Goal: Task Accomplishment & Management: Complete application form

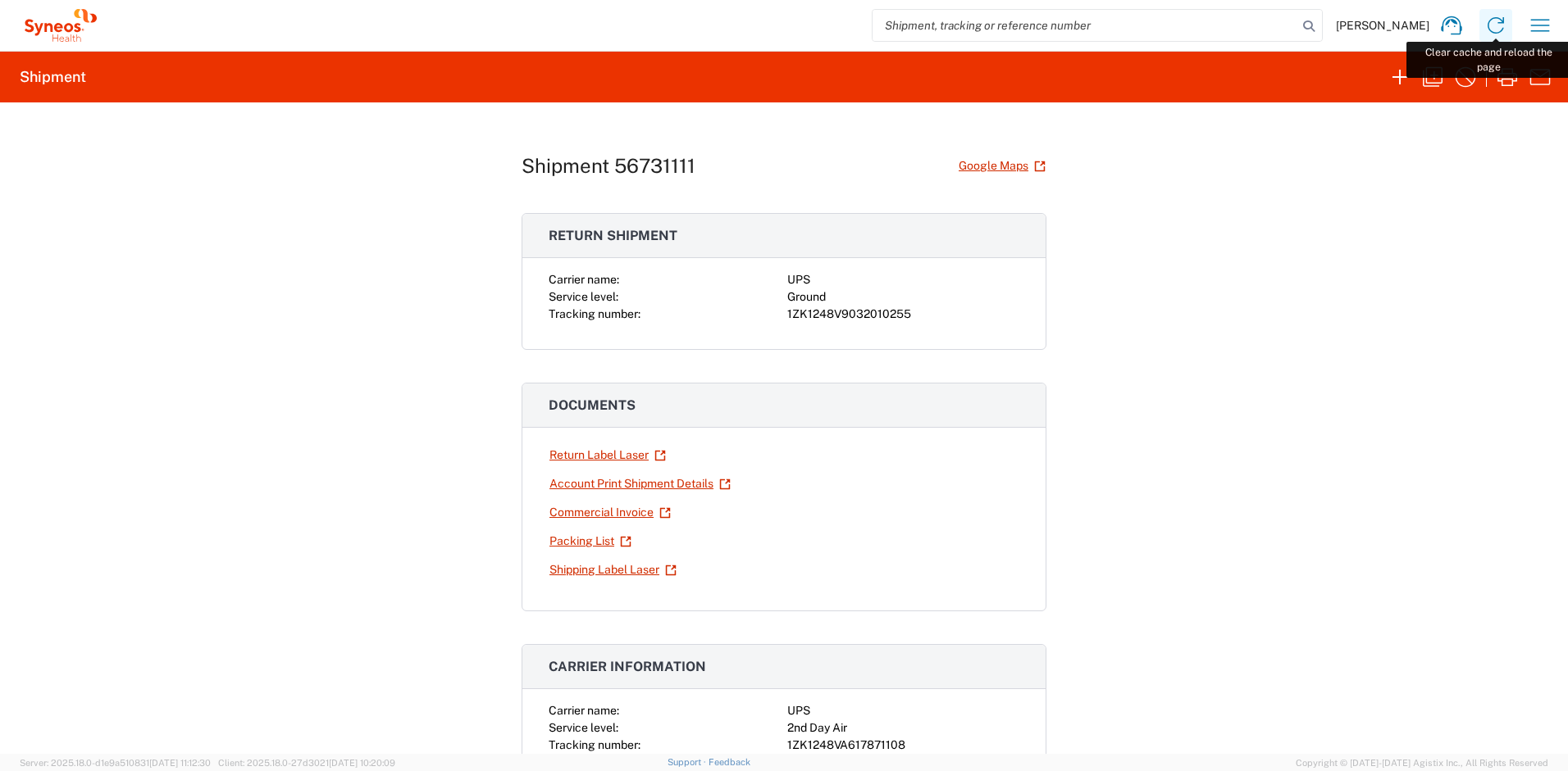
scroll to position [1117, 0]
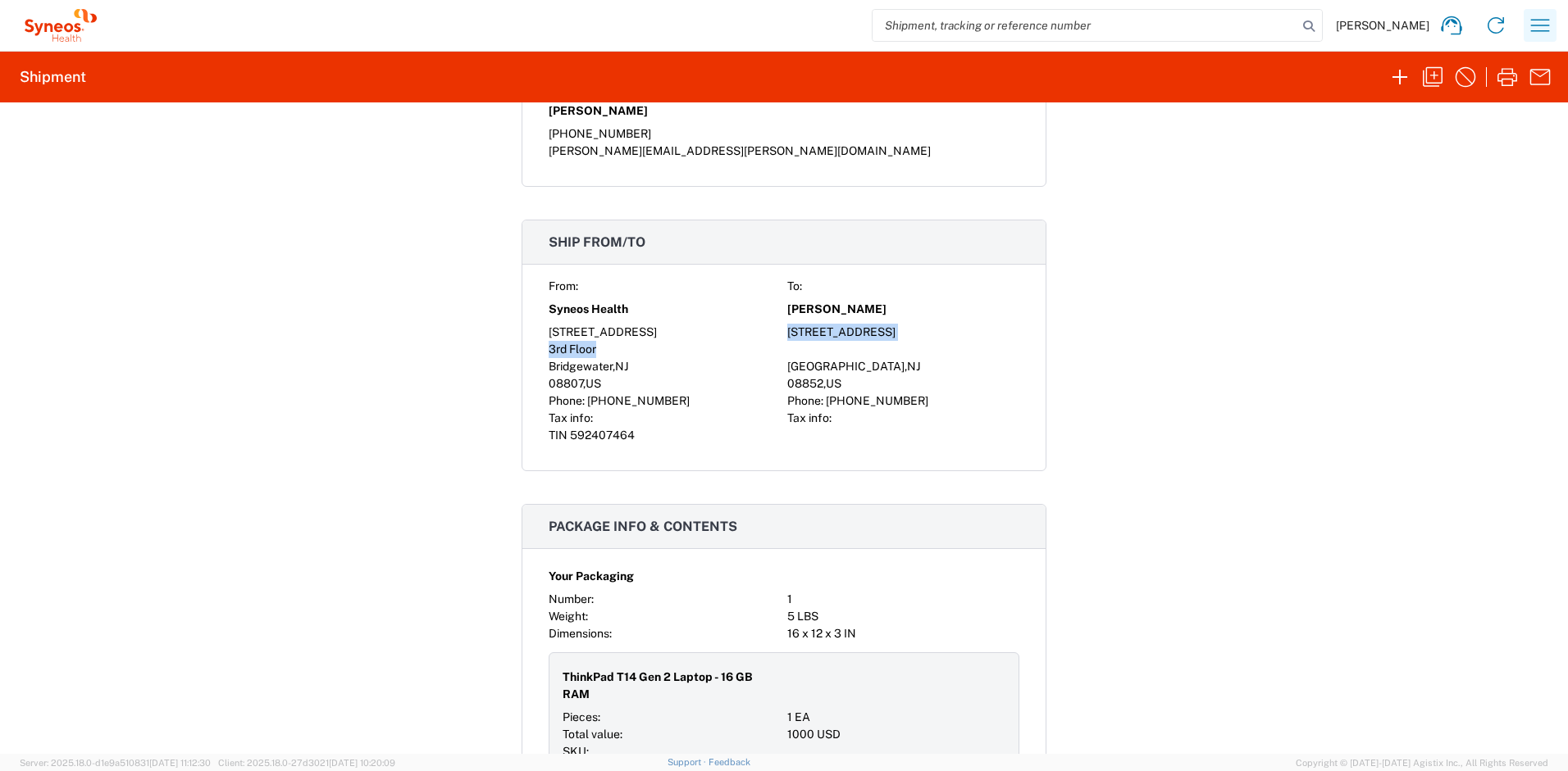
click at [1539, 31] on icon "button" at bounding box center [1540, 25] width 19 height 12
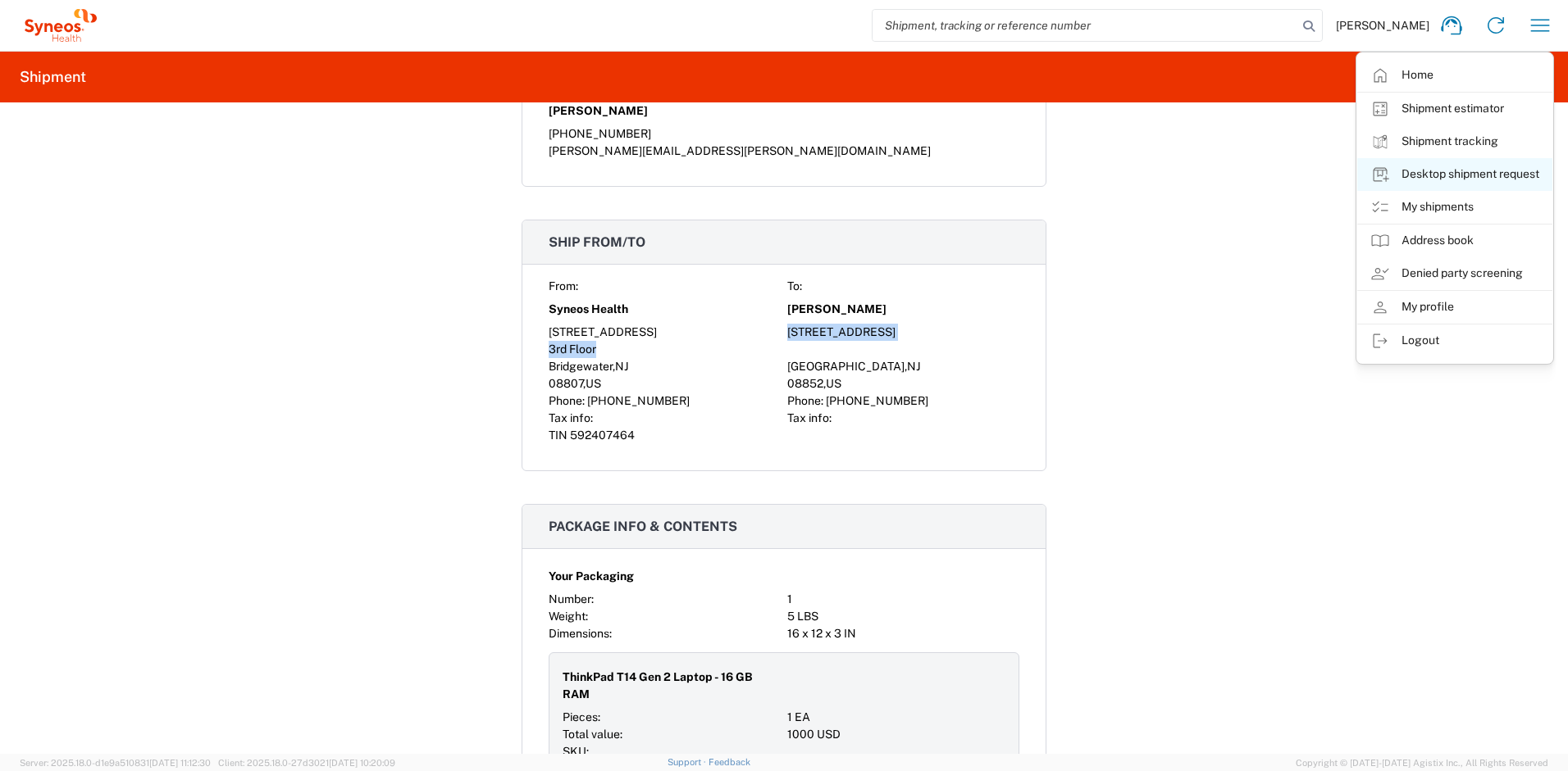
click at [1442, 176] on link "Desktop shipment request" at bounding box center [1454, 174] width 195 height 32
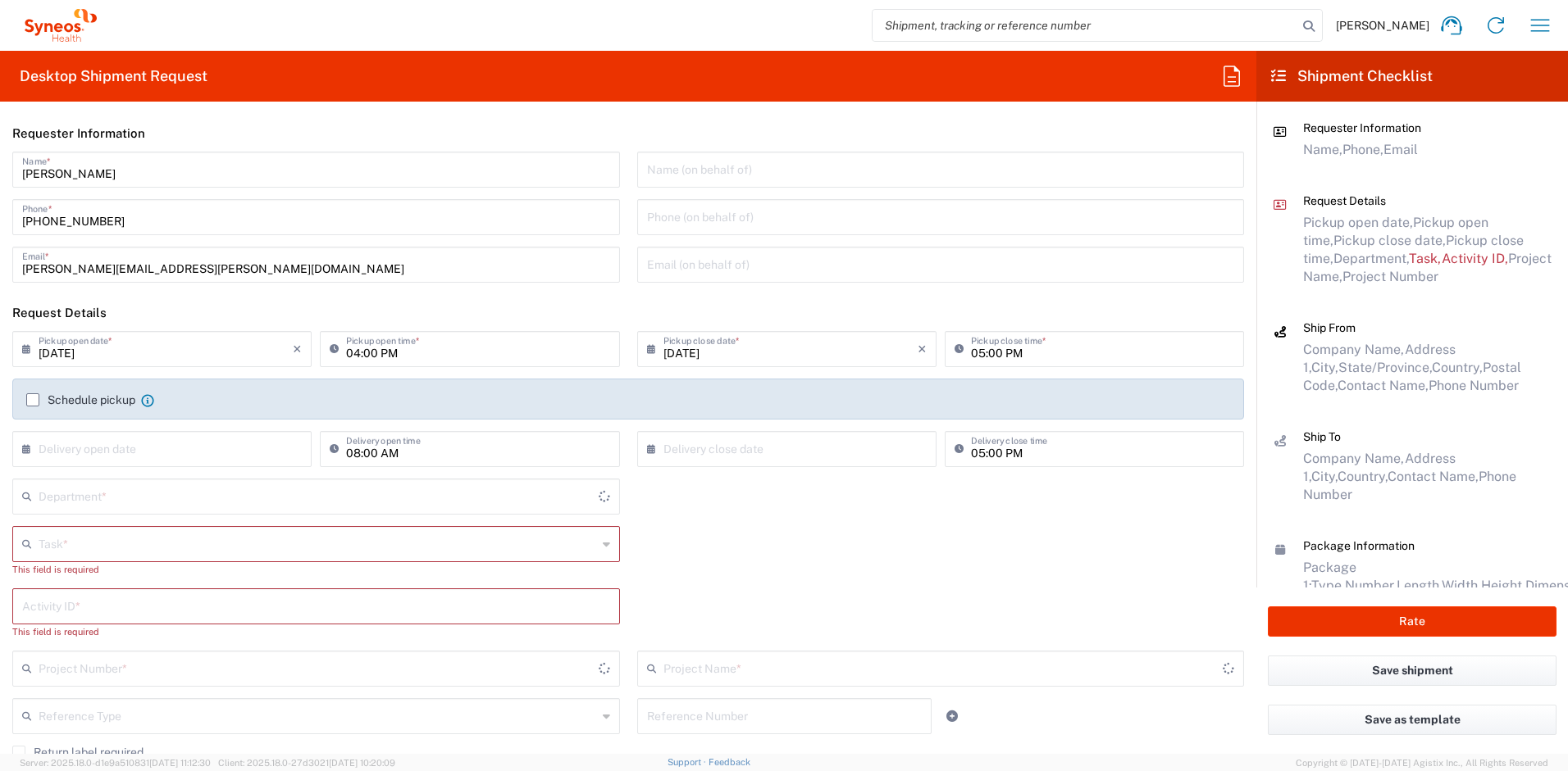
type input "[GEOGRAPHIC_DATA]"
type input "[US_STATE]"
type input "4510"
click at [186, 547] on input "text" at bounding box center [317, 542] width 558 height 29
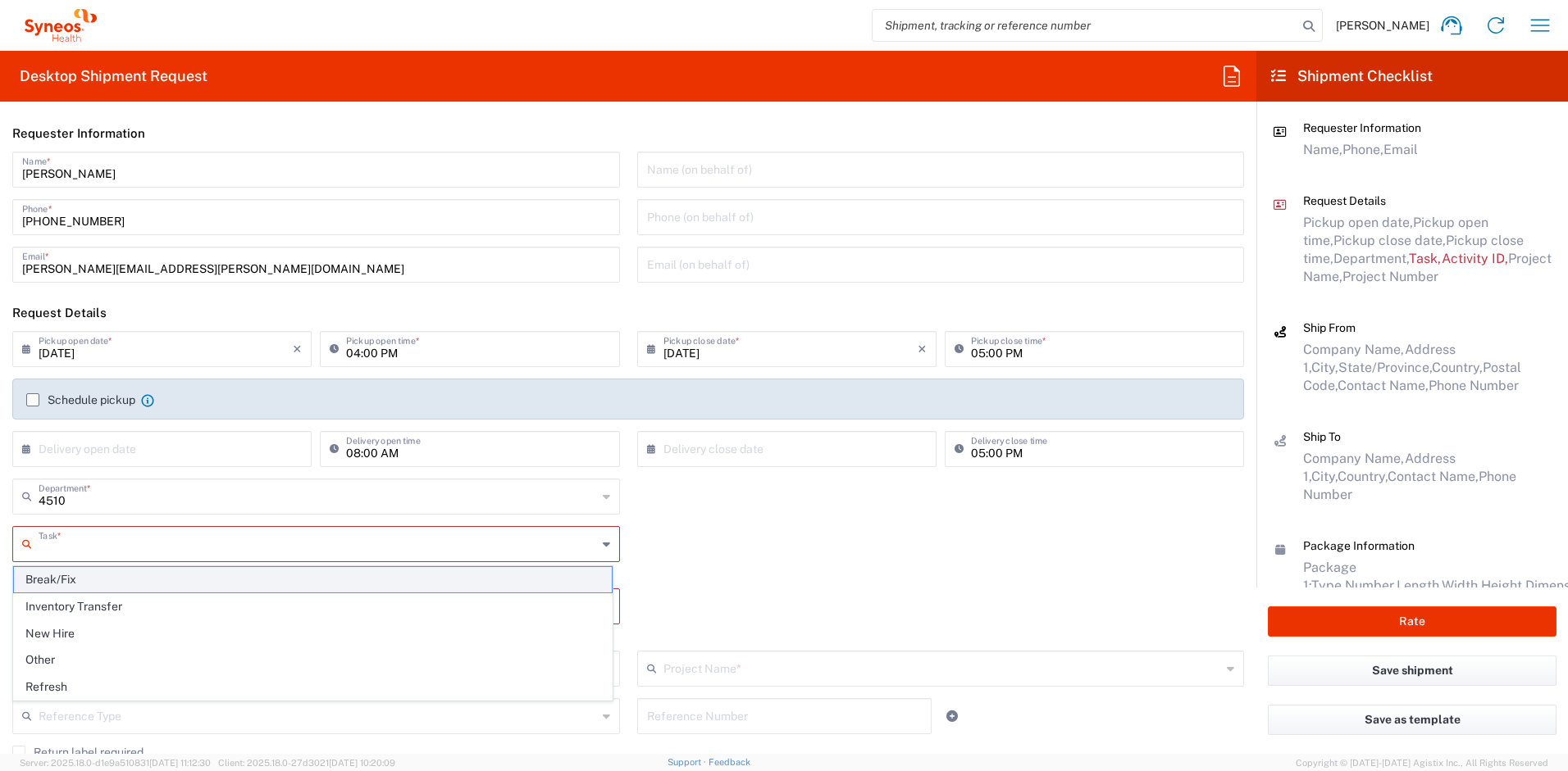
click at [133, 582] on span "Break/Fix" at bounding box center [313, 579] width 598 height 25
type input "Break/Fix"
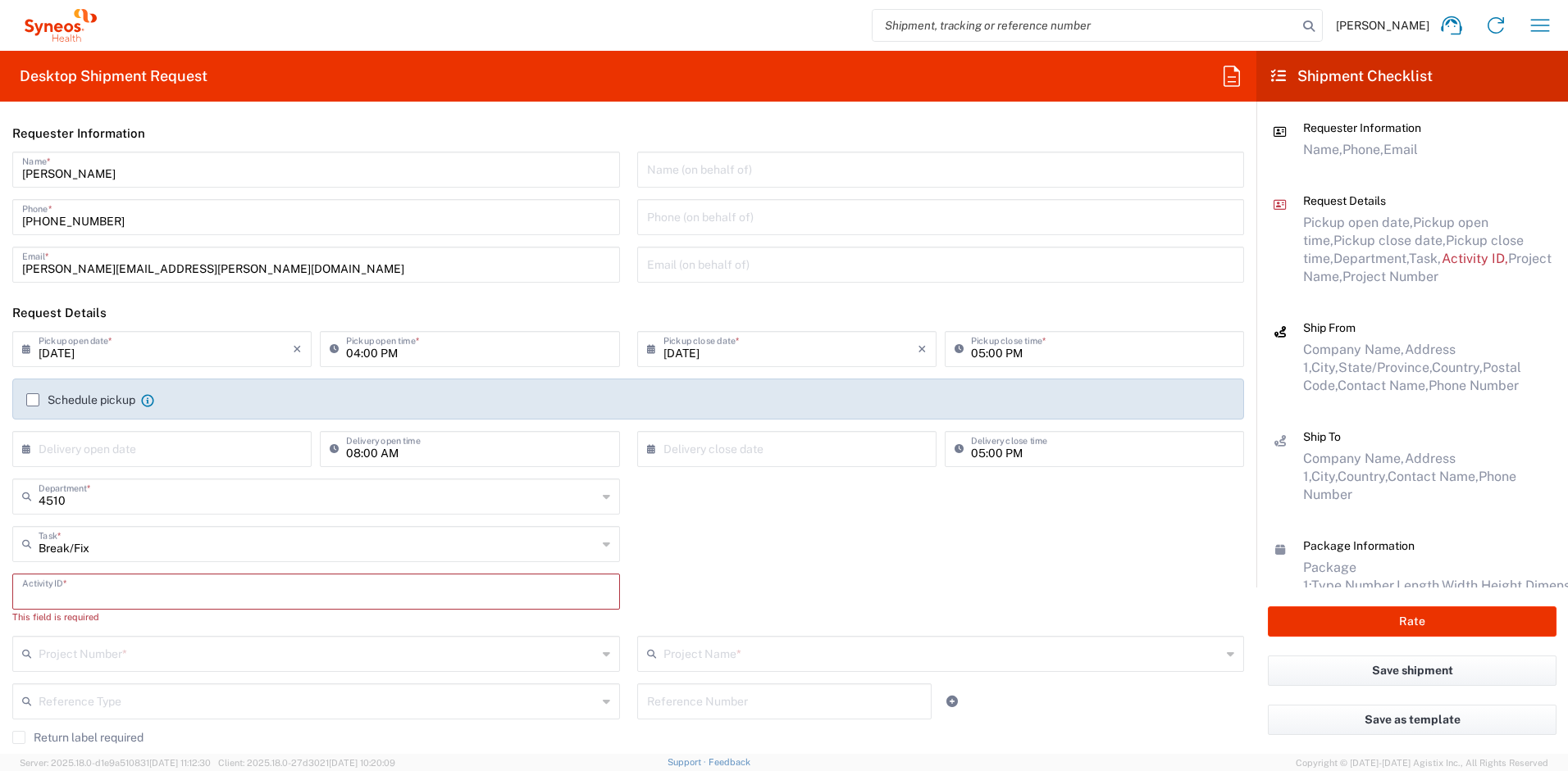
click at [103, 598] on input "text" at bounding box center [316, 591] width 588 height 29
paste input "INC2647229"
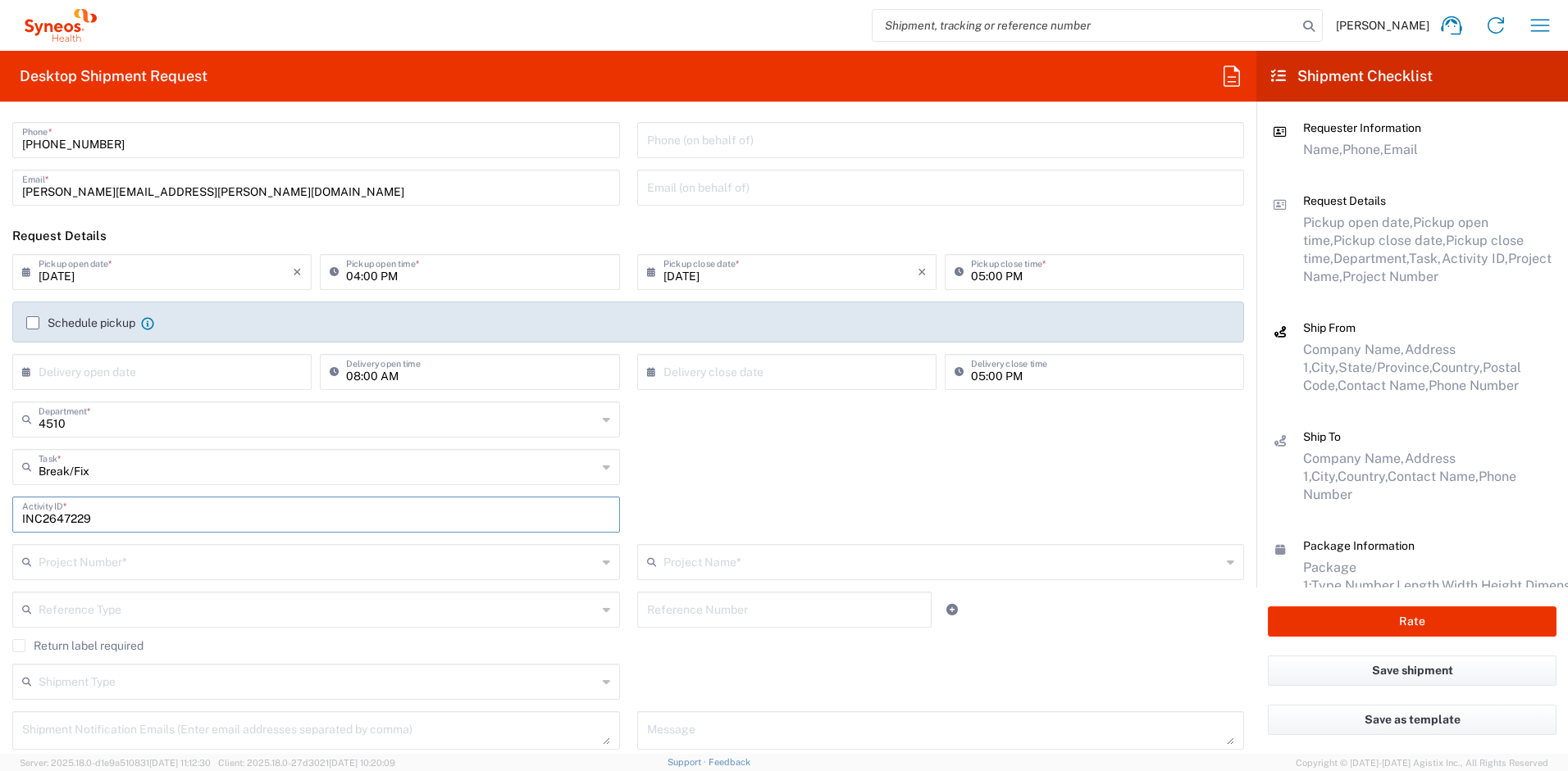
scroll to position [92, 0]
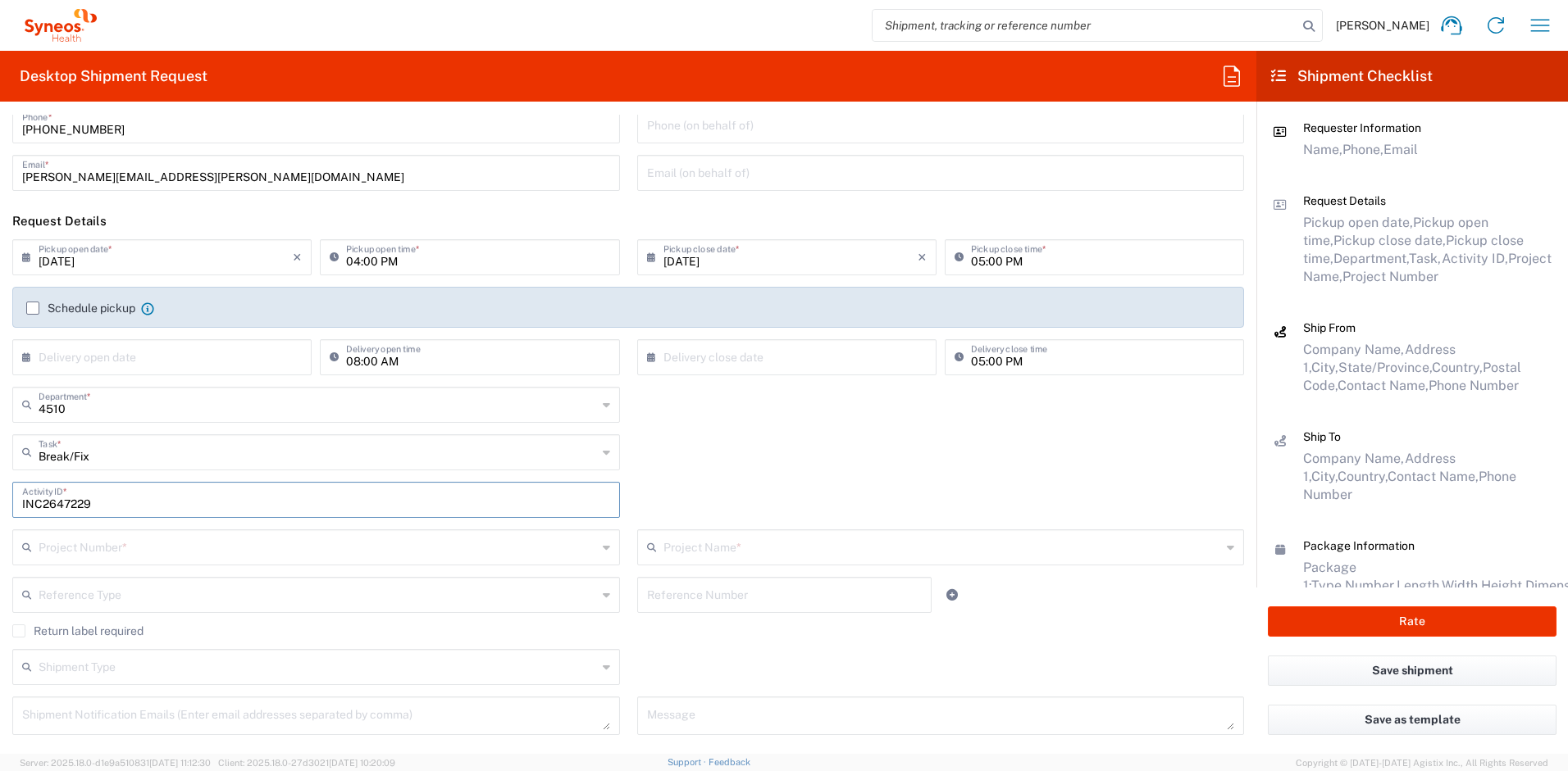
type input "INC2647229"
click at [148, 556] on input "text" at bounding box center [317, 546] width 558 height 29
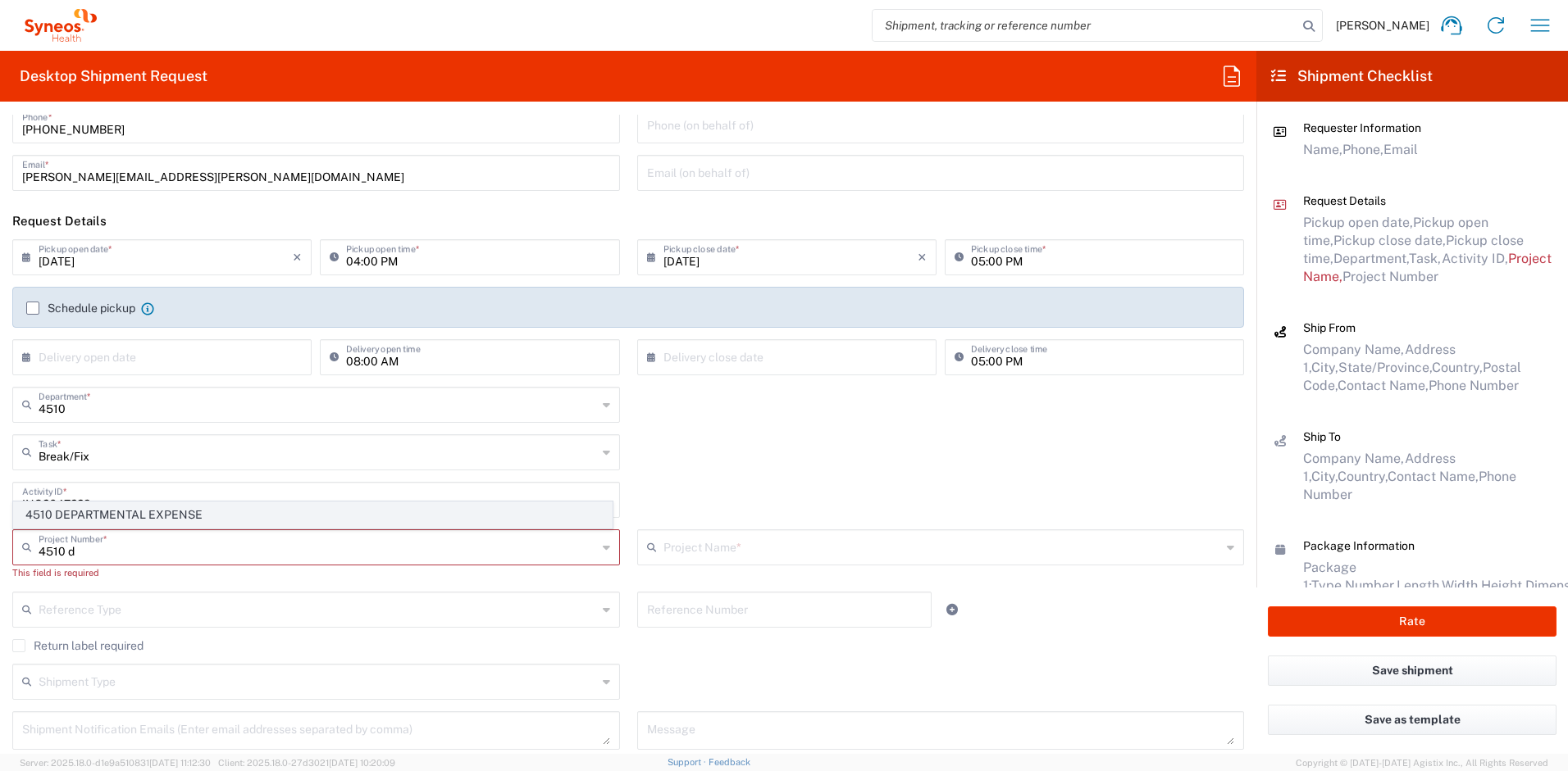
click at [107, 520] on span "4510 DEPARTMENTAL EXPENSE" at bounding box center [313, 514] width 598 height 25
type input "4510 DEPARTMENTAL EXPENSE"
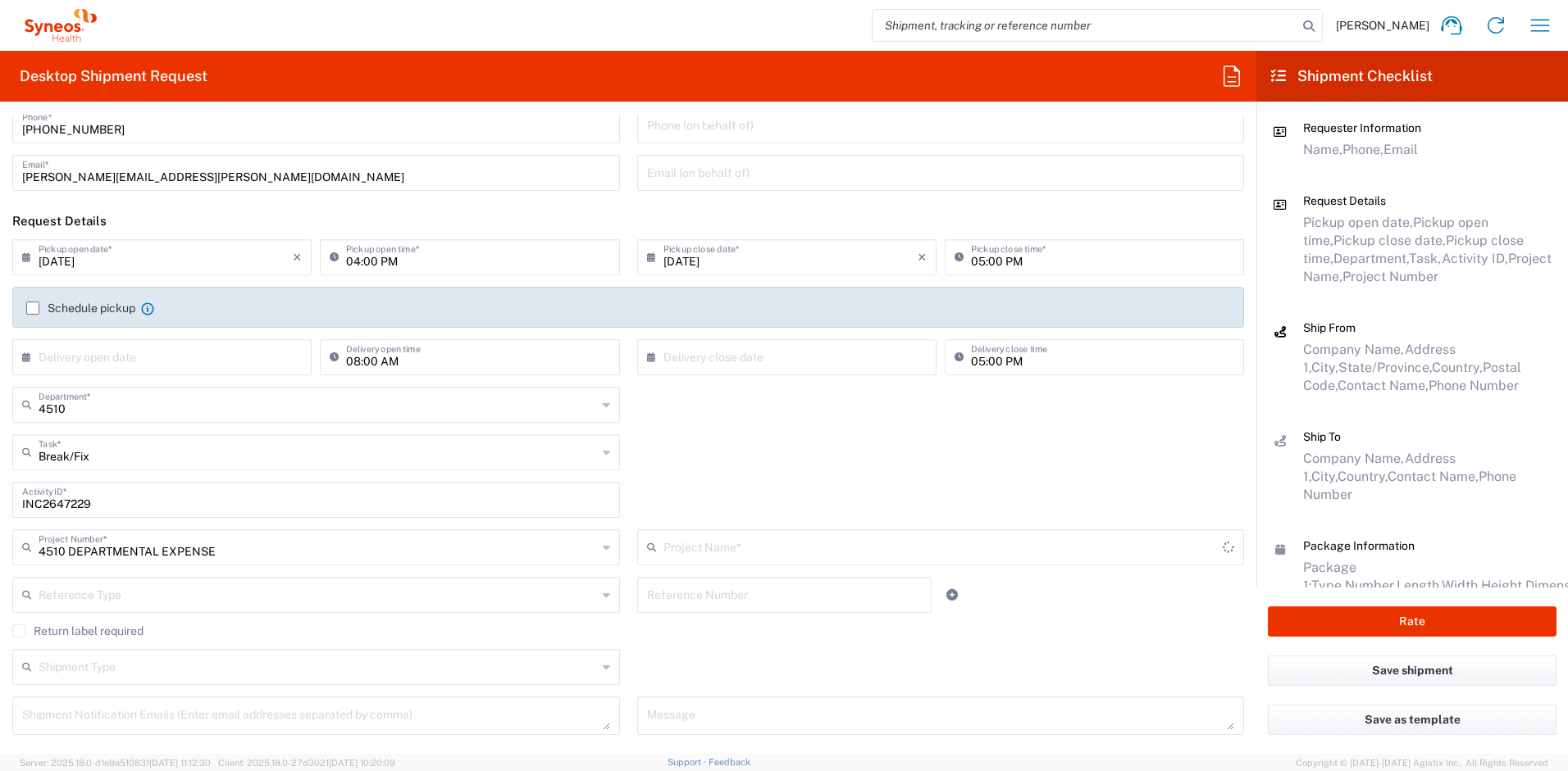
type input "4510 DEPARTMENTAL EXPENSE"
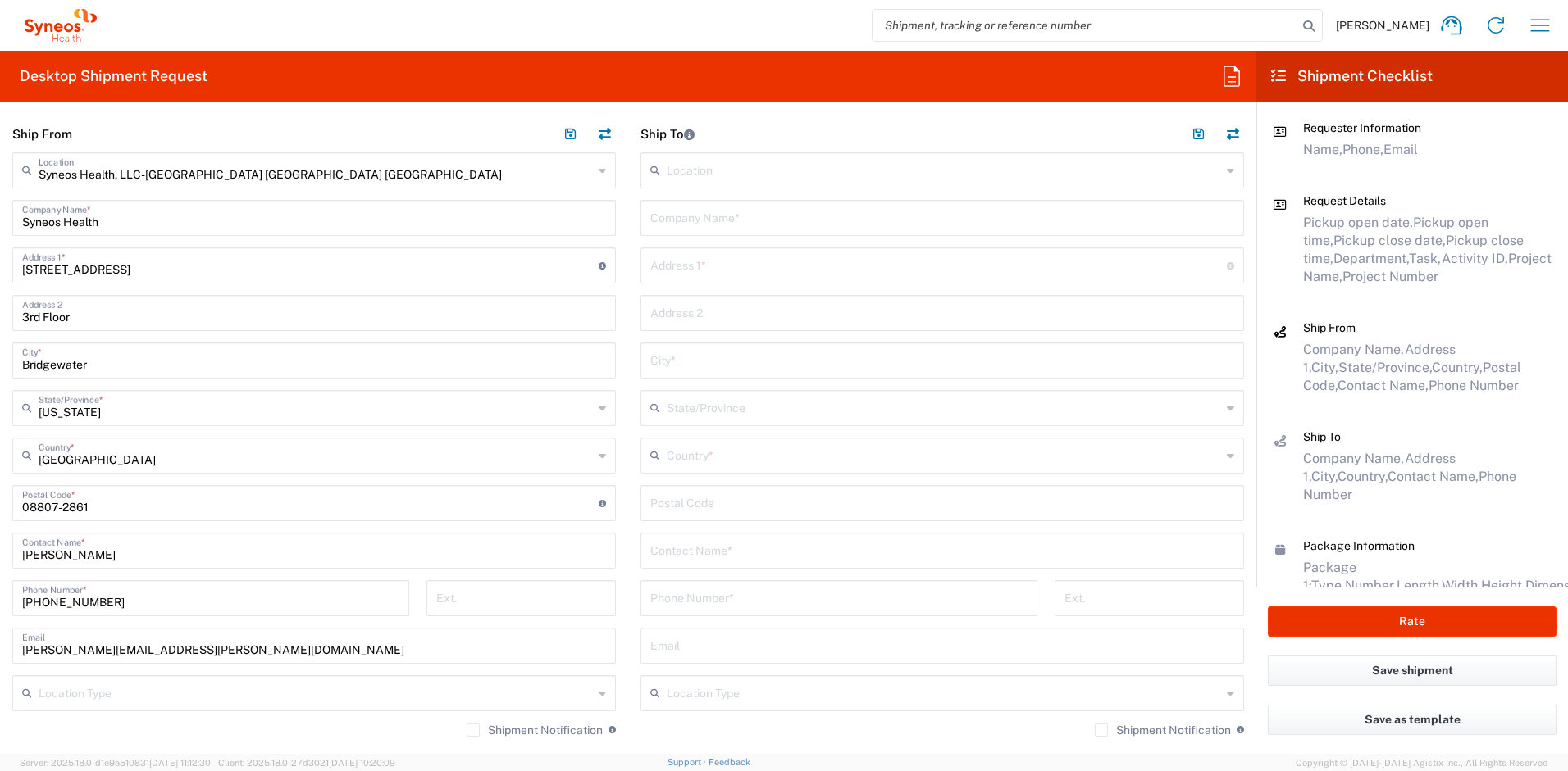
scroll to position [719, 0]
click at [705, 221] on input "text" at bounding box center [942, 220] width 584 height 29
drag, startPoint x: 756, startPoint y: 227, endPoint x: 604, endPoint y: 214, distance: 152.6
click at [604, 214] on div "Ship From Syneos Health, LLC-[GEOGRAPHIC_DATA] [GEOGRAPHIC_DATA] [GEOGRAPHIC_DA…" at bounding box center [628, 477] width 1256 height 718
type input "[PERSON_NAME]"
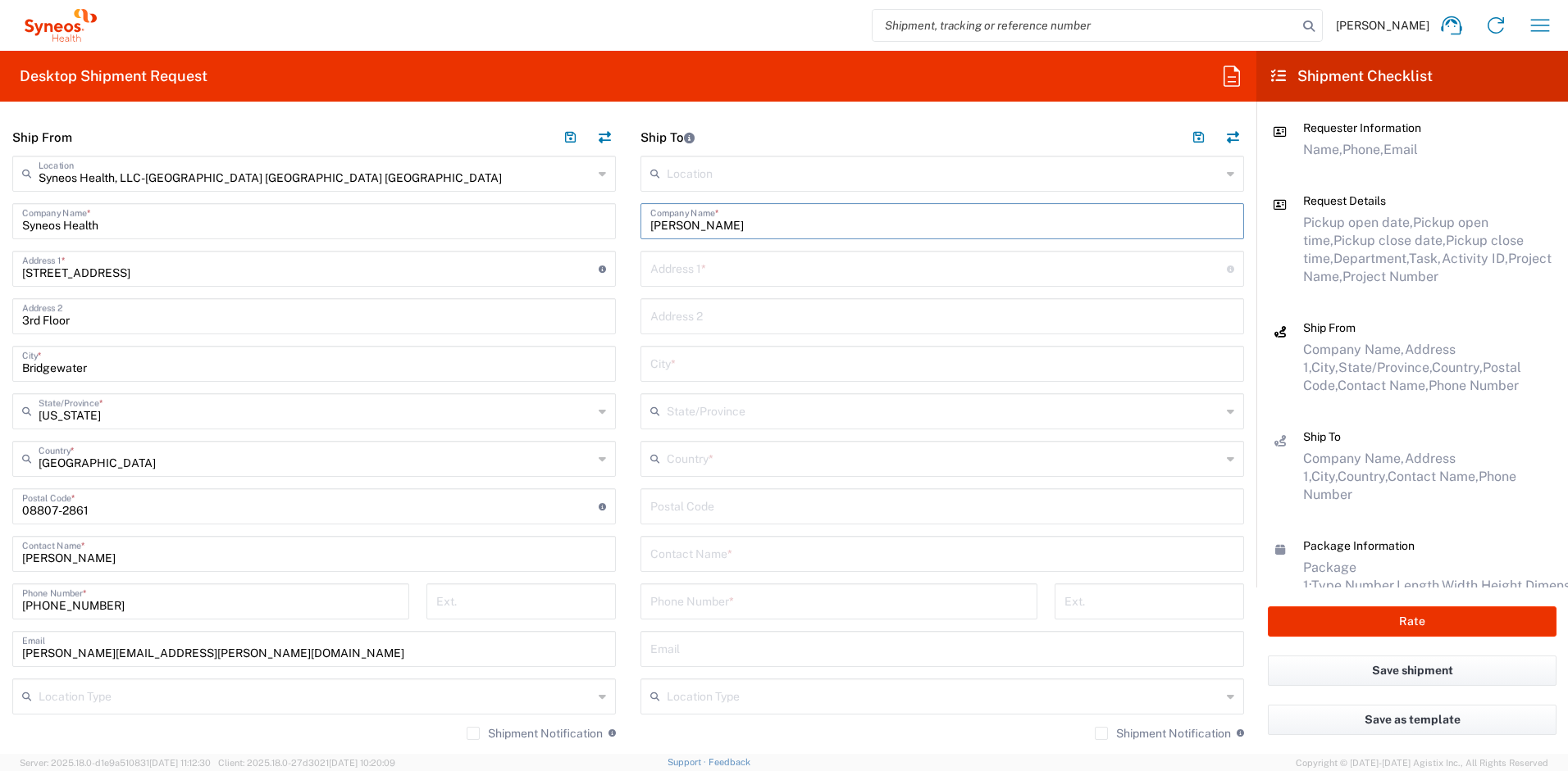
click at [721, 555] on input "text" at bounding box center [942, 553] width 584 height 29
paste input "[PERSON_NAME]"
type input "[PERSON_NAME]"
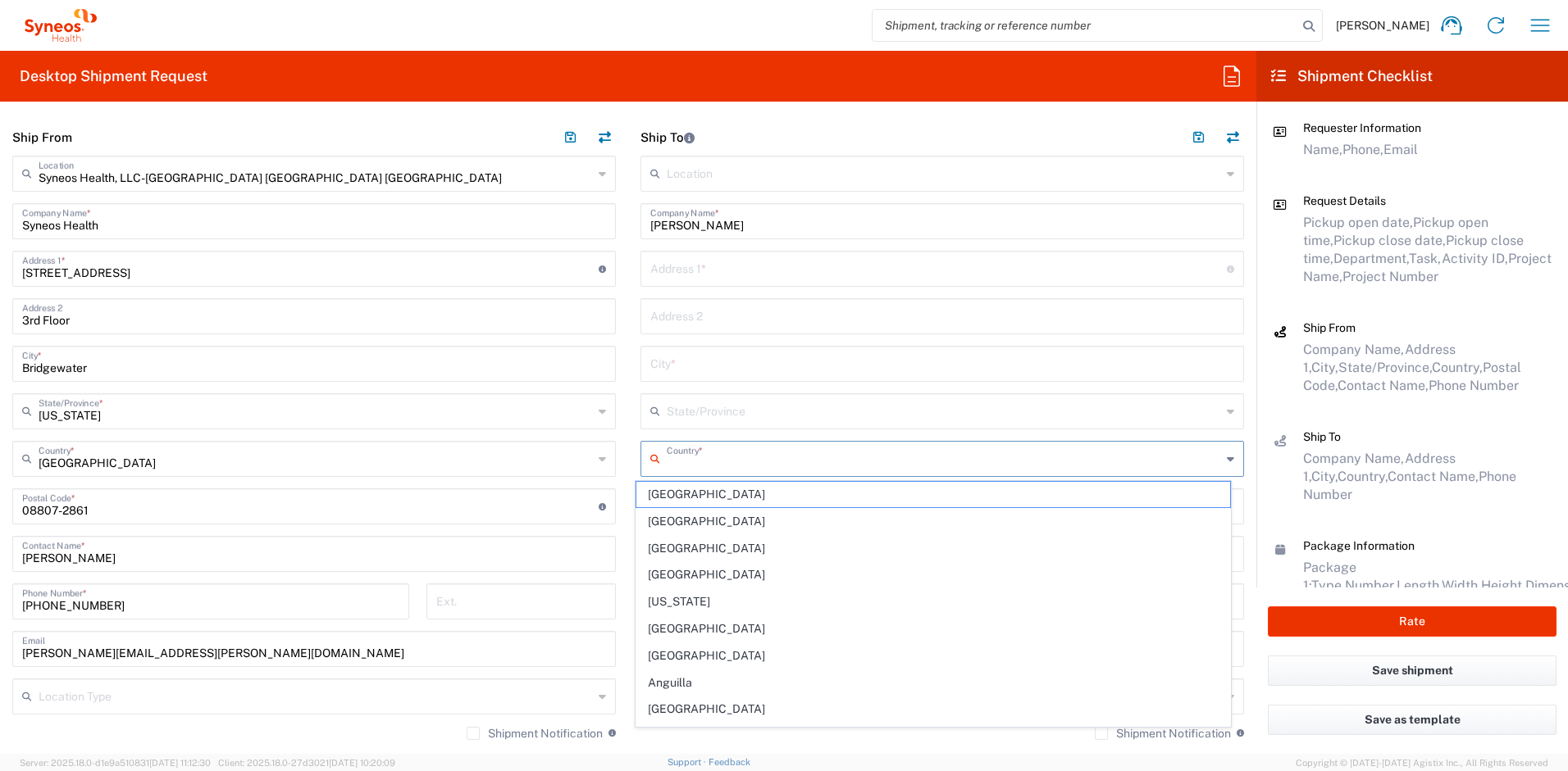
click at [726, 462] on input "text" at bounding box center [944, 457] width 554 height 29
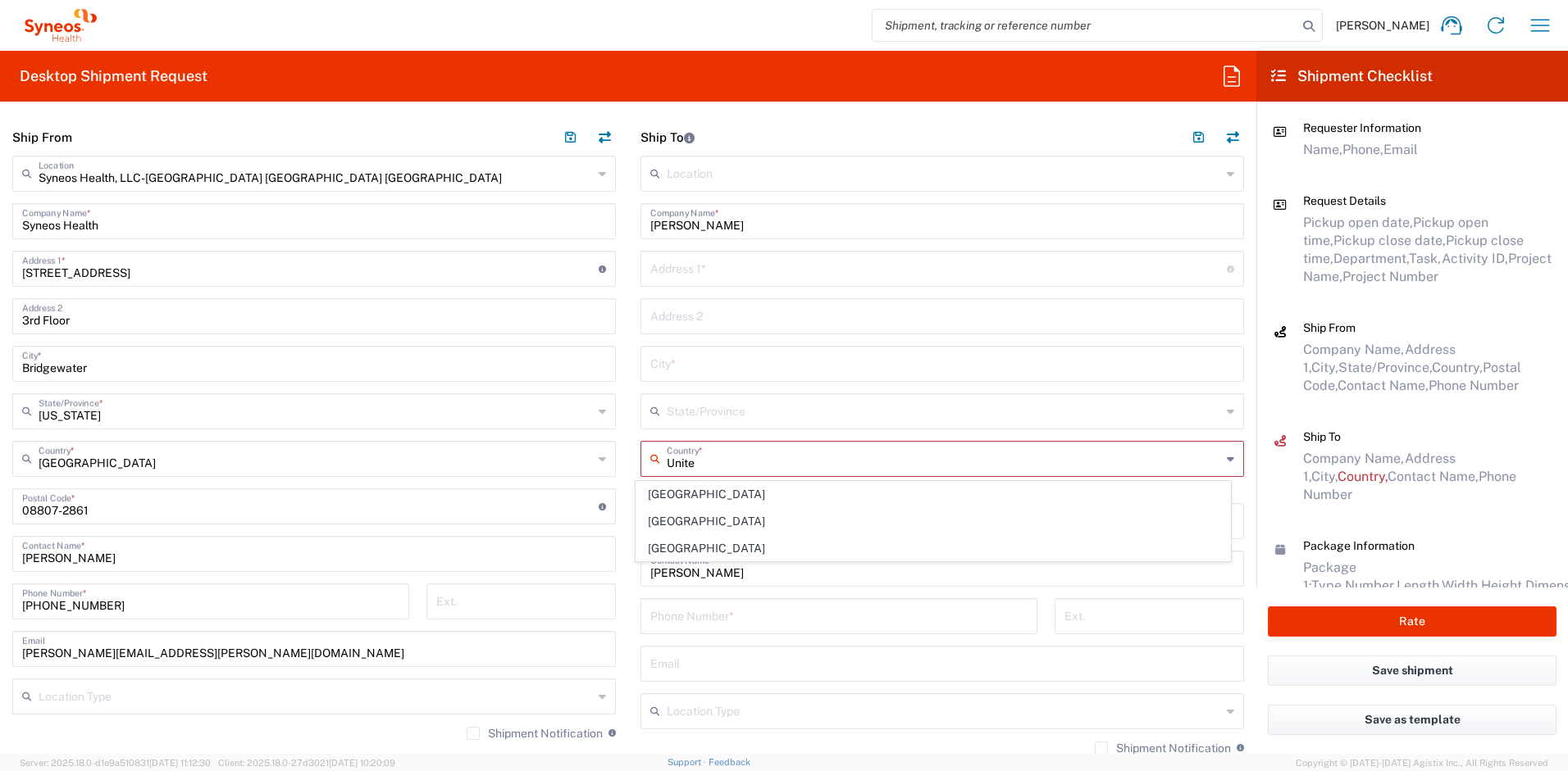
type input "Unite"
drag, startPoint x: 734, startPoint y: 225, endPoint x: 607, endPoint y: 209, distance: 128.0
click at [607, 209] on div "Ship From Syneos Health, LLC-[GEOGRAPHIC_DATA] [GEOGRAPHIC_DATA] [GEOGRAPHIC_DA…" at bounding box center [628, 485] width 1256 height 732
click at [134, 223] on input "Syneos Health" at bounding box center [314, 220] width 584 height 29
drag, startPoint x: 134, startPoint y: 223, endPoint x: -41, endPoint y: 203, distance: 176.1
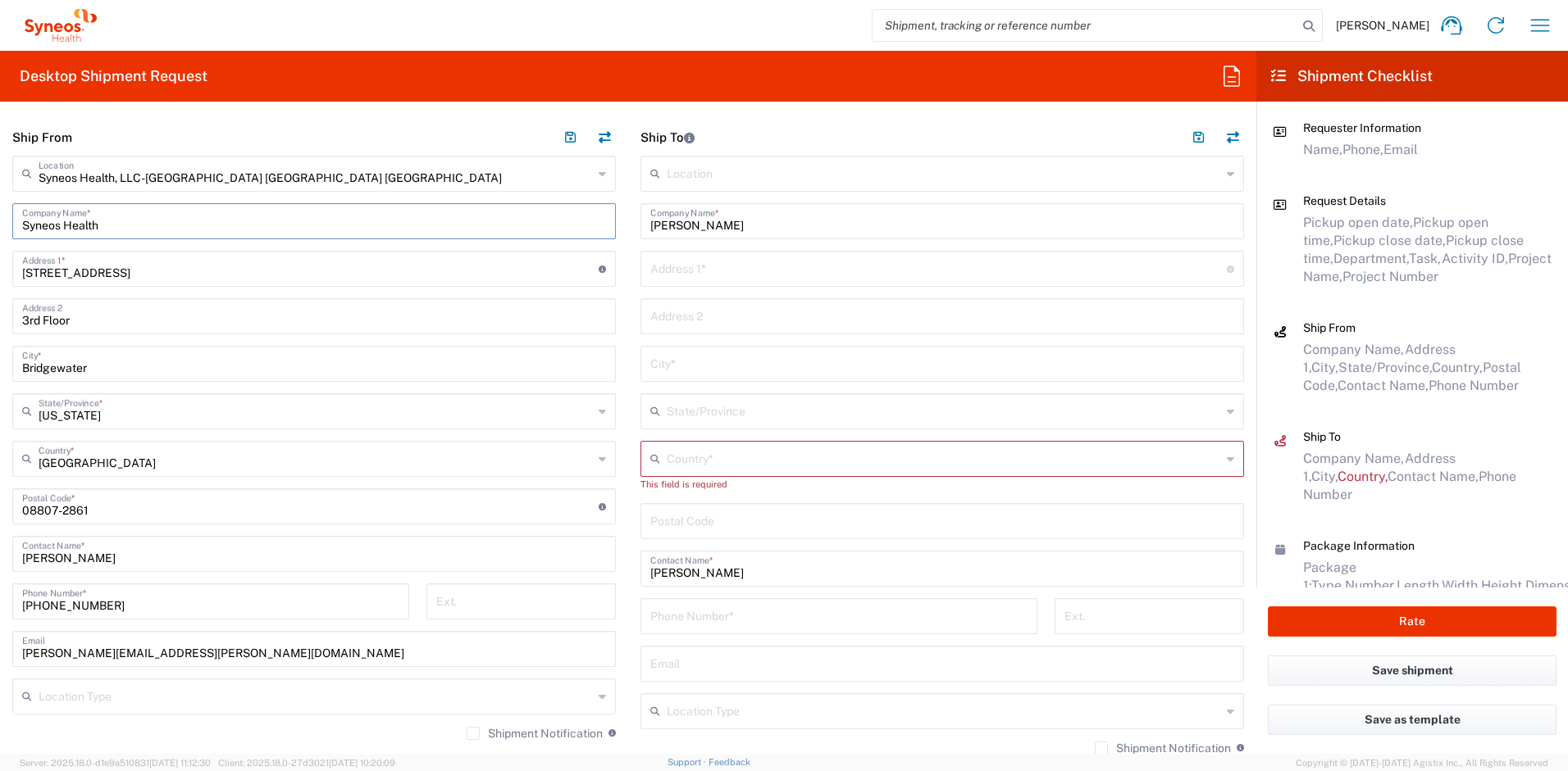
click at [0, 203] on html "[PERSON_NAME] Home Shipment estimator Shipment tracking Desktop shipment reques…" at bounding box center [784, 386] width 1568 height 771
paste input "[PERSON_NAME]"
type input "[PERSON_NAME]"
drag, startPoint x: 121, startPoint y: 548, endPoint x: -14, endPoint y: 547, distance: 135.0
click at [0, 547] on html "[PERSON_NAME] Home Shipment estimator Shipment tracking Desktop shipment reques…" at bounding box center [784, 386] width 1568 height 771
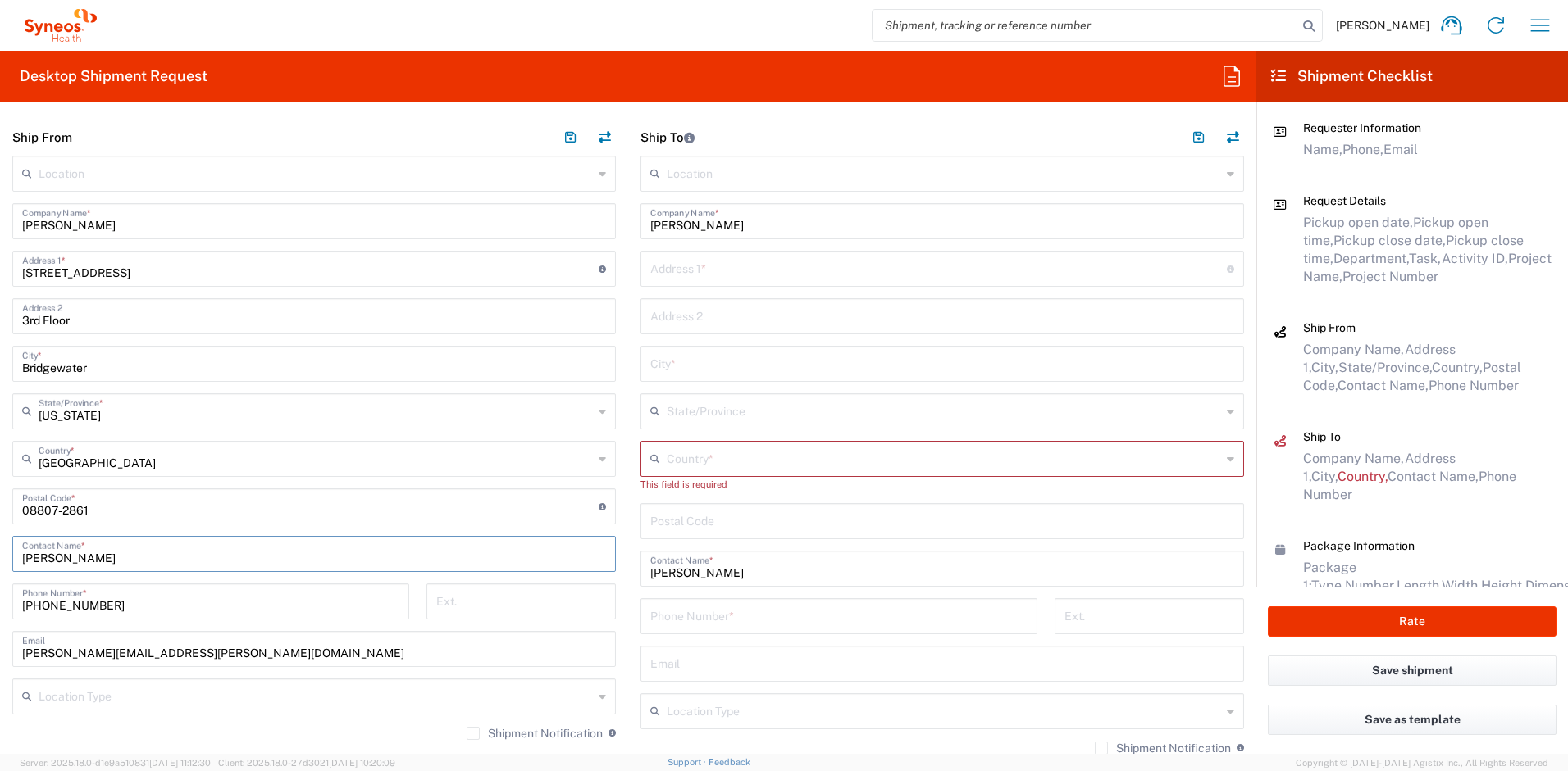
drag, startPoint x: 146, startPoint y: 562, endPoint x: -6, endPoint y: 524, distance: 156.7
click at [0, 524] on html "[PERSON_NAME] Home Shipment estimator Shipment tracking Desktop shipment reques…" at bounding box center [784, 386] width 1568 height 771
paste input "[PERSON_NAME]"
type input "[PERSON_NAME]"
click at [153, 283] on div "[STREET_ADDRESS] Address 1 * For cross streets use street names with '&' or 'an…" at bounding box center [314, 268] width 603 height 36
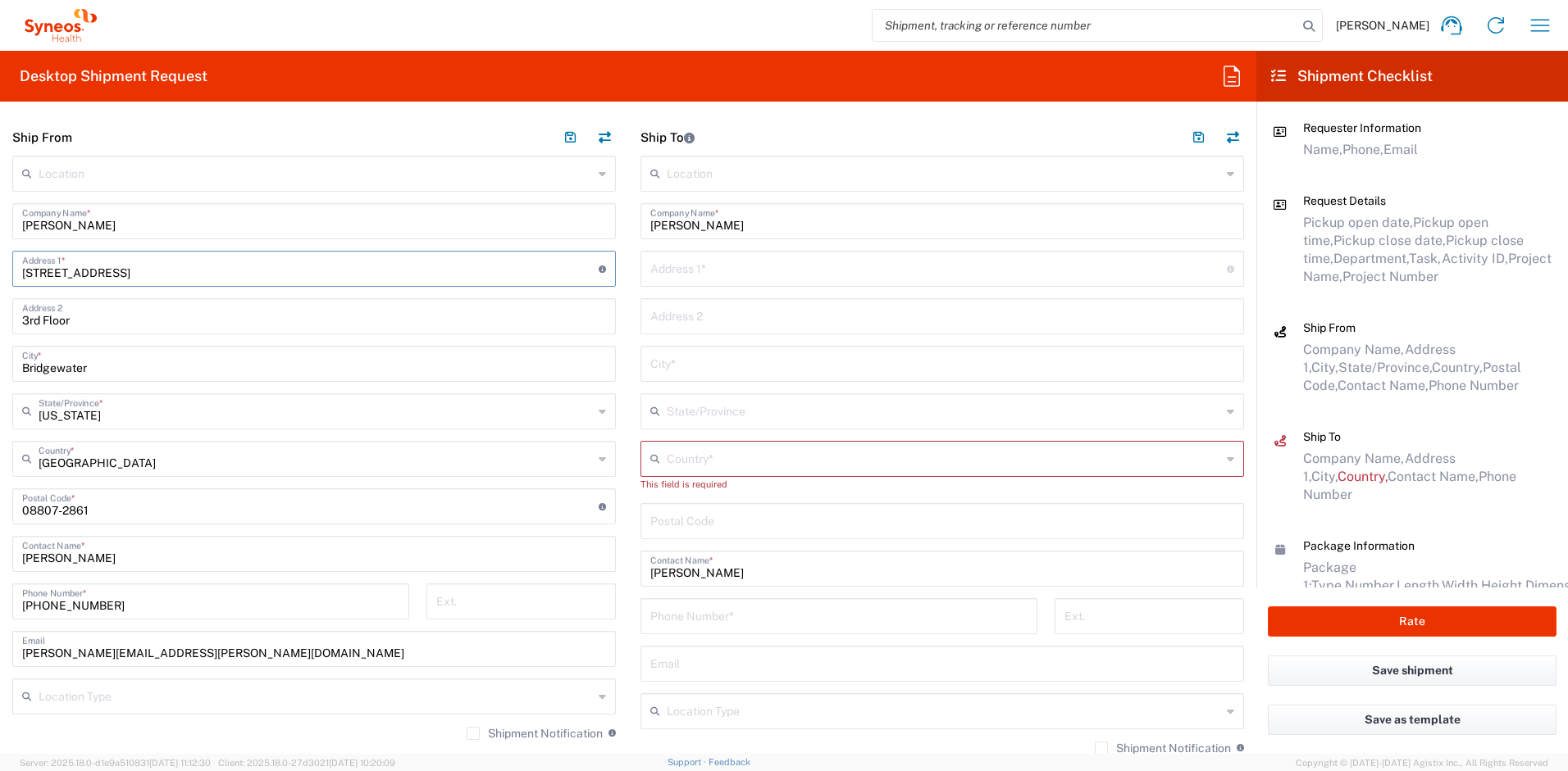
click at [151, 274] on input "[STREET_ADDRESS]" at bounding box center [310, 267] width 577 height 29
drag, startPoint x: 151, startPoint y: 273, endPoint x: -11, endPoint y: 270, distance: 162.0
click at [0, 270] on html "[PERSON_NAME] Home Shipment estimator Shipment tracking Desktop shipment reques…" at bounding box center [784, 386] width 1568 height 771
paste input "4222 [PERSON_NAME] [PERSON_NAME]"
type input "[STREET_ADDRESS][PERSON_NAME]"
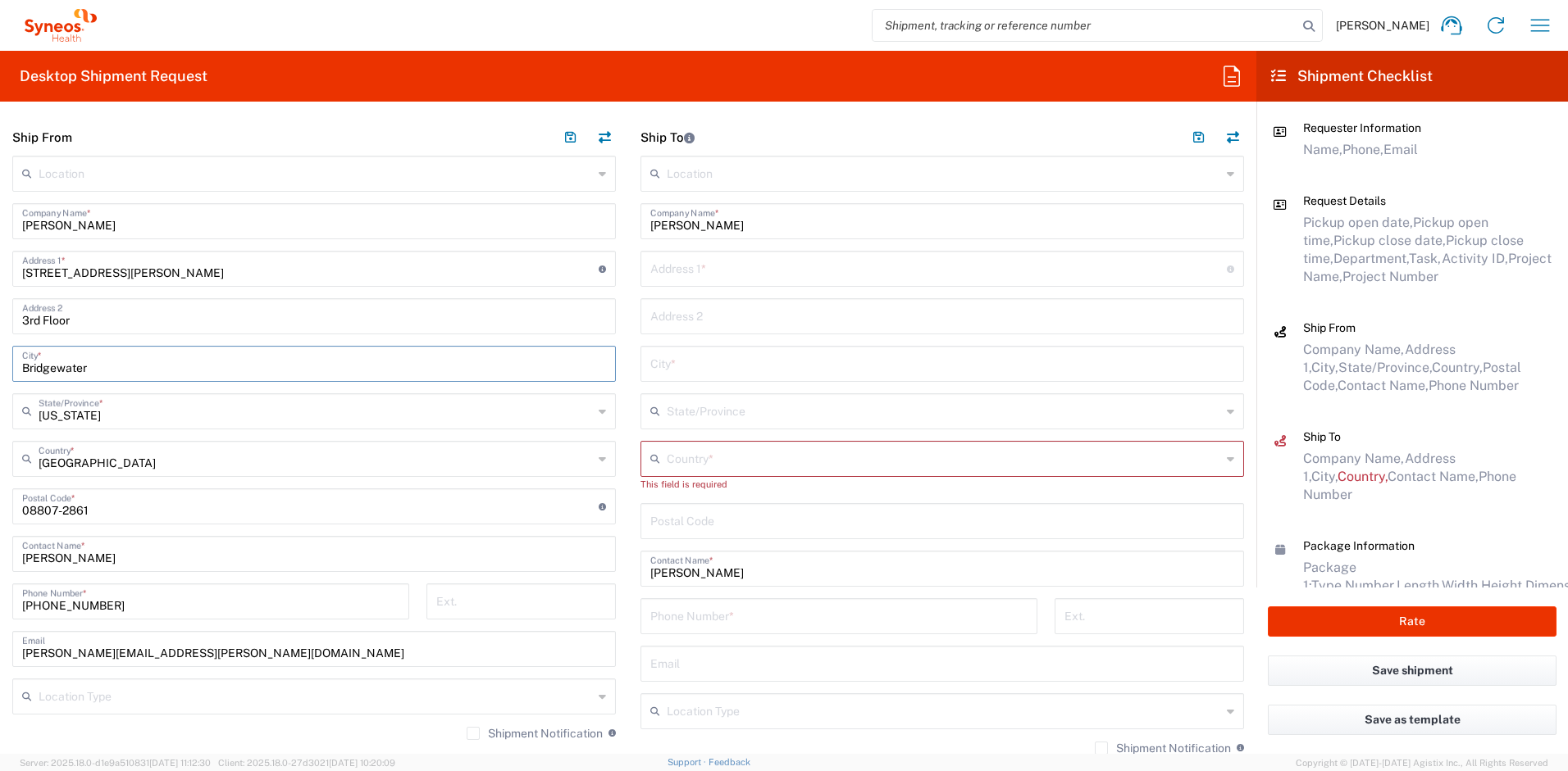
drag, startPoint x: 108, startPoint y: 364, endPoint x: -5, endPoint y: 364, distance: 113.0
click at [0, 364] on html "[PERSON_NAME] Home Shipment estimator Shipment tracking Desktop shipment reques…" at bounding box center [784, 386] width 1568 height 771
paste input "Efland"
type input "Efland"
drag, startPoint x: 86, startPoint y: 314, endPoint x: -29, endPoint y: 315, distance: 115.0
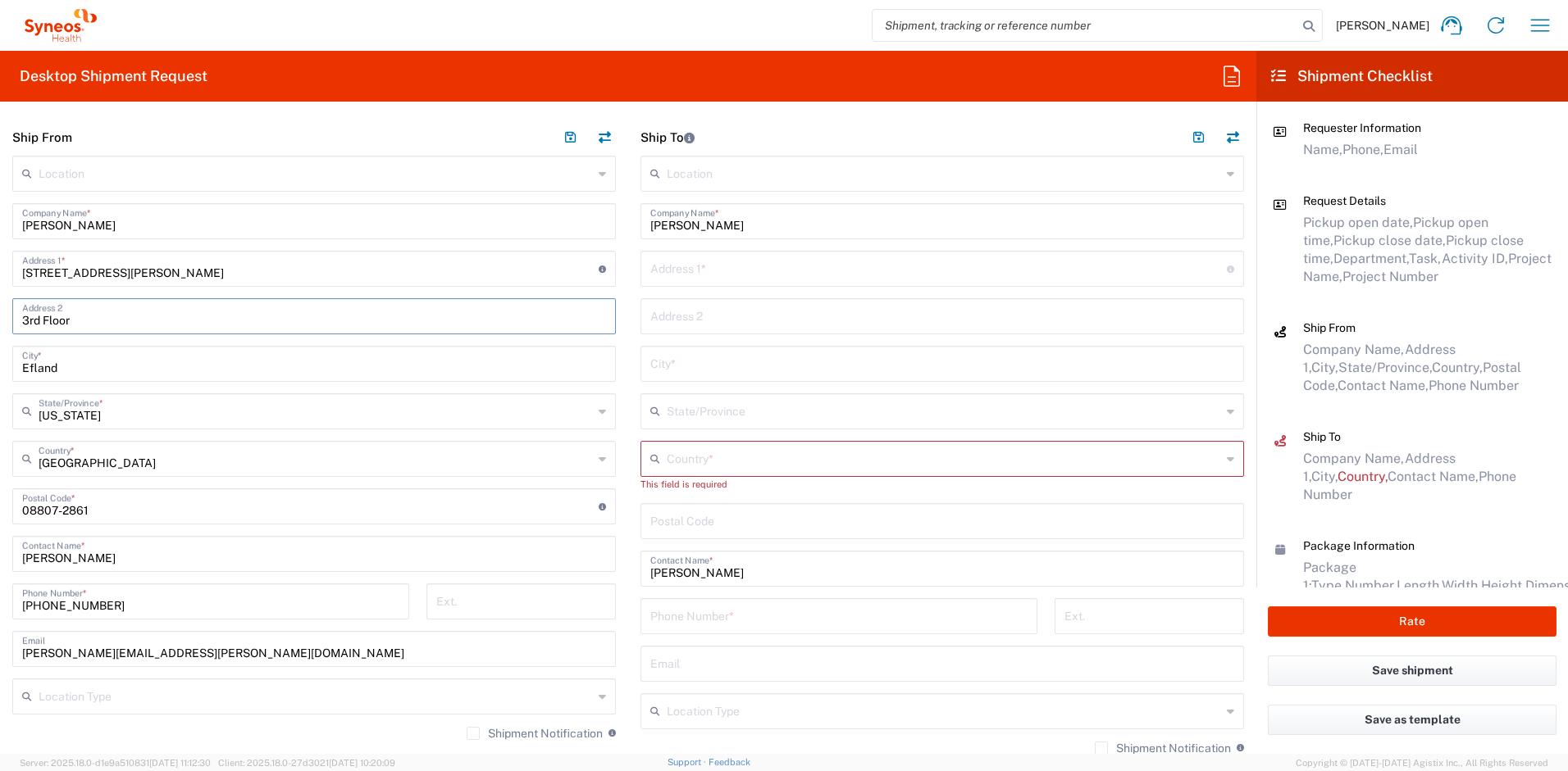
click at [0, 315] on html "[PERSON_NAME] Home Shipment estimator Shipment tracking Desktop shipment reques…" at bounding box center [784, 386] width 1568 height 771
drag, startPoint x: 103, startPoint y: 508, endPoint x: -31, endPoint y: 496, distance: 134.5
click at [0, 496] on html "[PERSON_NAME] Home Shipment estimator Shipment tracking Desktop shipment reques…" at bounding box center [784, 386] width 1568 height 771
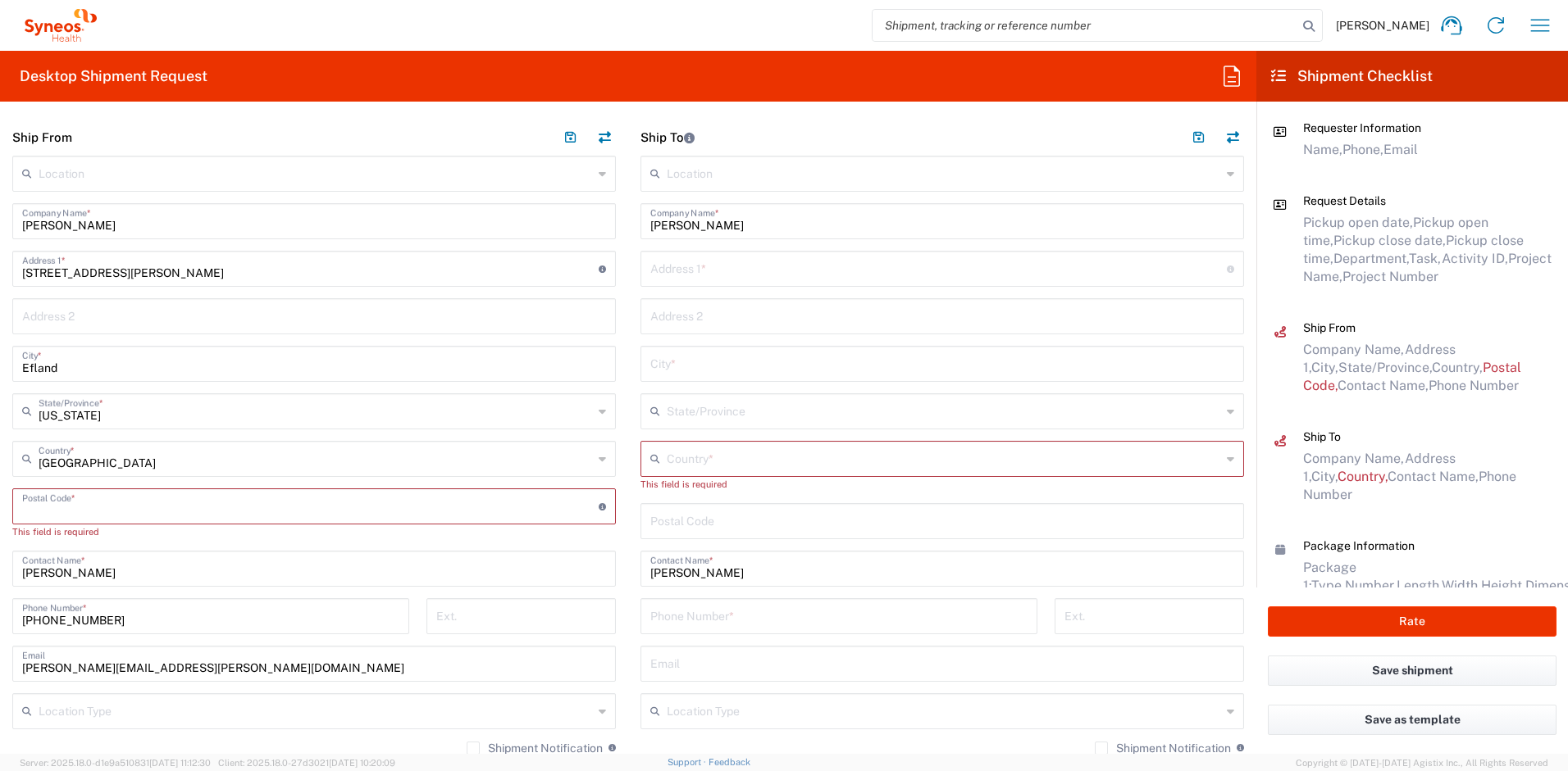
paste input "27243"
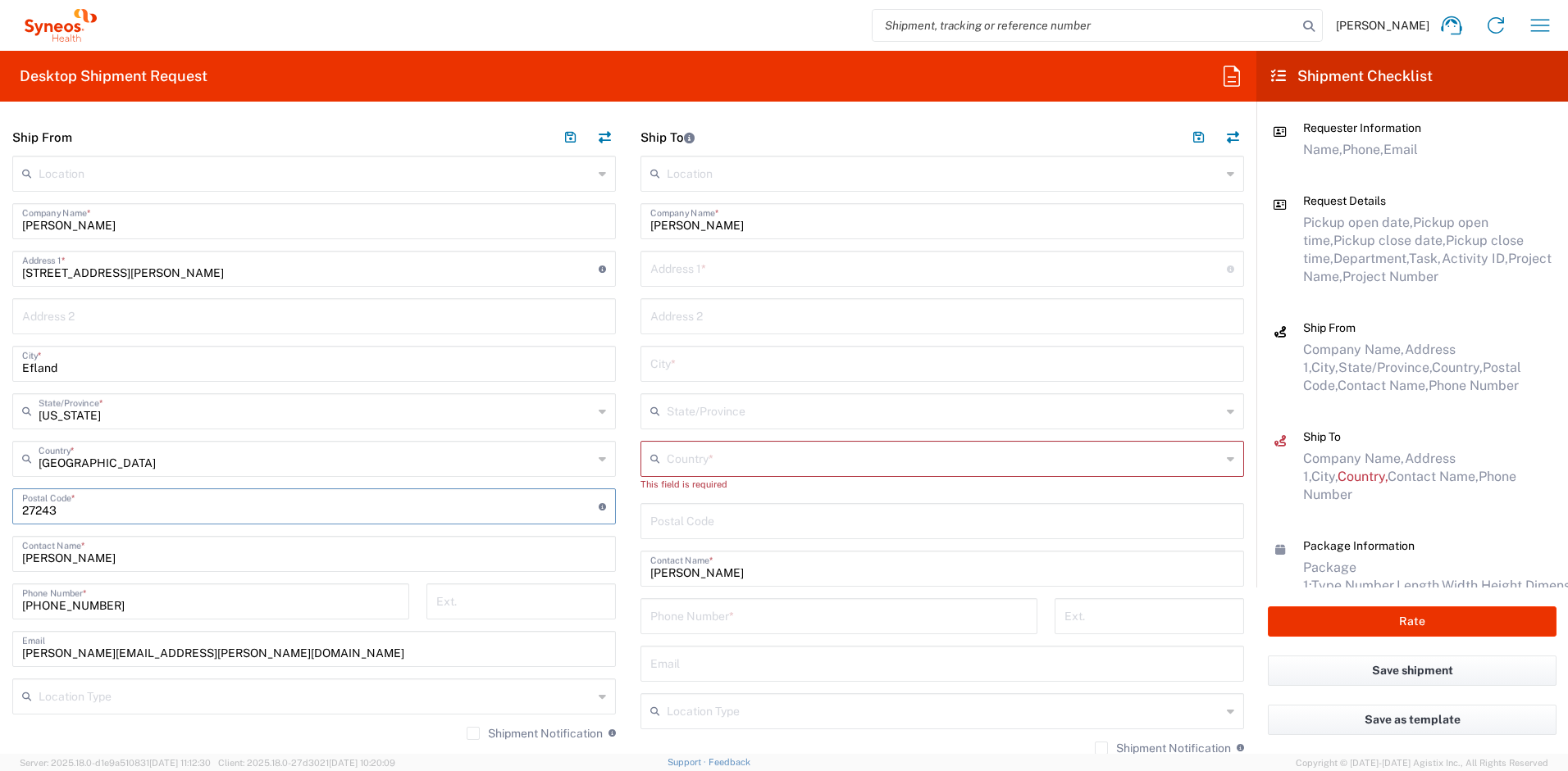
type input "27243"
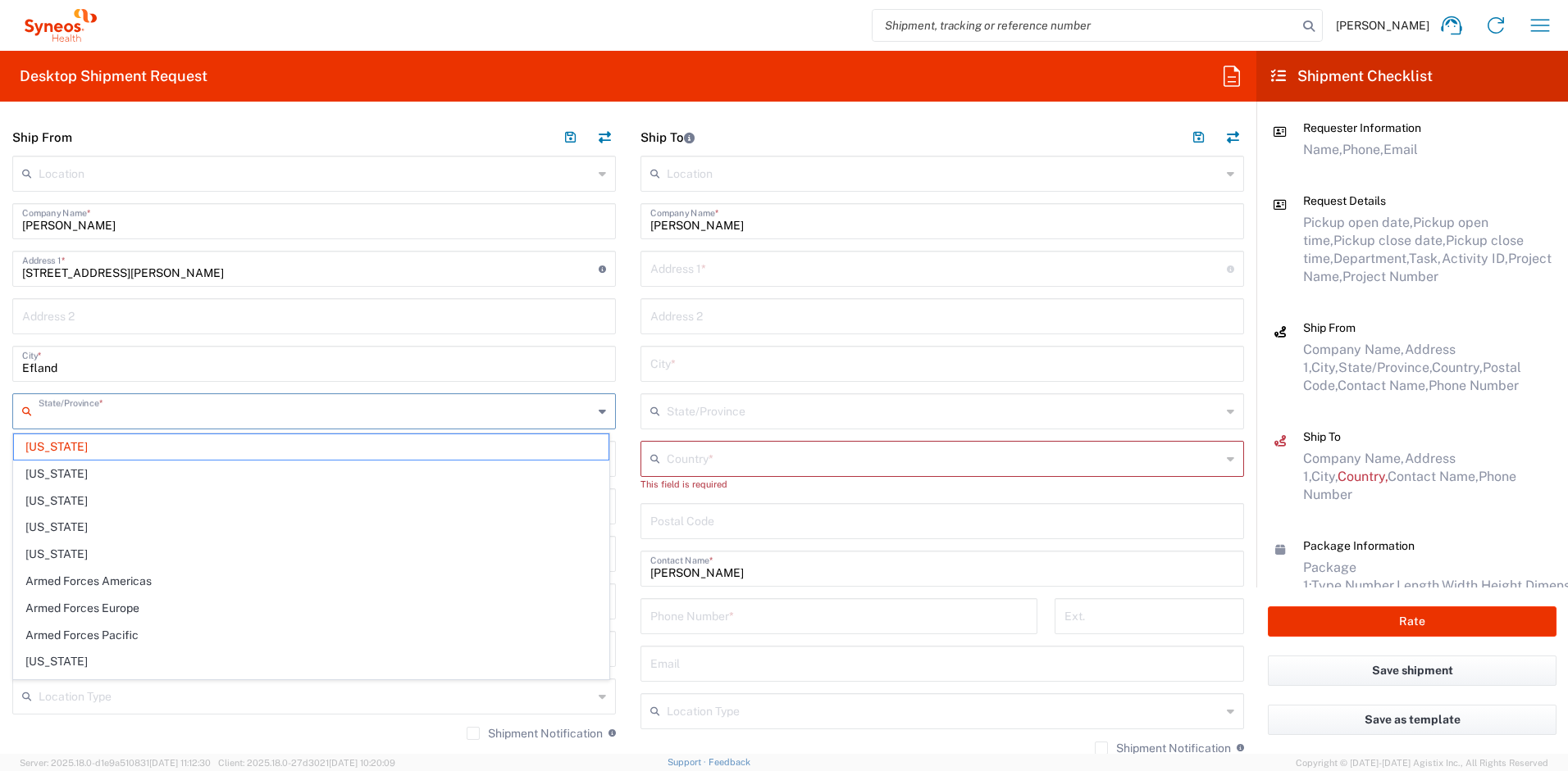
click at [140, 411] on input "text" at bounding box center [316, 410] width 554 height 29
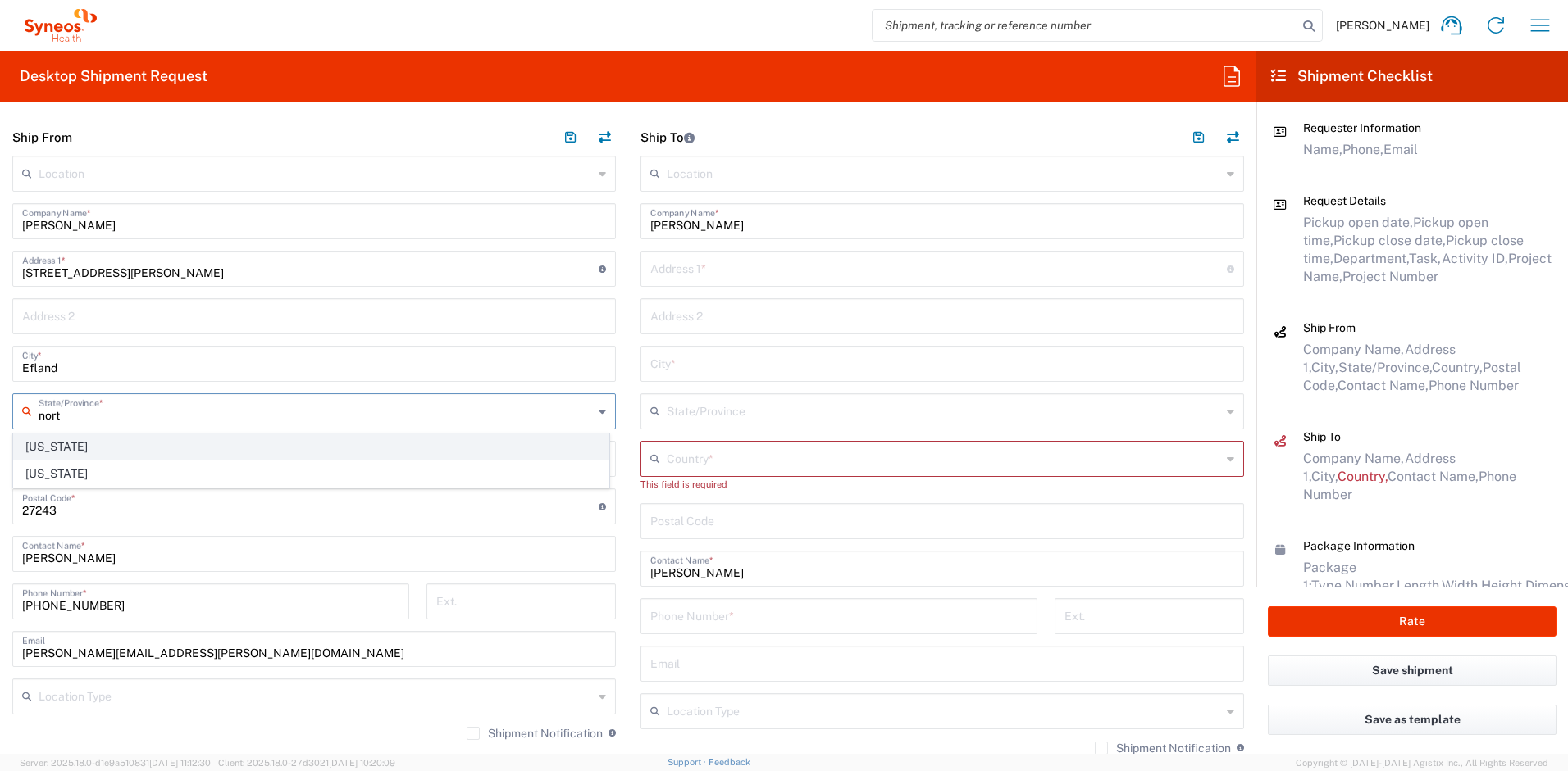
click at [57, 453] on span "[US_STATE]" at bounding box center [311, 447] width 594 height 25
type input "[US_STATE]"
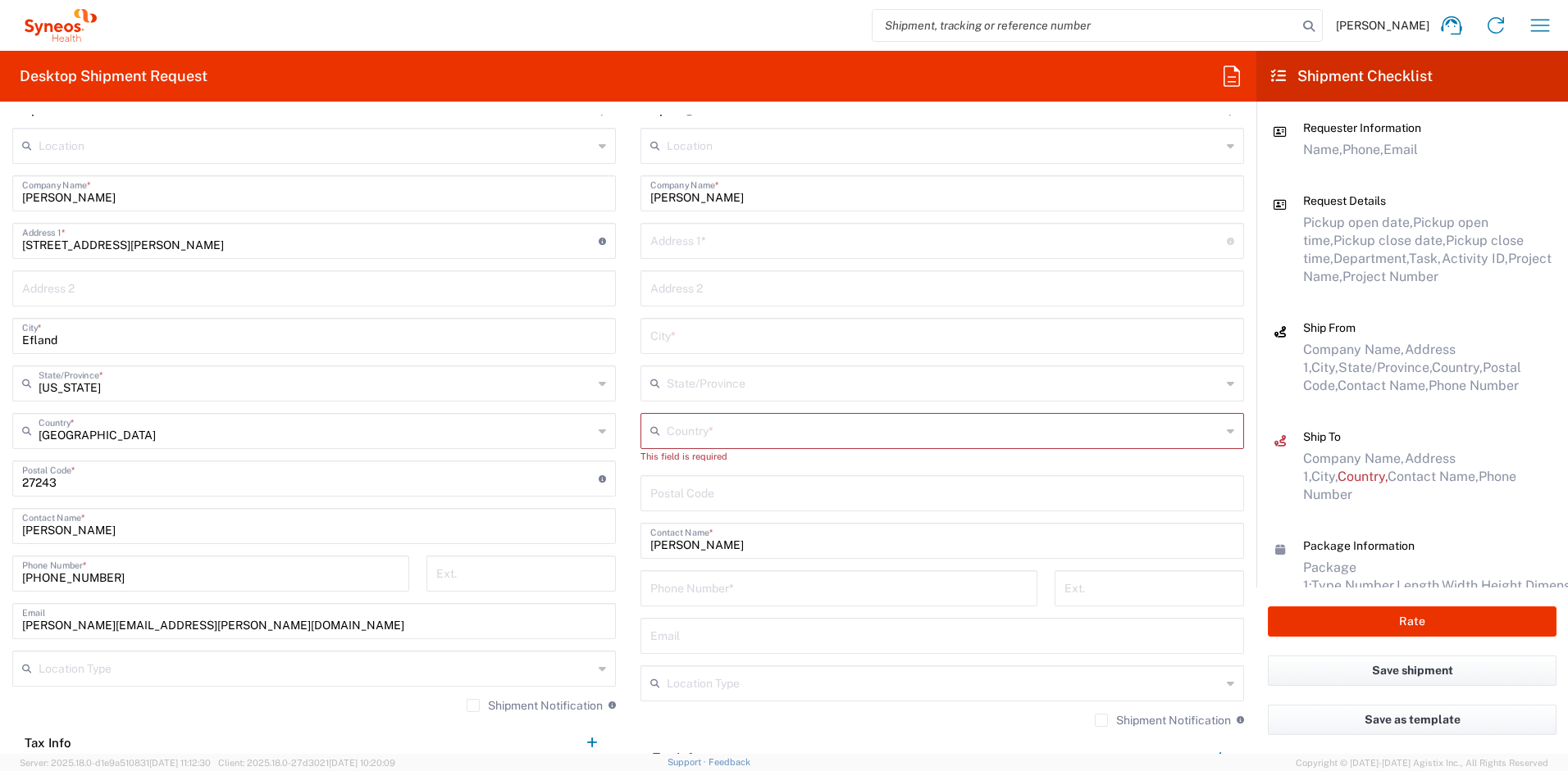
scroll to position [749, 0]
click at [248, 628] on input "[PERSON_NAME][EMAIL_ADDRESS][PERSON_NAME][DOMAIN_NAME]" at bounding box center [314, 618] width 584 height 29
drag, startPoint x: 248, startPoint y: 628, endPoint x: -1, endPoint y: 616, distance: 249.3
click at [0, 616] on main "Location [PERSON_NAME] LLC-[GEOGRAPHIC_DATA] [GEOGRAPHIC_DATA] [GEOGRAPHIC_DATA…" at bounding box center [314, 466] width 628 height 681
paste input "[PERSON_NAME].[PERSON_NAME]"
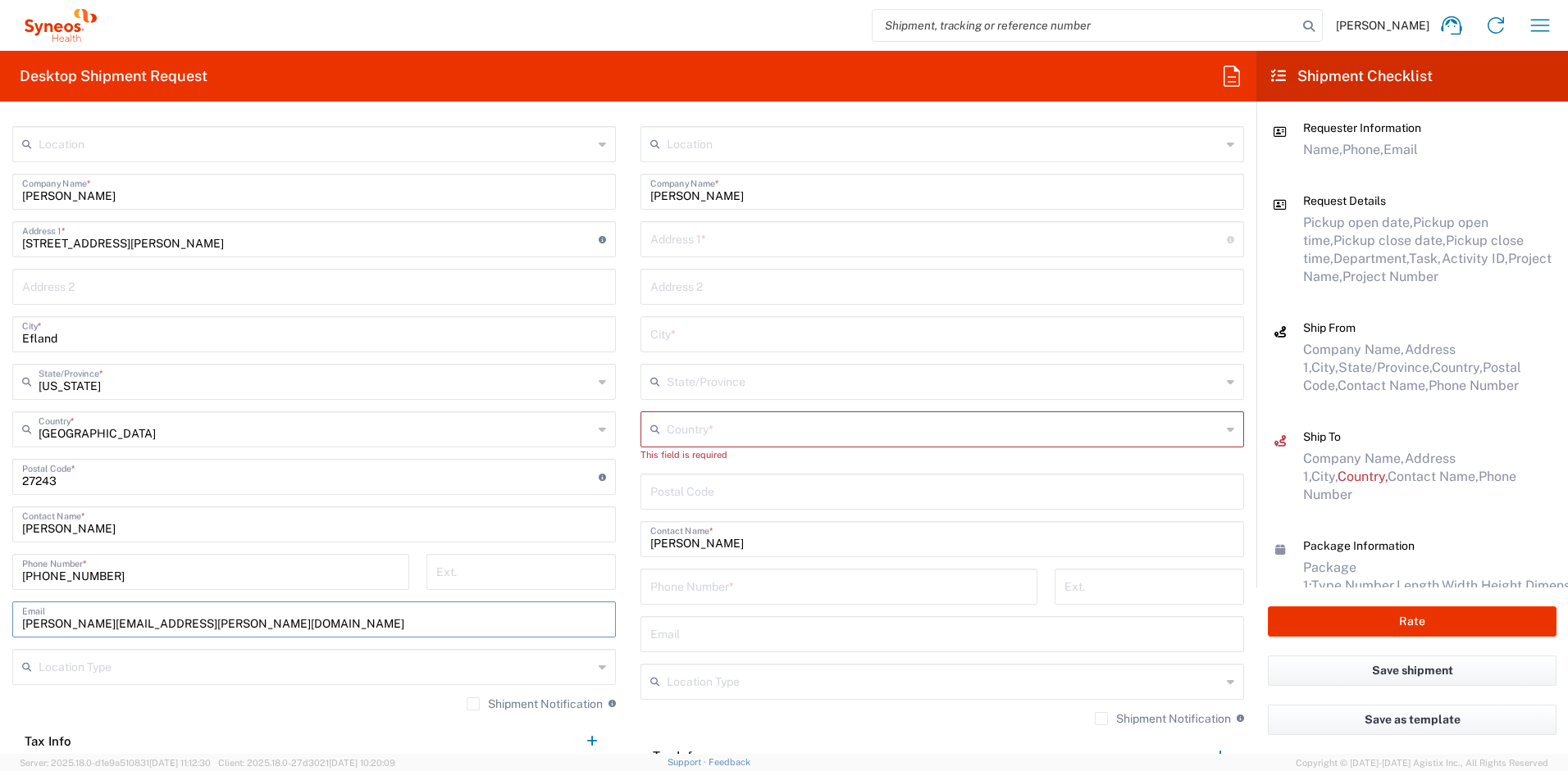
type input "[PERSON_NAME][EMAIL_ADDRESS][PERSON_NAME][DOMAIN_NAME]"
click at [466, 704] on label "Shipment Notification" at bounding box center [534, 704] width 136 height 13
click at [473, 704] on input "Shipment Notification" at bounding box center [473, 704] width 0 height 0
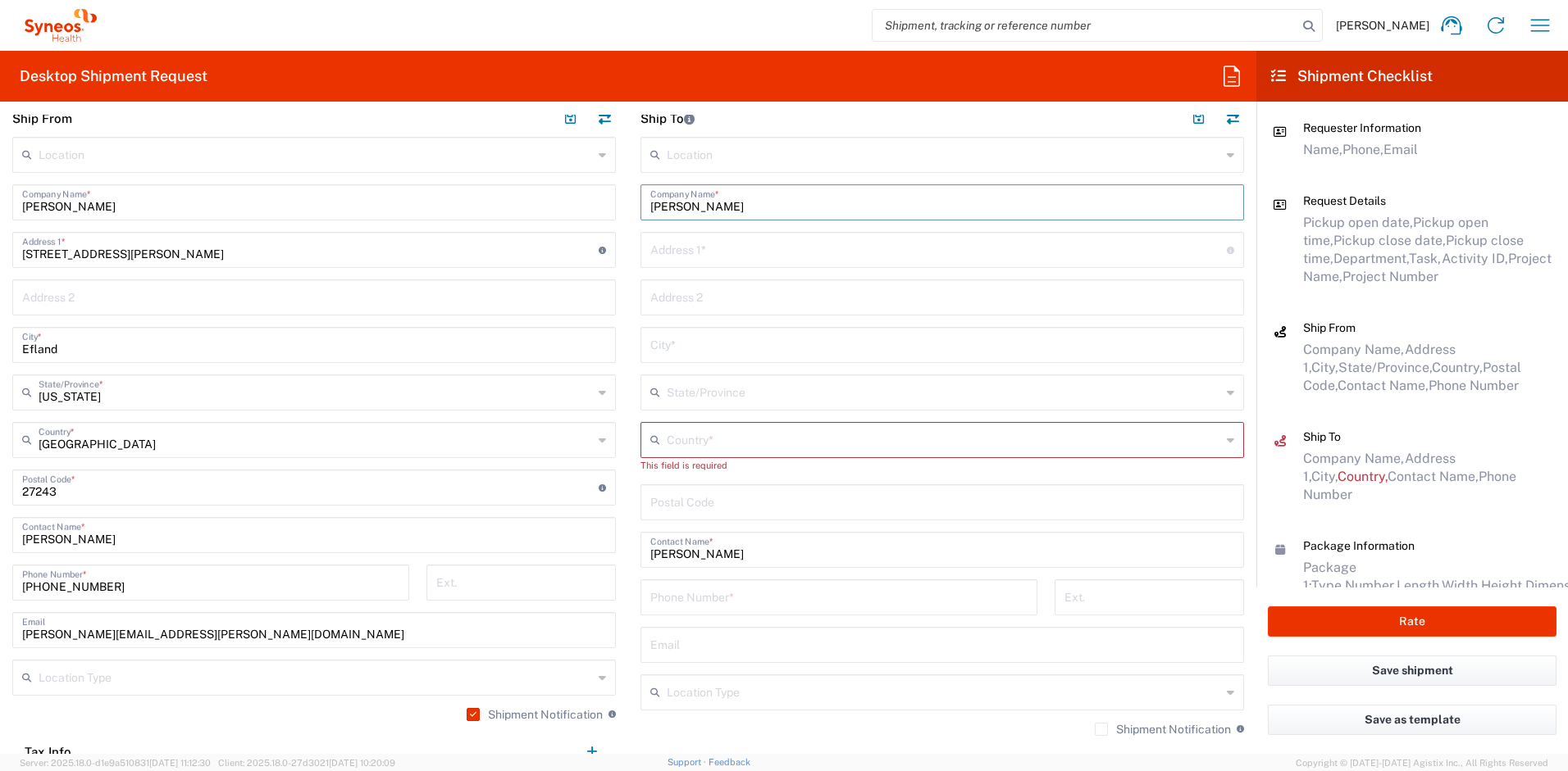
drag, startPoint x: 770, startPoint y: 197, endPoint x: 561, endPoint y: 178, distance: 209.9
click at [561, 178] on div "Ship From Location [PERSON_NAME] LLC-[GEOGRAPHIC_DATA] [GEOGRAPHIC_DATA] [GEOGR…" at bounding box center [628, 466] width 1256 height 732
type input "n"
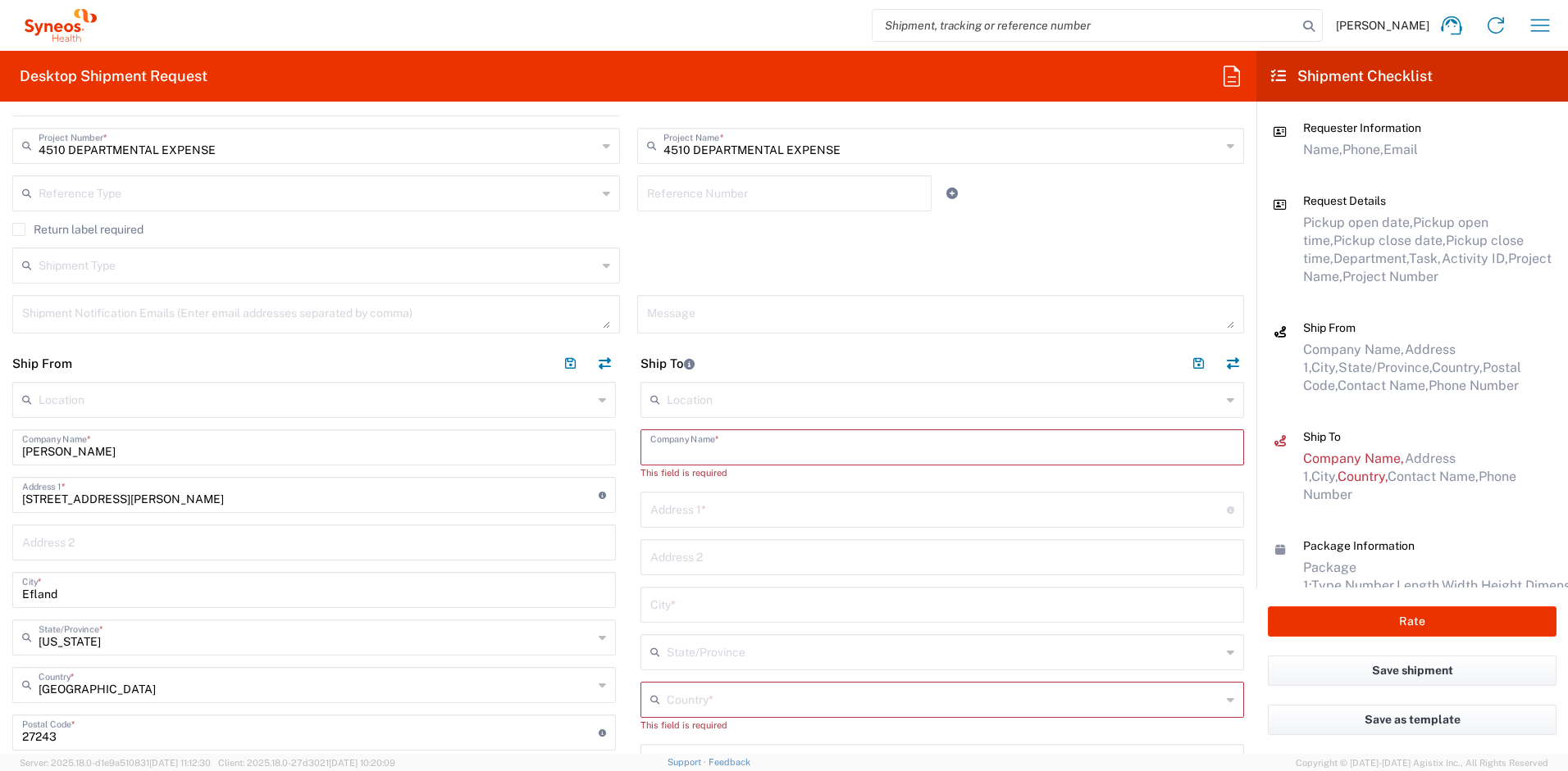
scroll to position [488, 0]
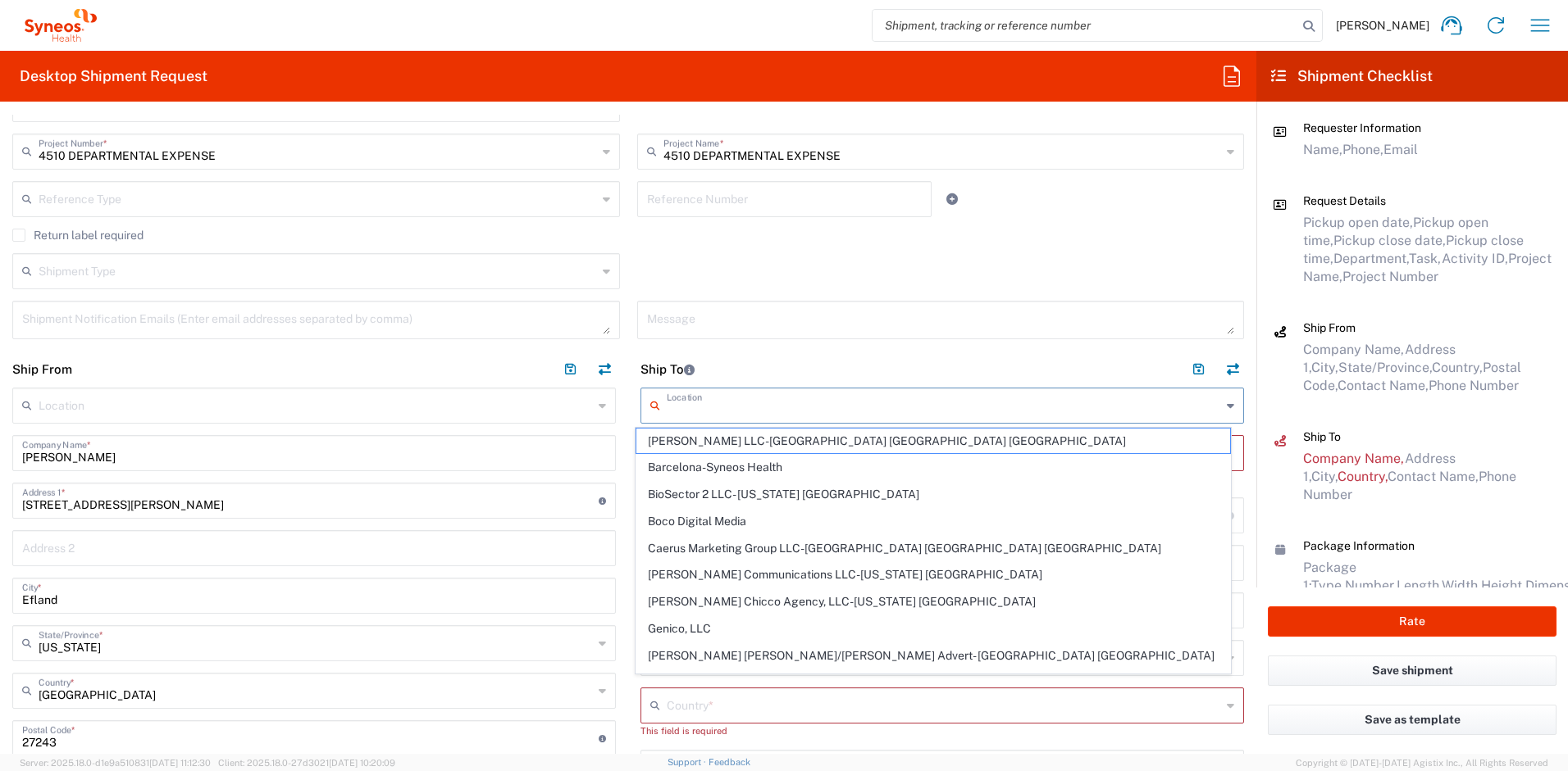
click at [773, 395] on input "text" at bounding box center [944, 404] width 554 height 29
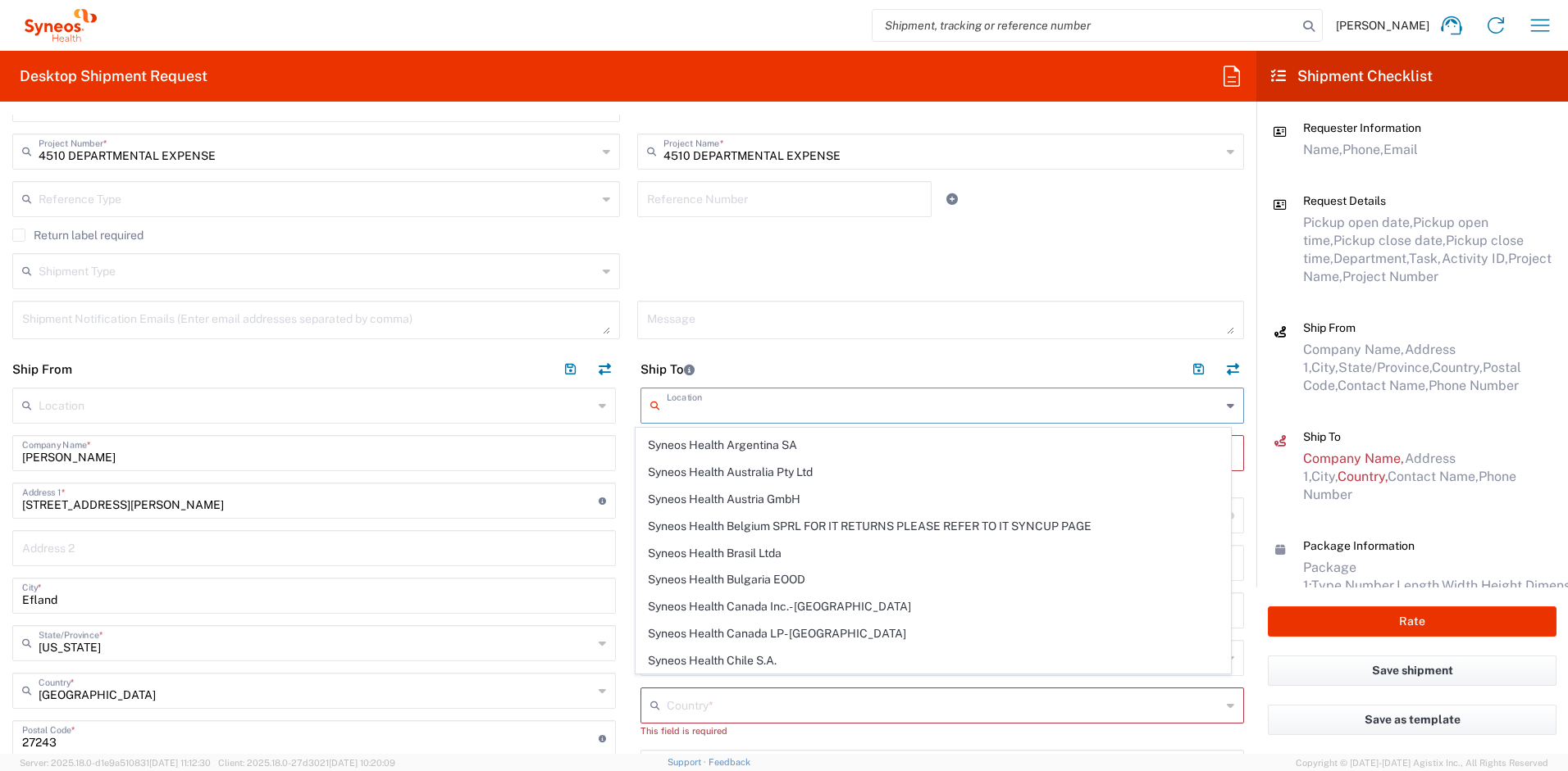
scroll to position [0, 0]
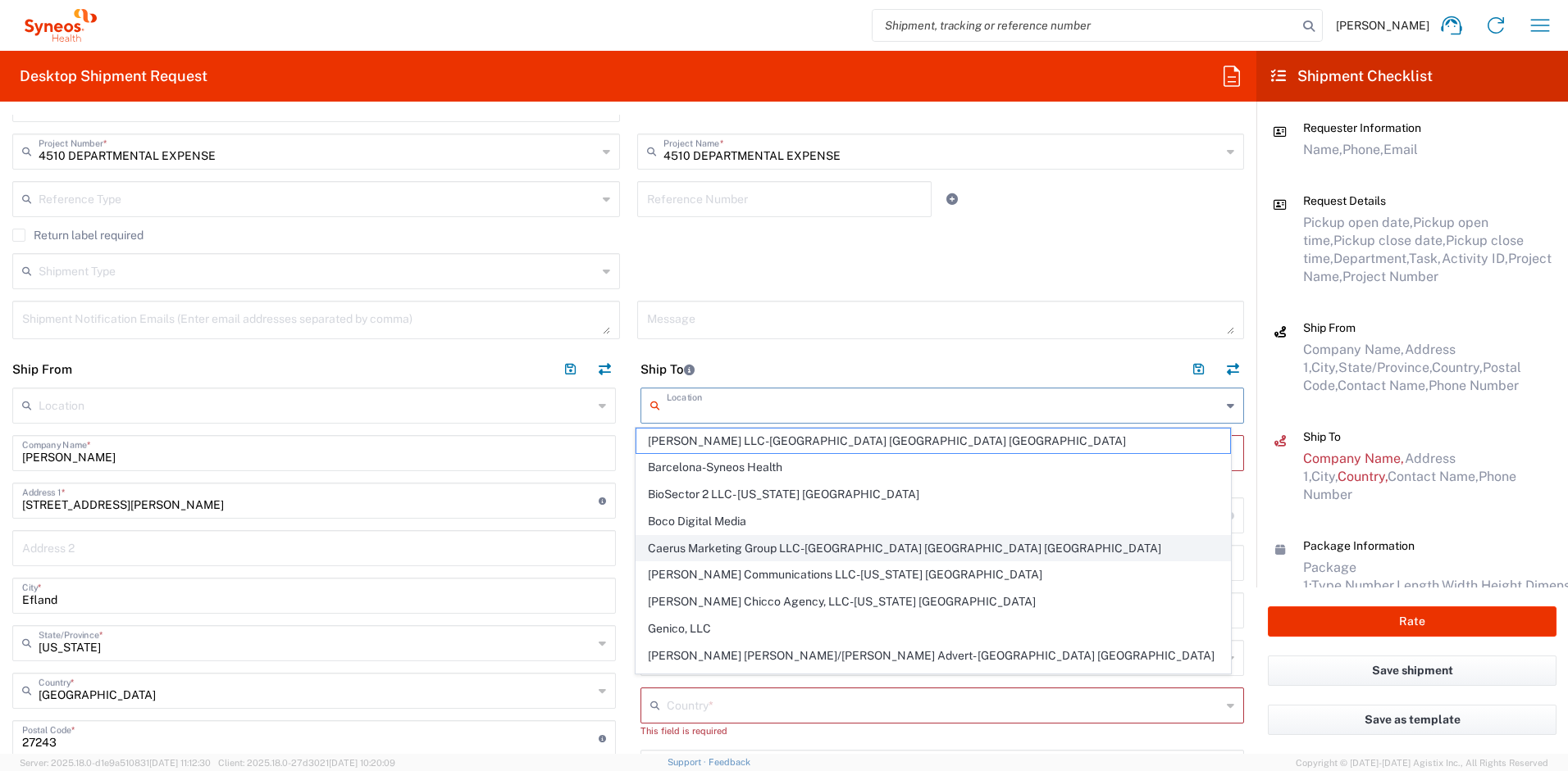
click at [794, 552] on span "Caerus Marketing Group LLC-[GEOGRAPHIC_DATA] [GEOGRAPHIC_DATA] [GEOGRAPHIC_DATA]" at bounding box center [933, 548] width 594 height 25
type input "Caerus Marketing Group LLC-[GEOGRAPHIC_DATA] [GEOGRAPHIC_DATA] [GEOGRAPHIC_DATA]"
type input "Caerus Marketing Group, LLC"
type input "1030 Sync St"
type input "Morrisville"
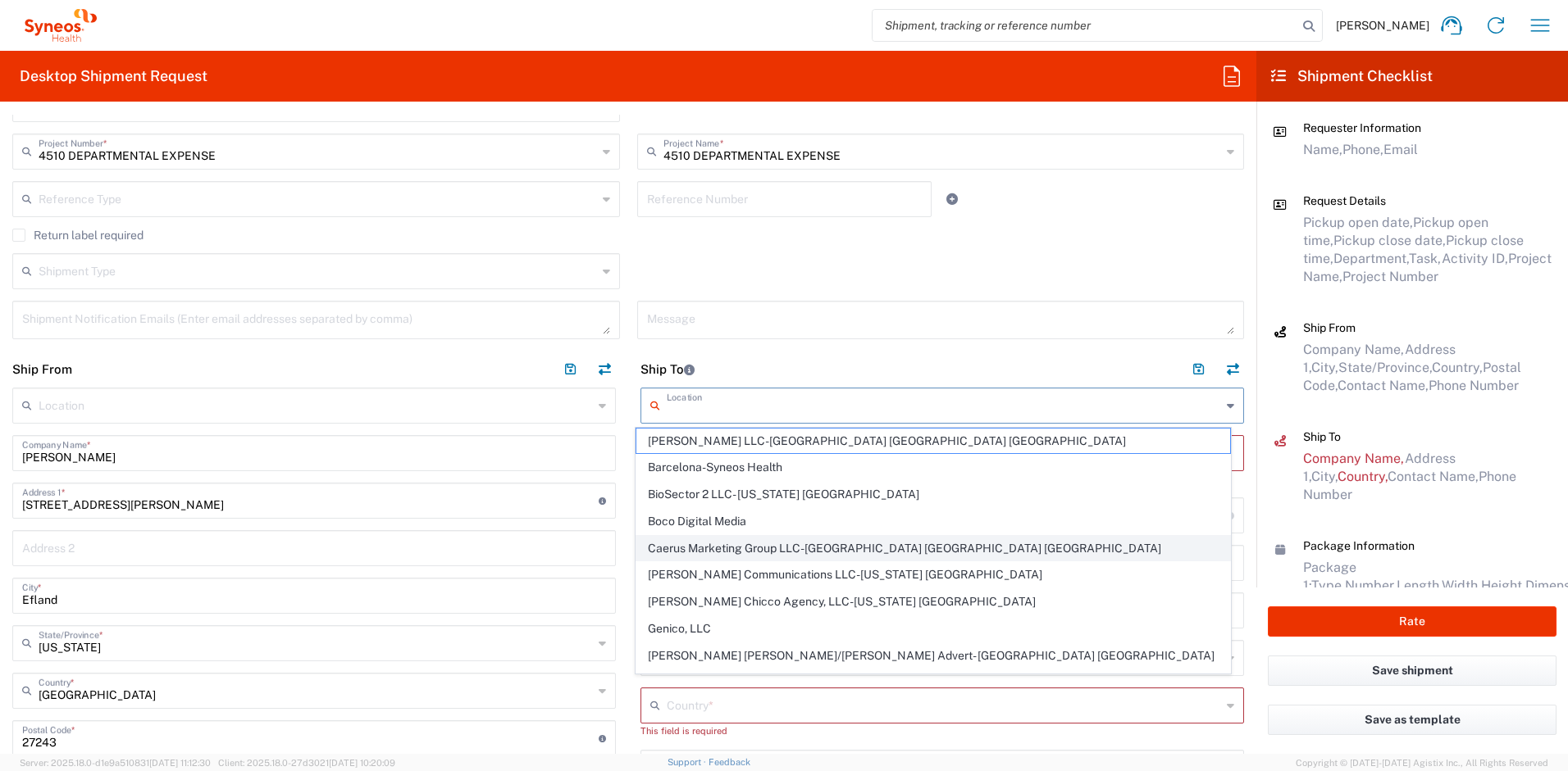
type input "[GEOGRAPHIC_DATA]"
type input "27560"
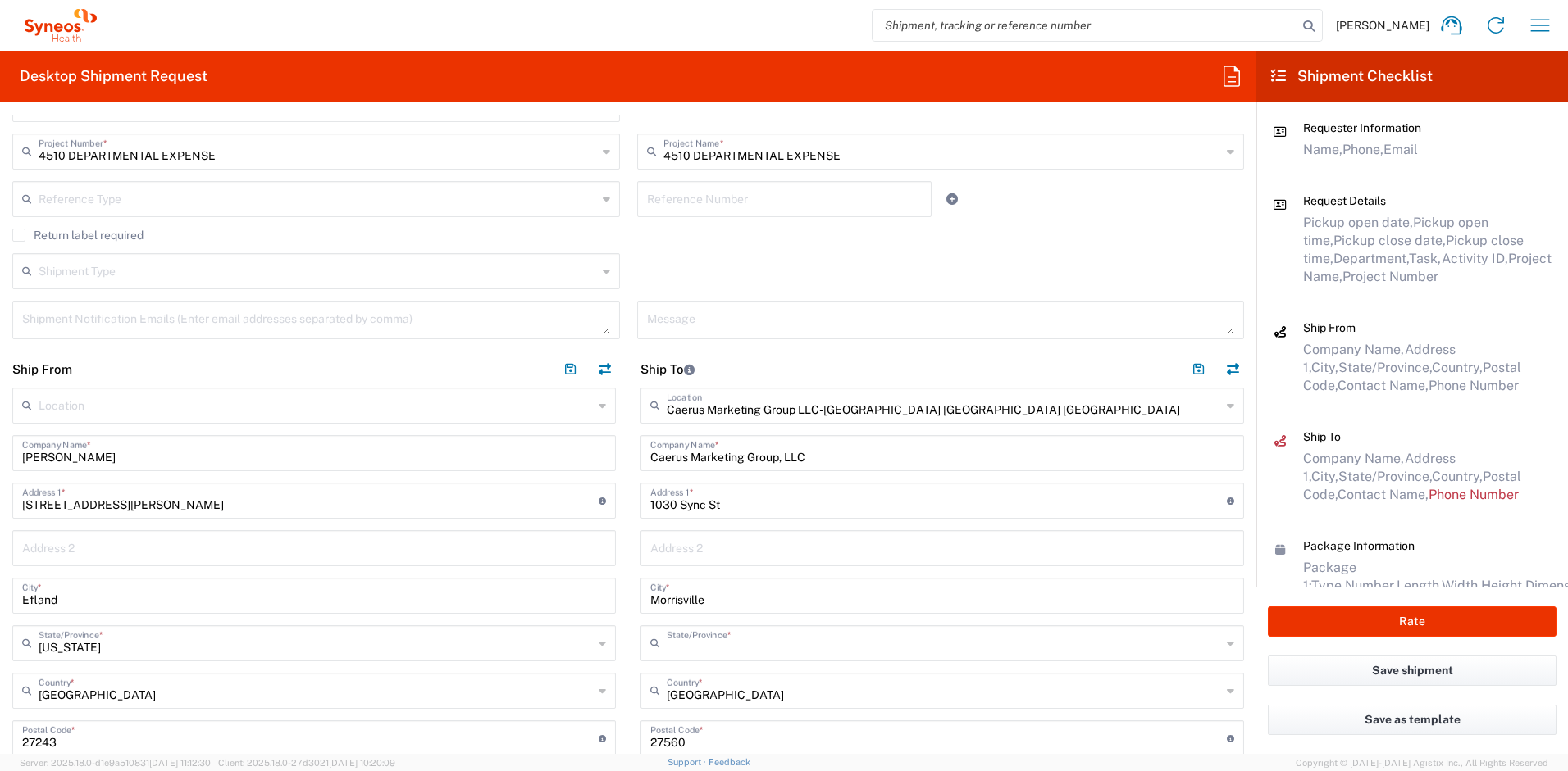
type input "[US_STATE]"
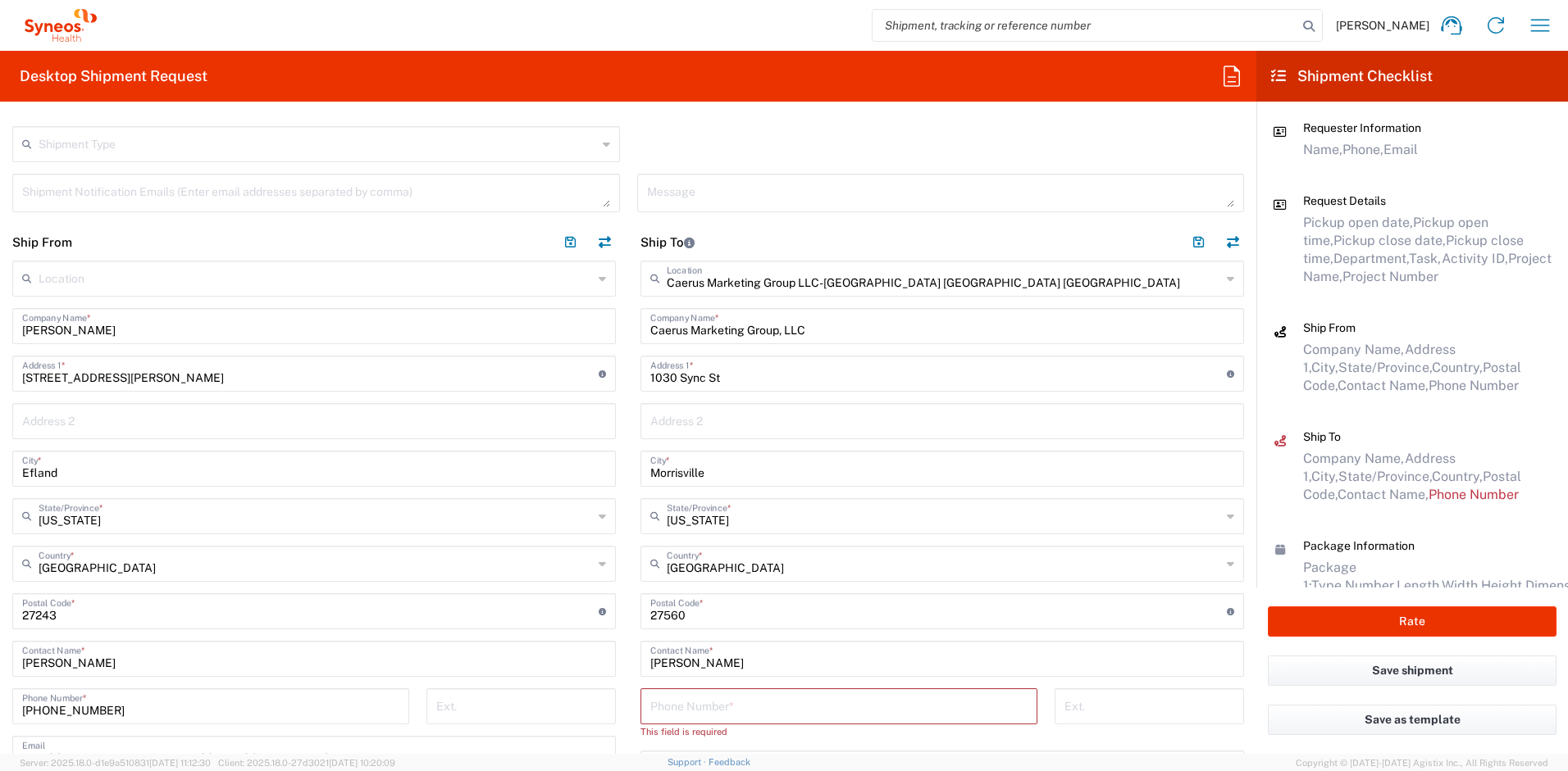
scroll to position [609, 0]
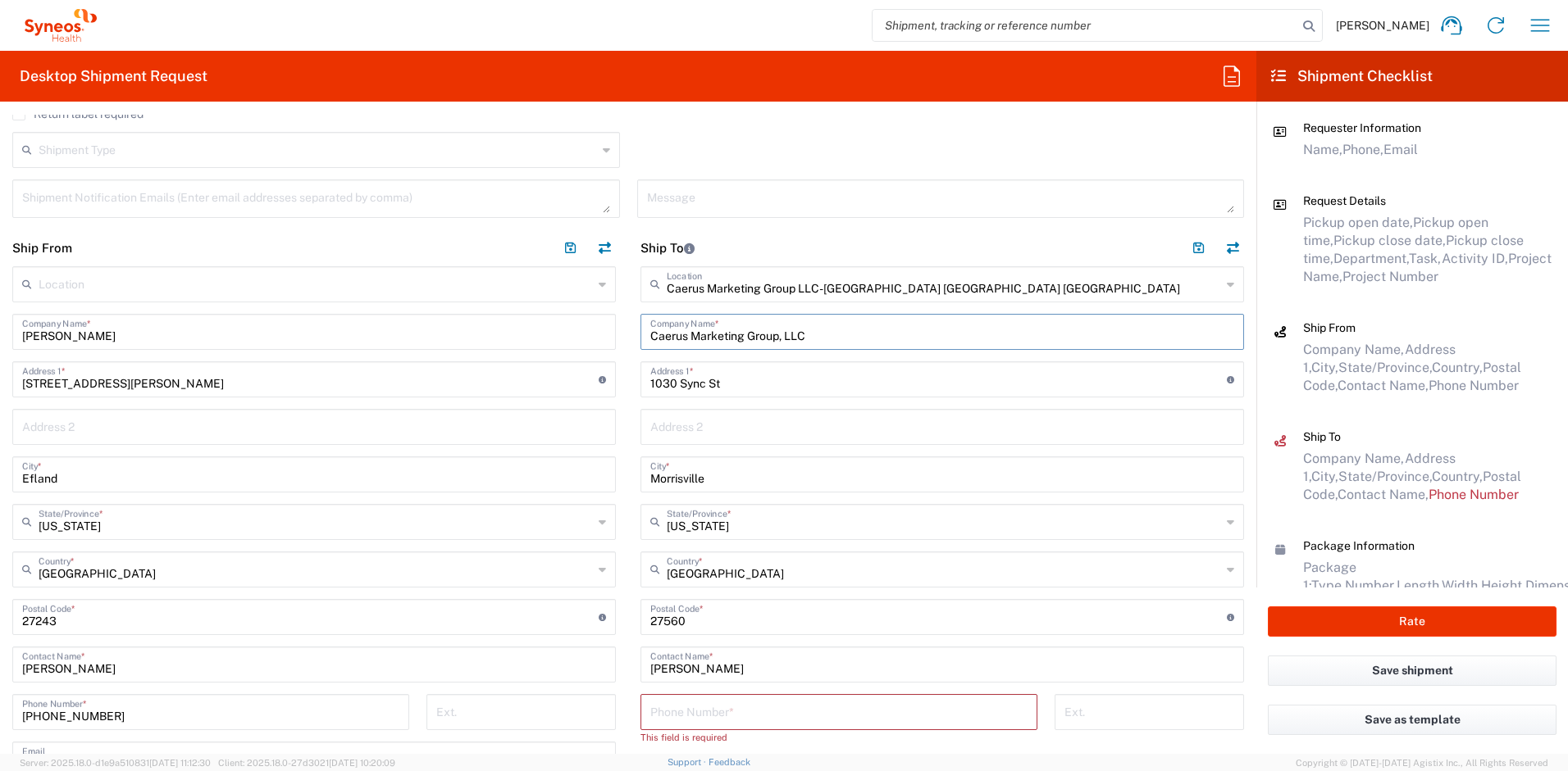
drag, startPoint x: 812, startPoint y: 335, endPoint x: 568, endPoint y: 329, distance: 244.1
click at [568, 329] on div "Ship From Location [PERSON_NAME] LLC-[GEOGRAPHIC_DATA] [GEOGRAPHIC_DATA] [GEOGR…" at bounding box center [628, 596] width 1256 height 732
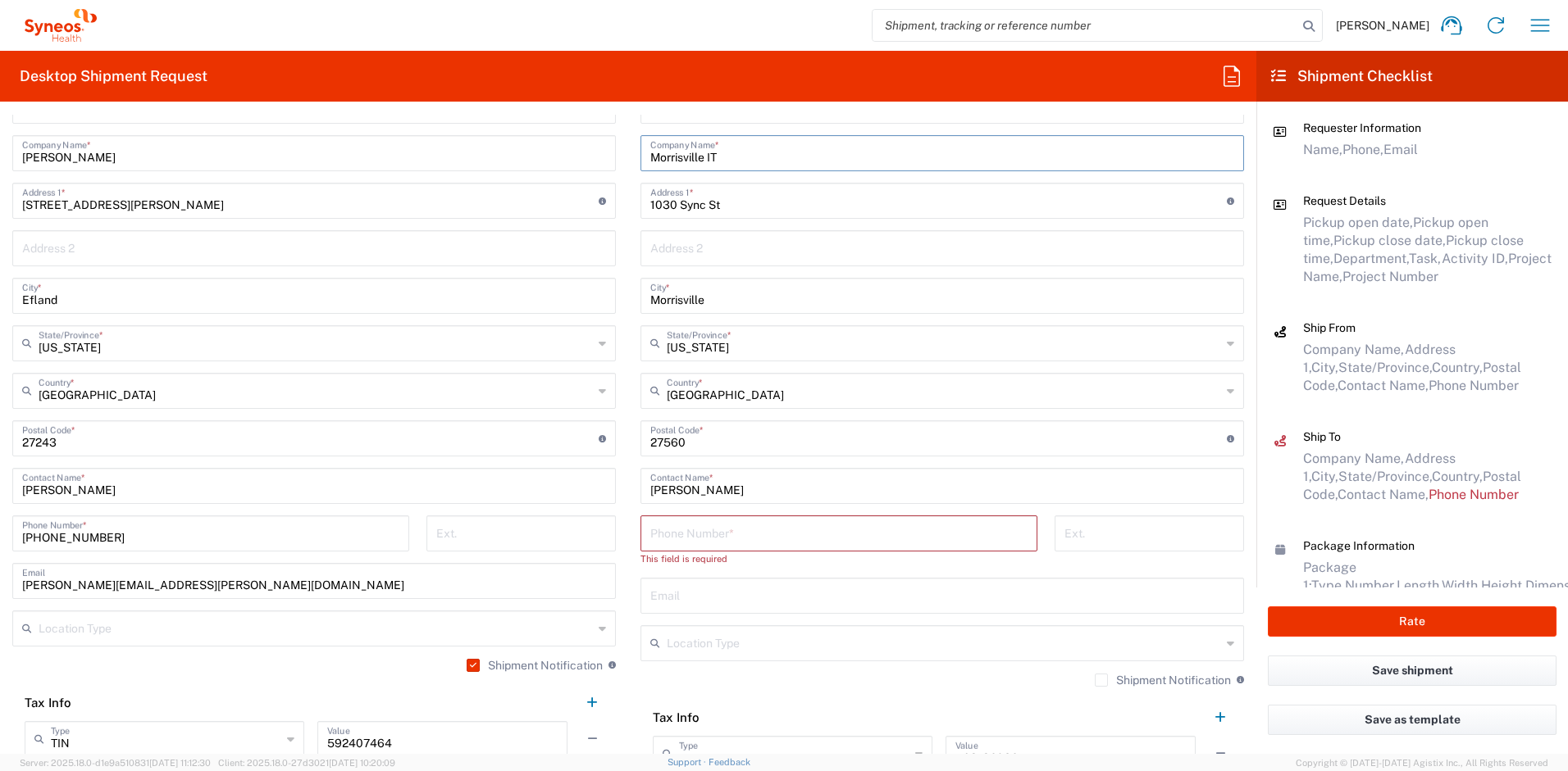
scroll to position [789, 0]
type input "Morrisville IT"
click at [686, 536] on input "tel" at bounding box center [839, 530] width 377 height 29
paste input "[STREET_ADDRESS]"
type input "[STREET_ADDRESS]"
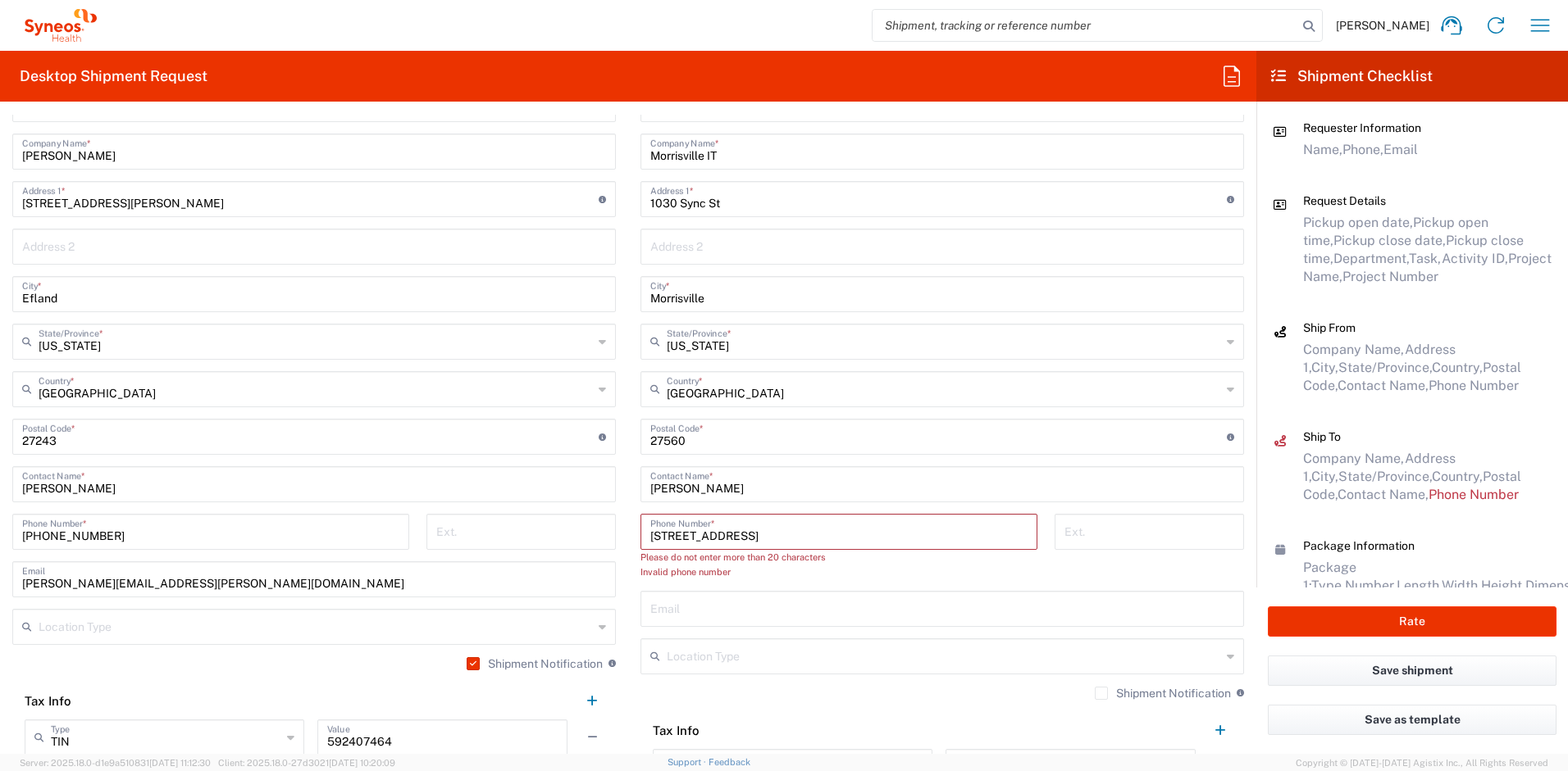
drag, startPoint x: 906, startPoint y: 532, endPoint x: 616, endPoint y: 529, distance: 290.0
click at [616, 529] on div "Ship From Location [PERSON_NAME] LLC-[GEOGRAPHIC_DATA] [GEOGRAPHIC_DATA] [GEOGR…" at bounding box center [628, 422] width 1256 height 747
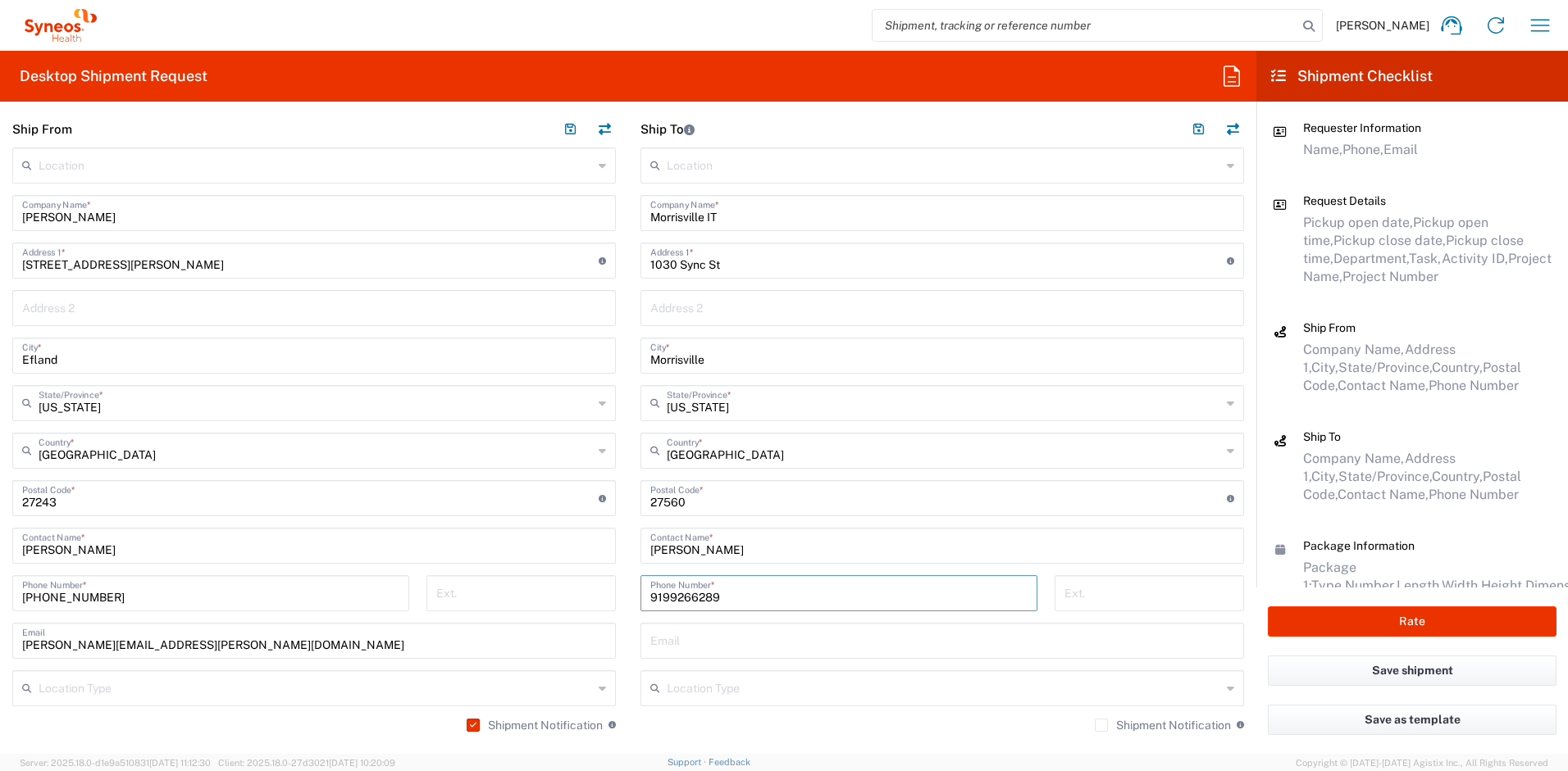
scroll to position [725, 0]
type input "9199266289"
drag, startPoint x: 733, startPoint y: 216, endPoint x: 611, endPoint y: 205, distance: 122.5
click at [611, 205] on div "Ship From Location [PERSON_NAME] LLC-[GEOGRAPHIC_DATA] [GEOGRAPHIC_DATA] [GEOGR…" at bounding box center [628, 472] width 1256 height 718
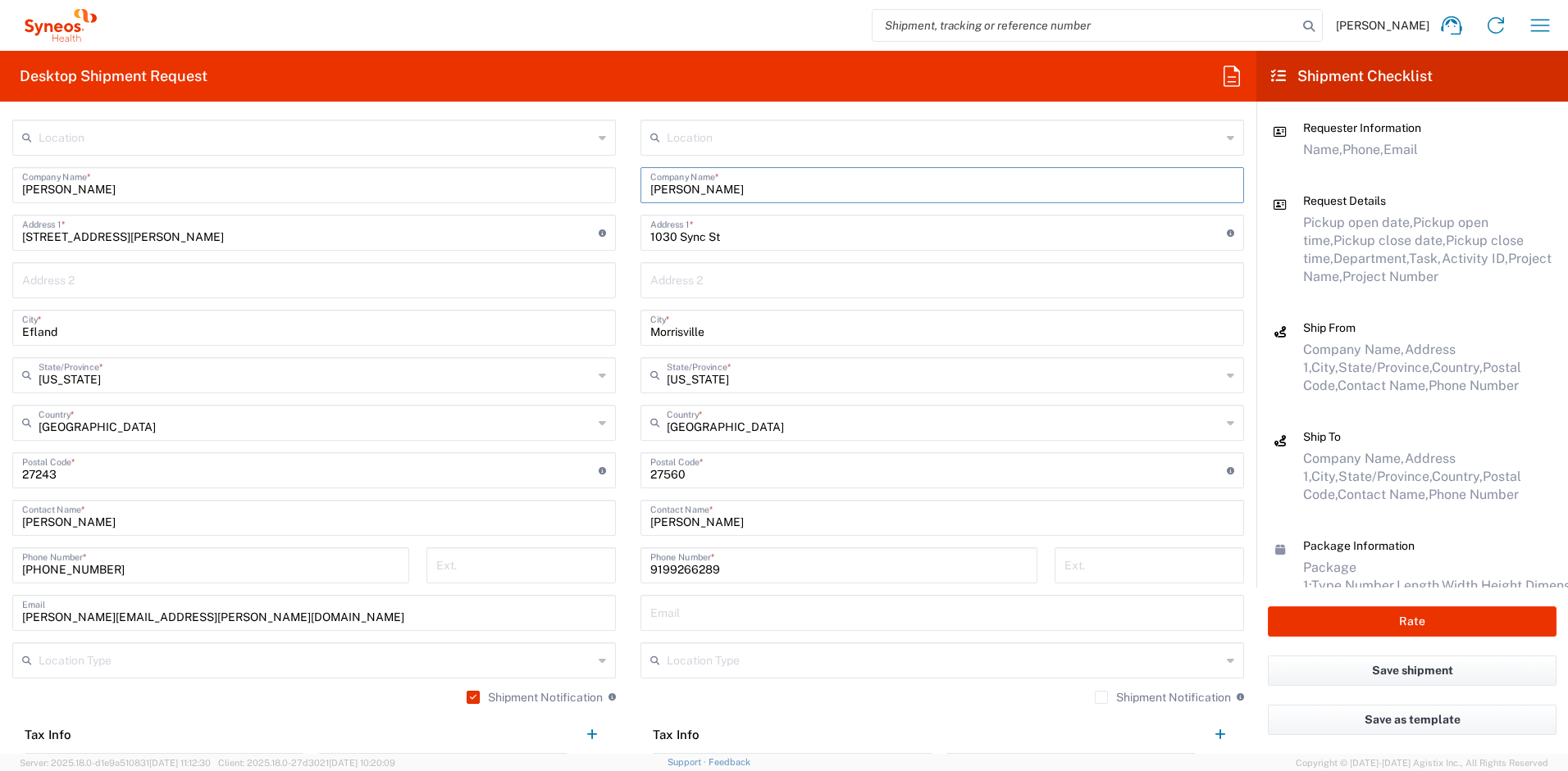
scroll to position [756, 0]
type input "[PERSON_NAME]"
click at [800, 616] on input "text" at bounding box center [942, 611] width 584 height 29
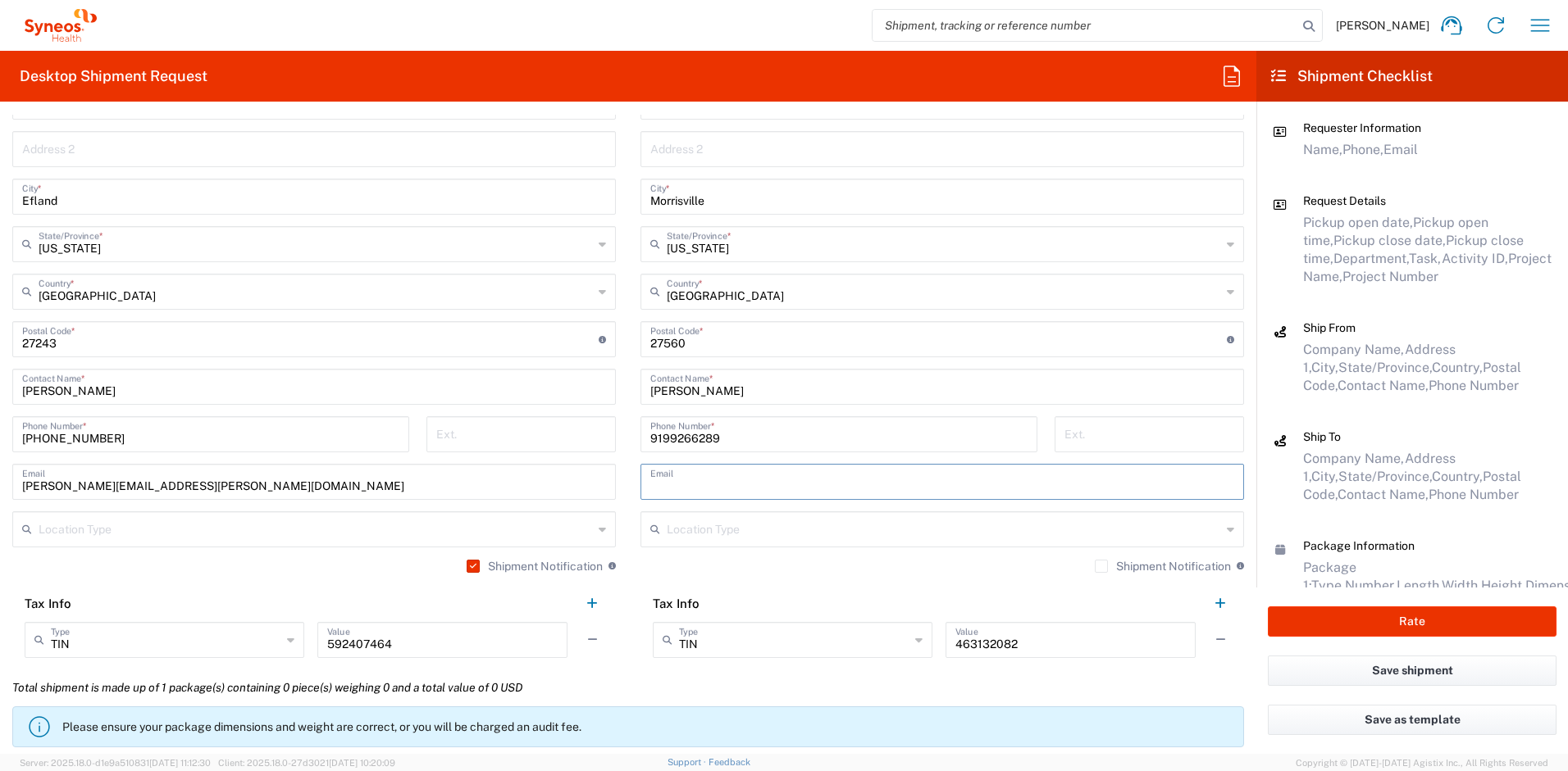
scroll to position [892, 0]
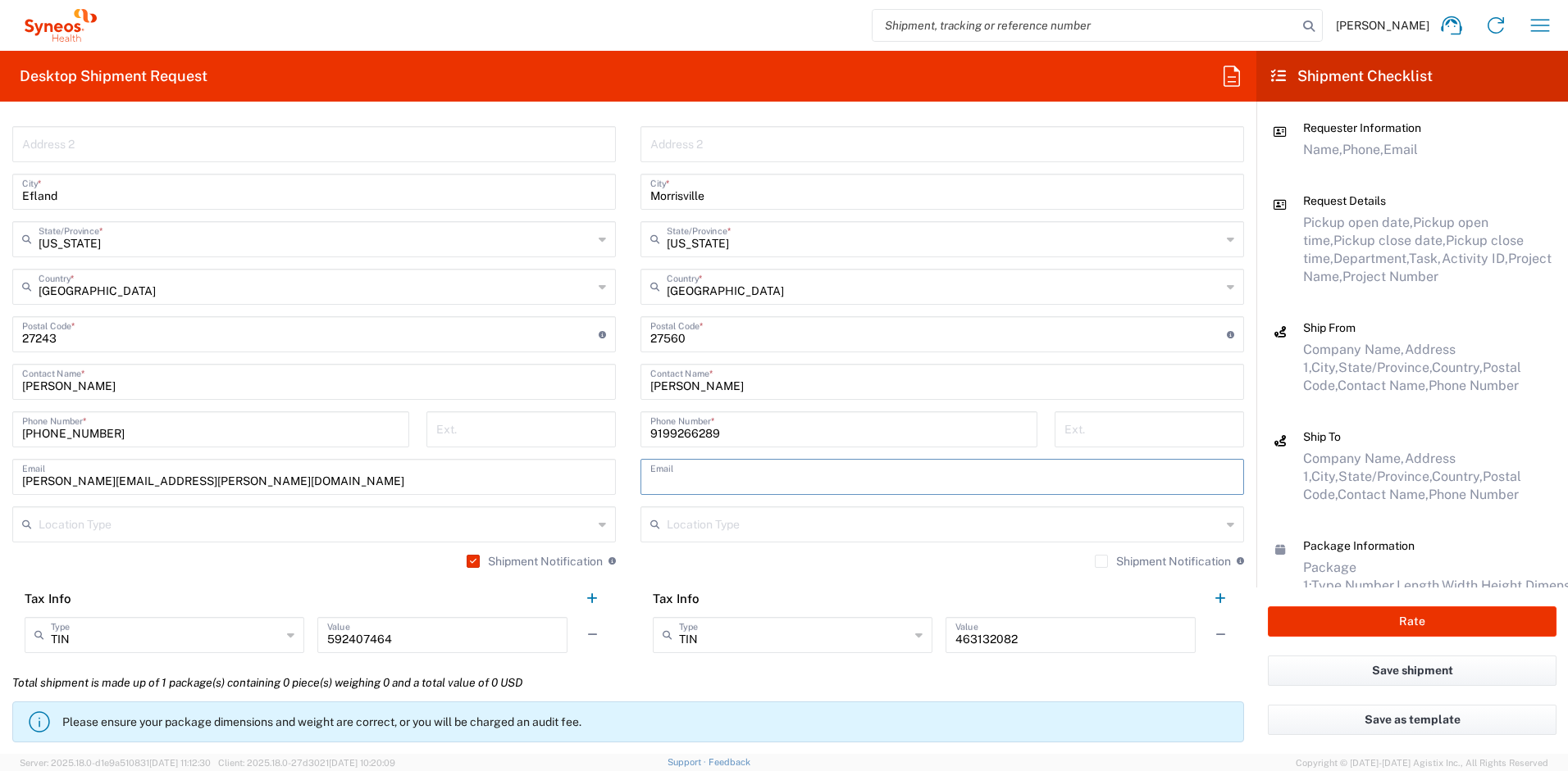
paste input "[PERSON_NAME][EMAIL_ADDRESS][PERSON_NAME][DOMAIN_NAME]"
type input "[PERSON_NAME][EMAIL_ADDRESS][PERSON_NAME][DOMAIN_NAME]"
click at [1095, 562] on label "Shipment Notification" at bounding box center [1162, 561] width 136 height 13
click at [1101, 562] on input "Shipment Notification" at bounding box center [1101, 562] width 0 height 0
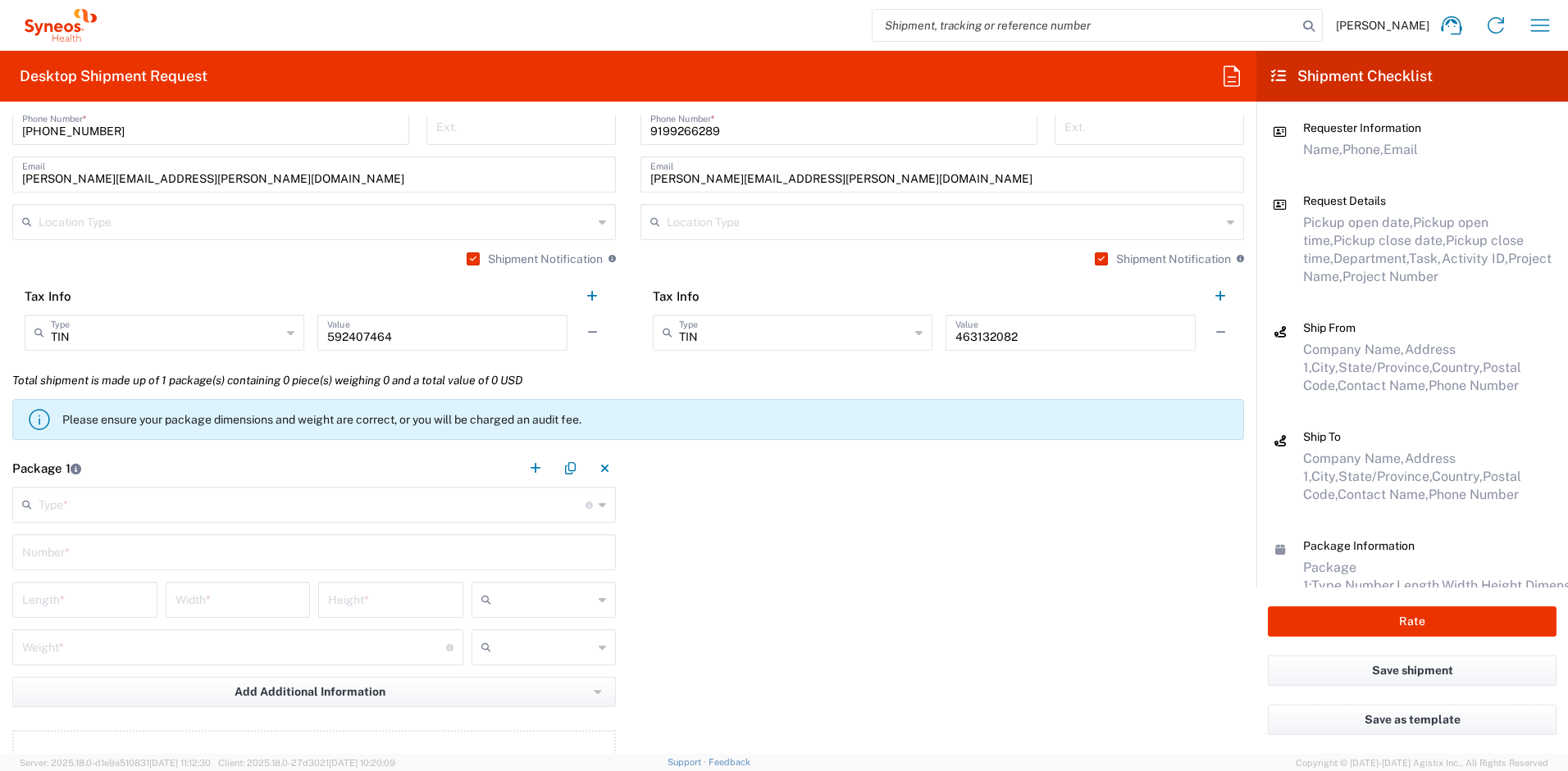
scroll to position [1196, 0]
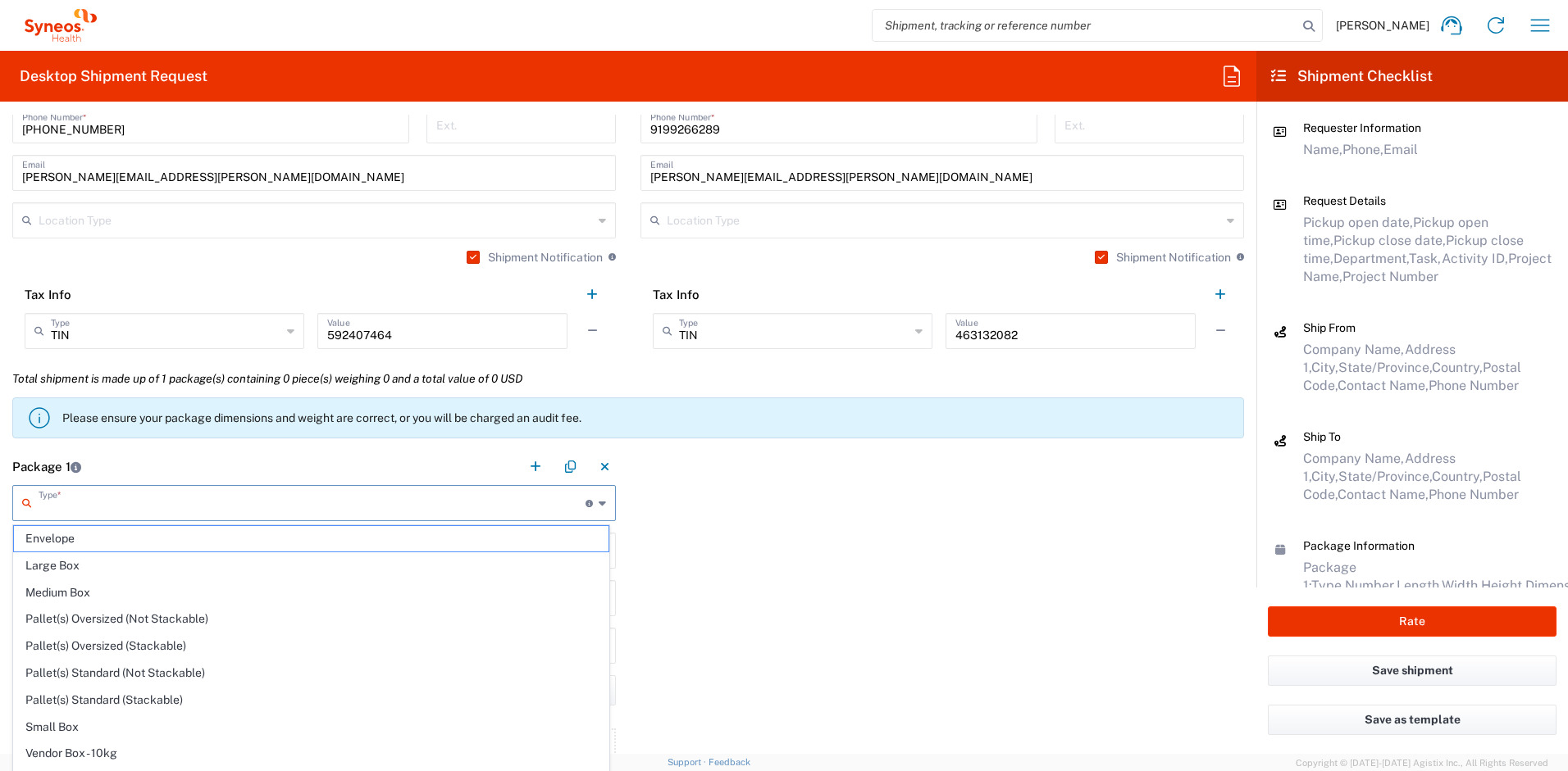
click at [226, 501] on input "text" at bounding box center [312, 502] width 547 height 29
click at [134, 758] on span "Your Packaging" at bounding box center [311, 757] width 594 height 25
type input "Your Packaging"
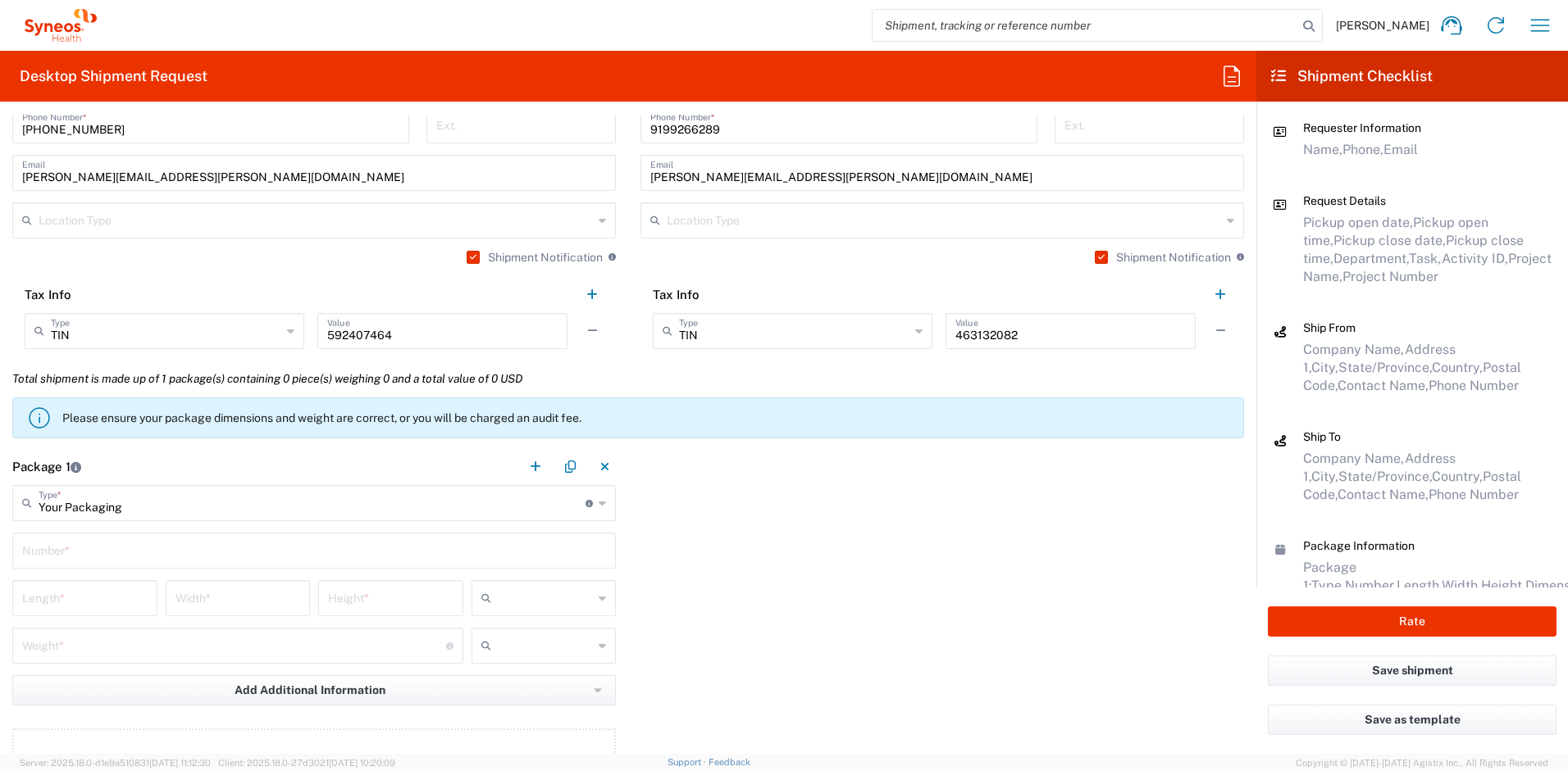
click at [82, 549] on input "text" at bounding box center [314, 549] width 584 height 29
type input "1"
click at [89, 602] on input "number" at bounding box center [84, 597] width 125 height 29
type input "16"
type input "12"
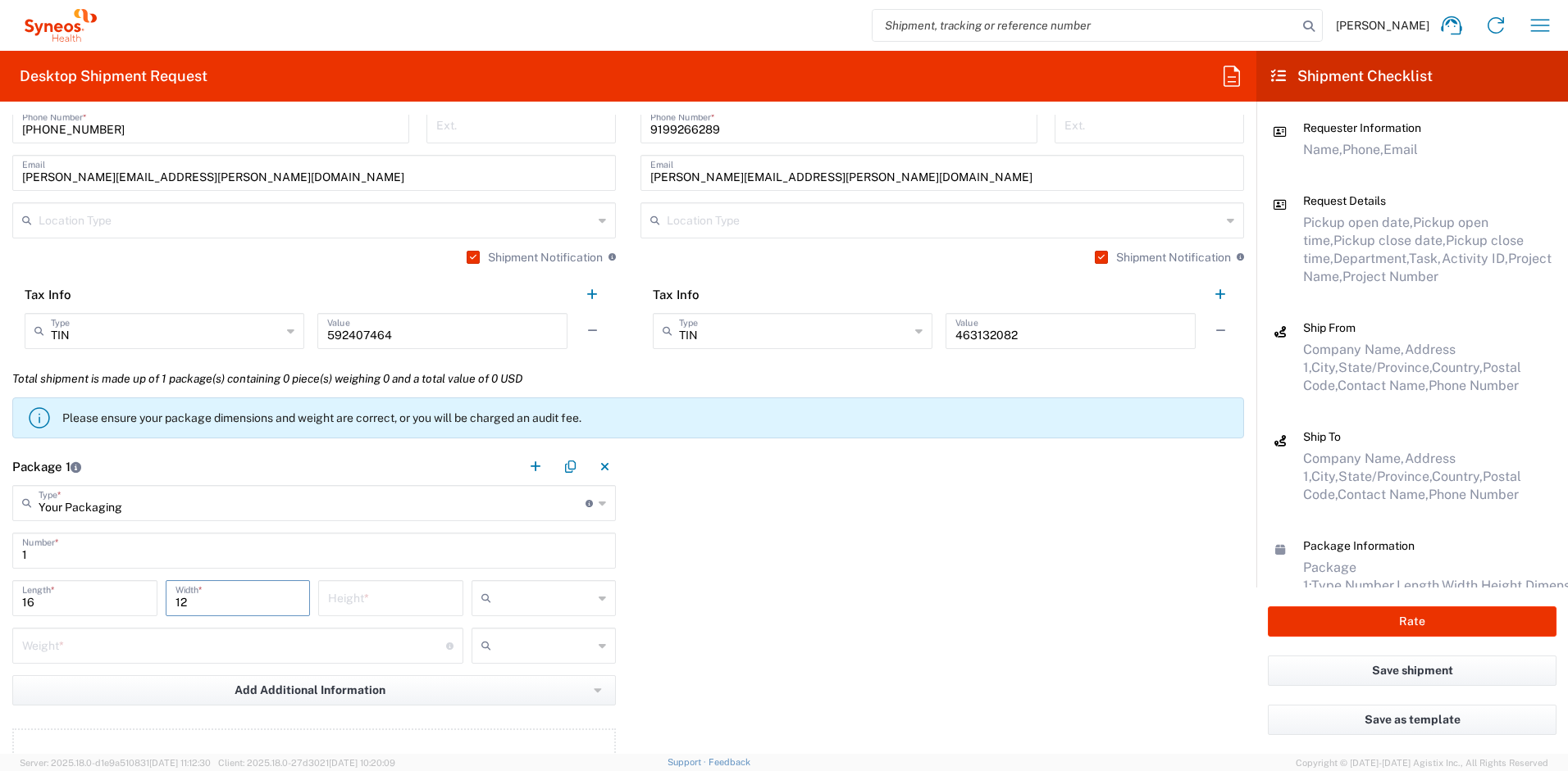
click at [362, 598] on input "number" at bounding box center [390, 597] width 125 height 29
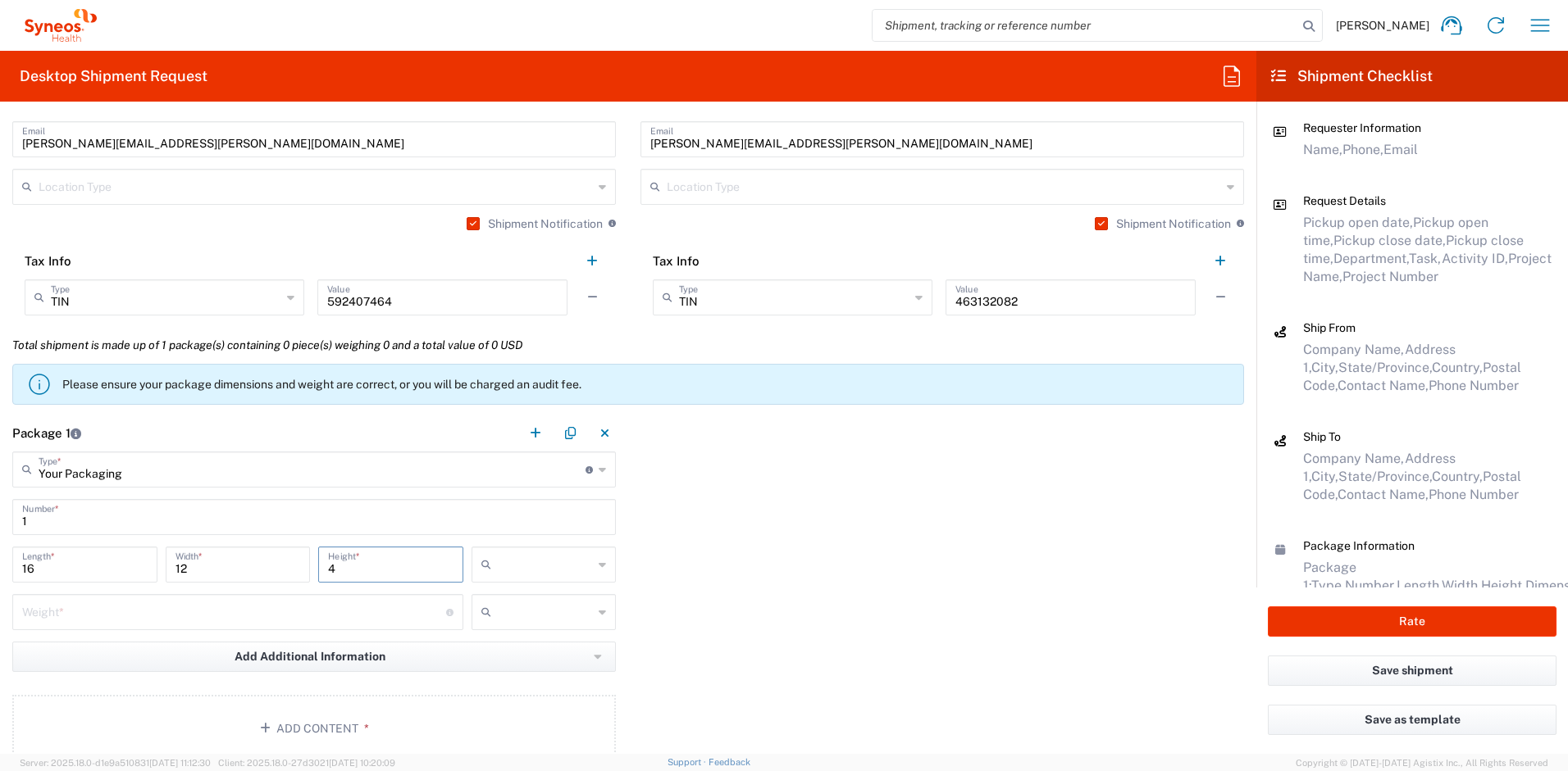
scroll to position [1252, 0]
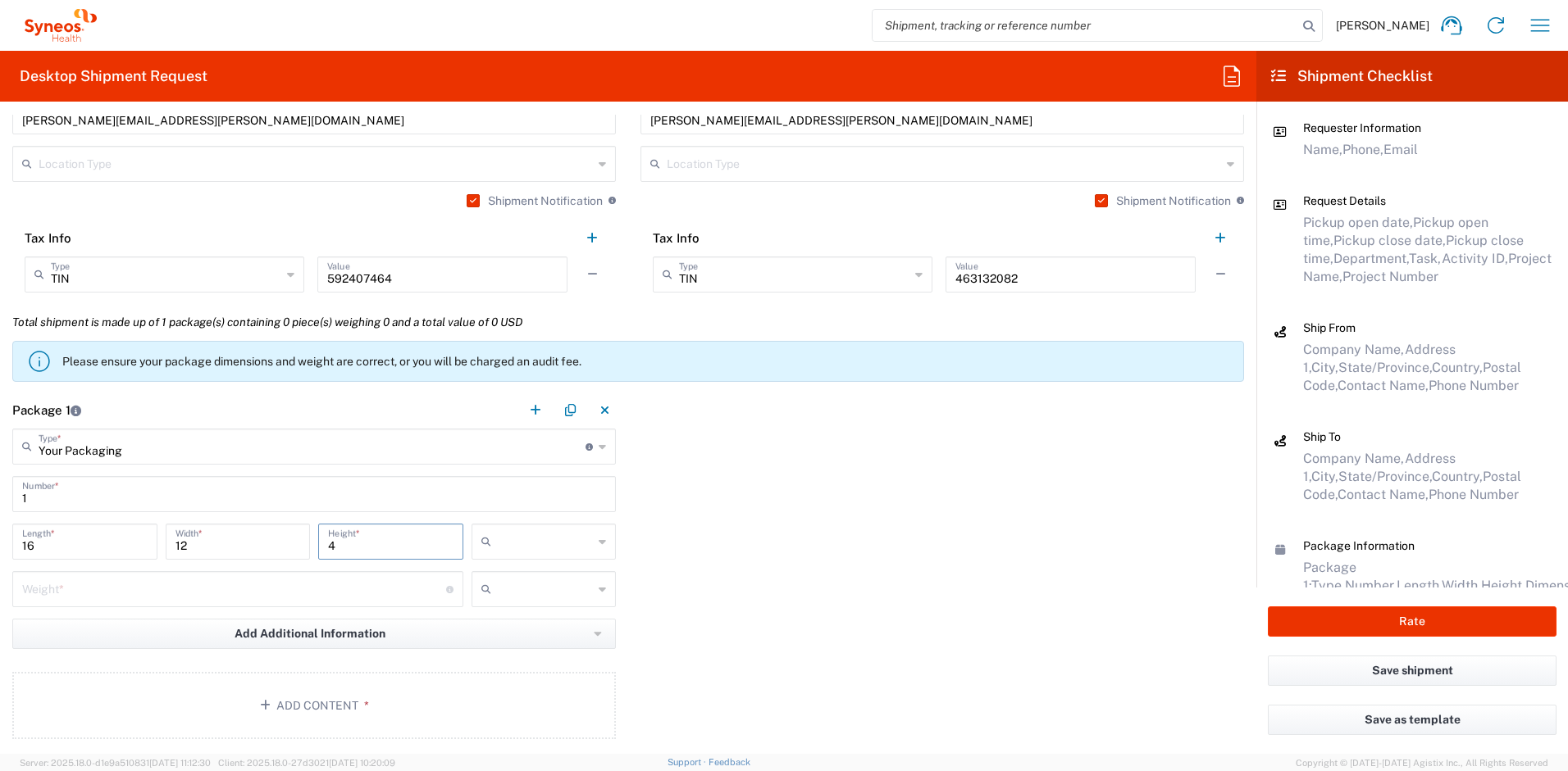
type input "4"
click at [117, 594] on input "number" at bounding box center [234, 588] width 424 height 29
type input "5"
click at [557, 547] on input "text" at bounding box center [545, 539] width 96 height 26
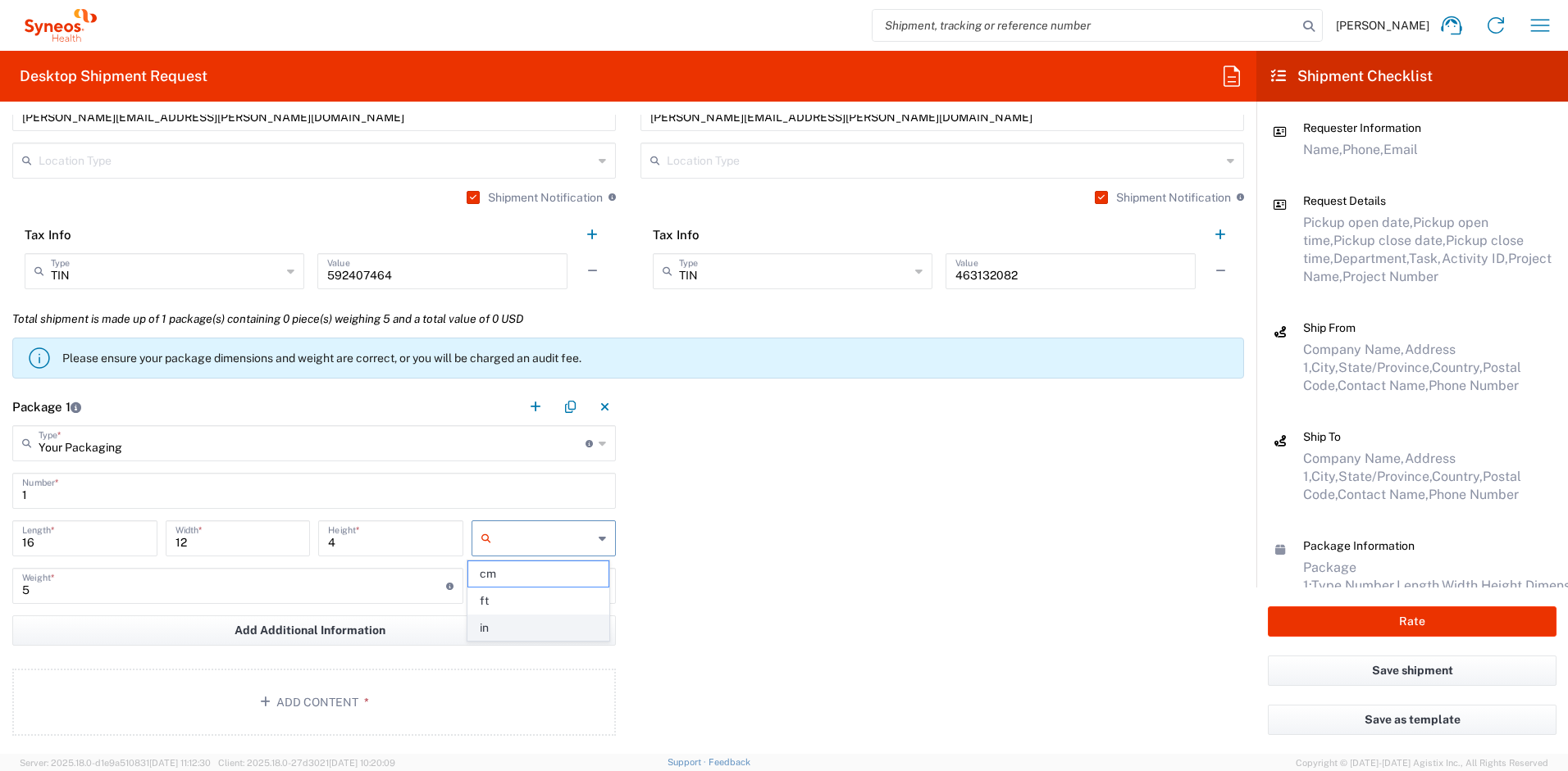
click at [527, 626] on span "in" at bounding box center [538, 628] width 140 height 25
type input "in"
click at [538, 587] on input "text" at bounding box center [545, 586] width 96 height 26
click at [518, 646] on span "lbs" at bounding box center [538, 648] width 140 height 25
type input "lbs"
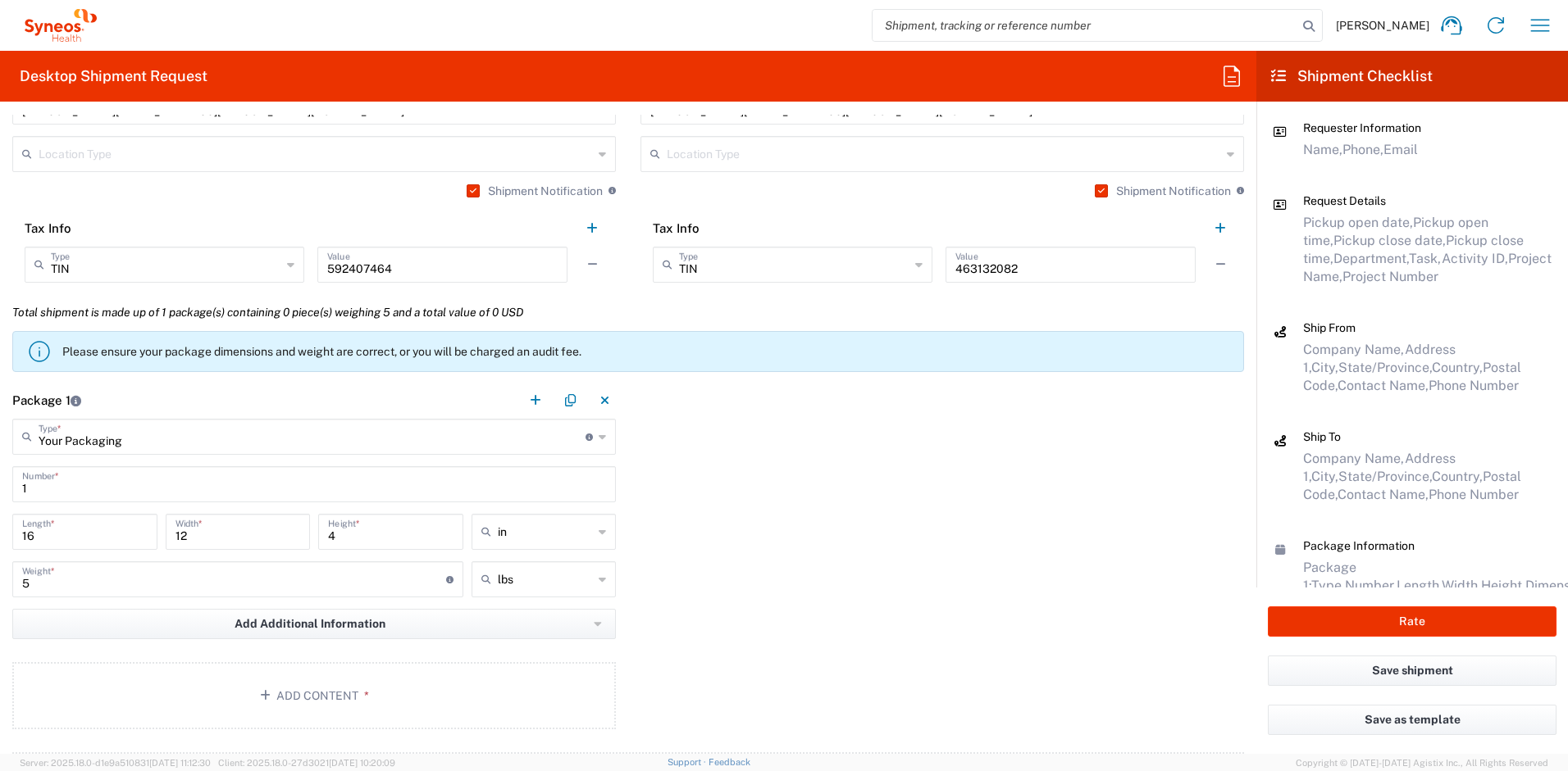
scroll to position [1263, 0]
click at [357, 679] on button "Add Content *" at bounding box center [314, 696] width 603 height 67
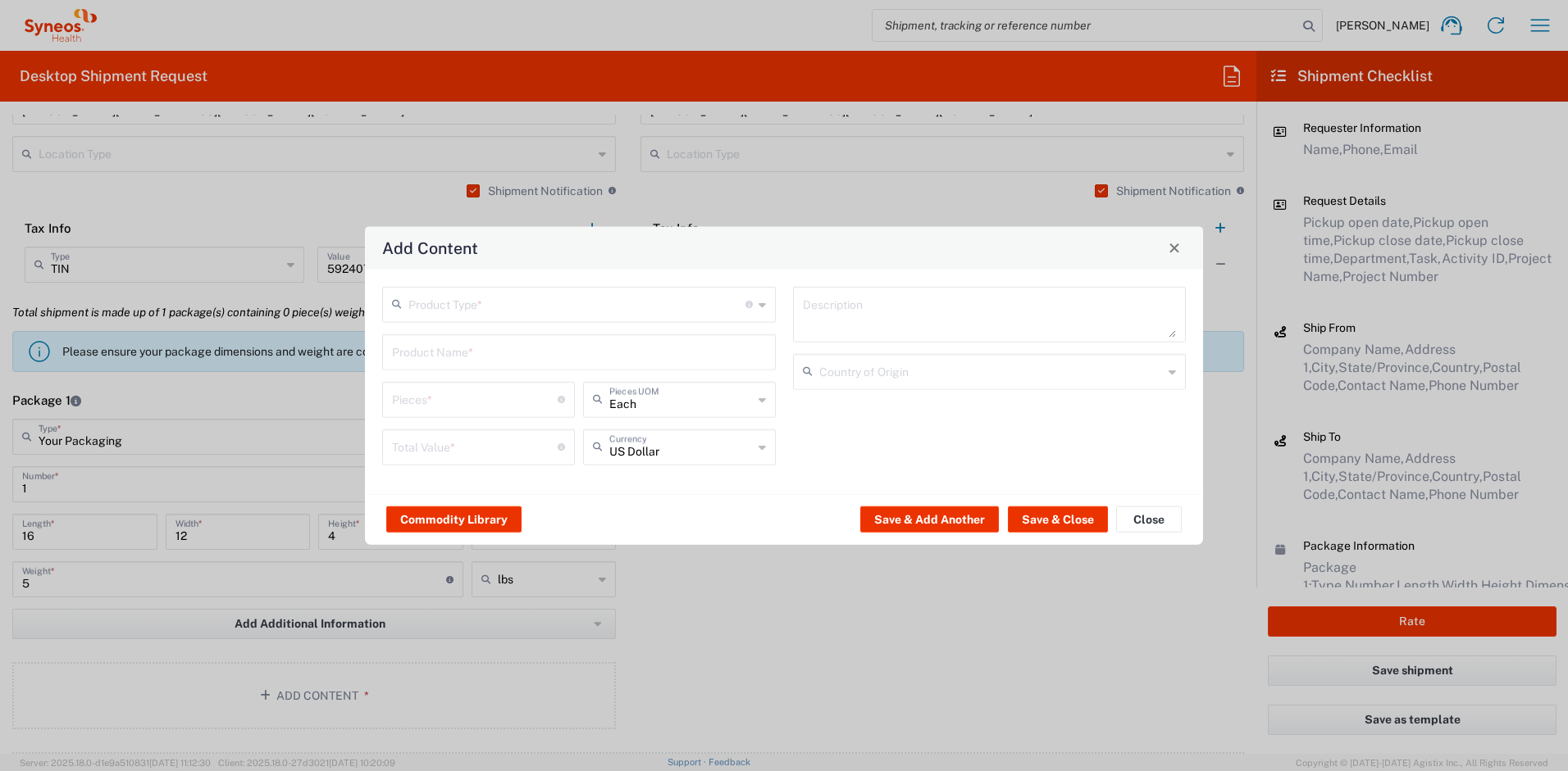
click at [483, 308] on input "text" at bounding box center [577, 302] width 337 height 29
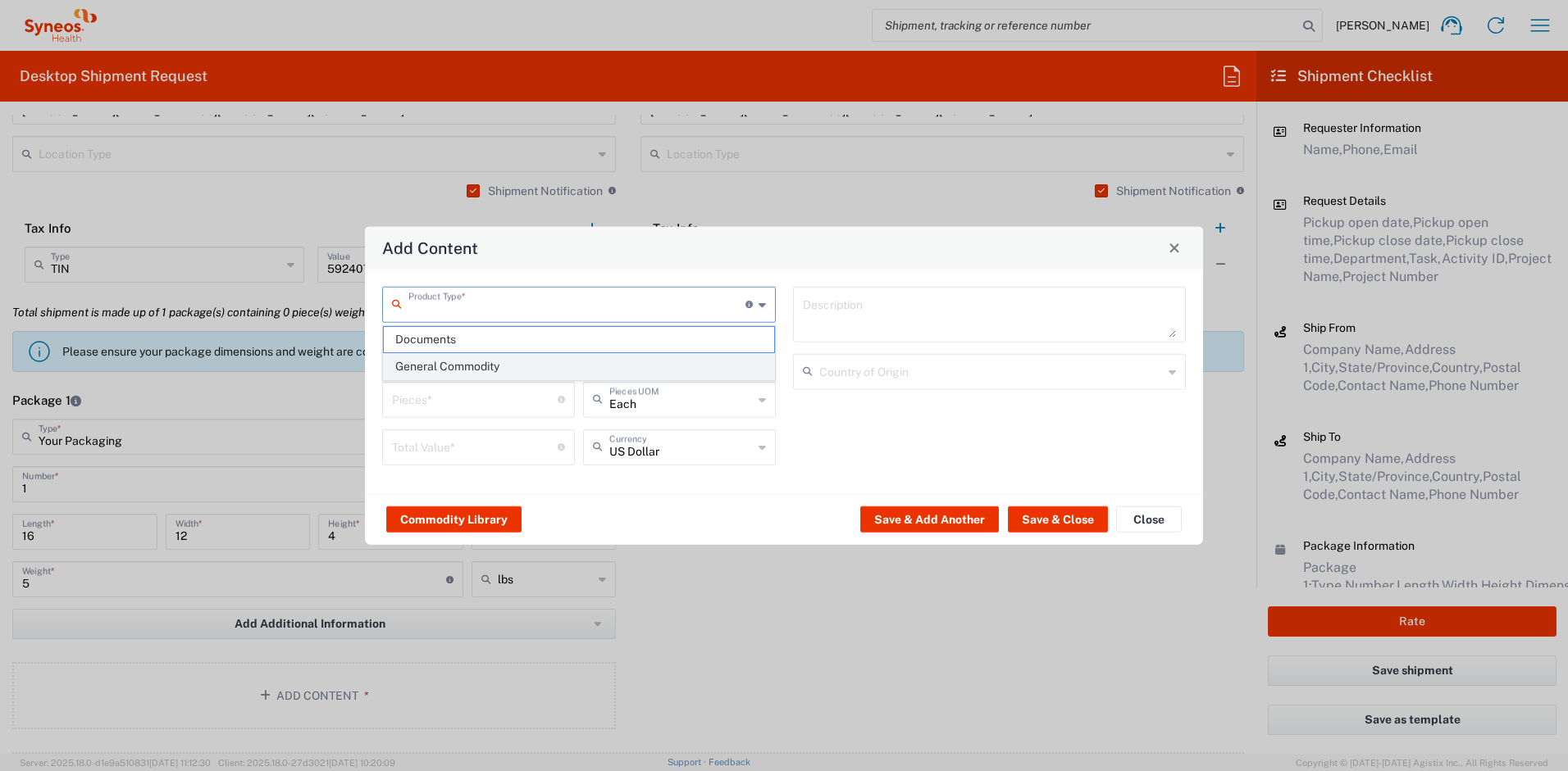
click at [475, 362] on span "General Commodity" at bounding box center [578, 366] width 390 height 25
type input "General Commodity"
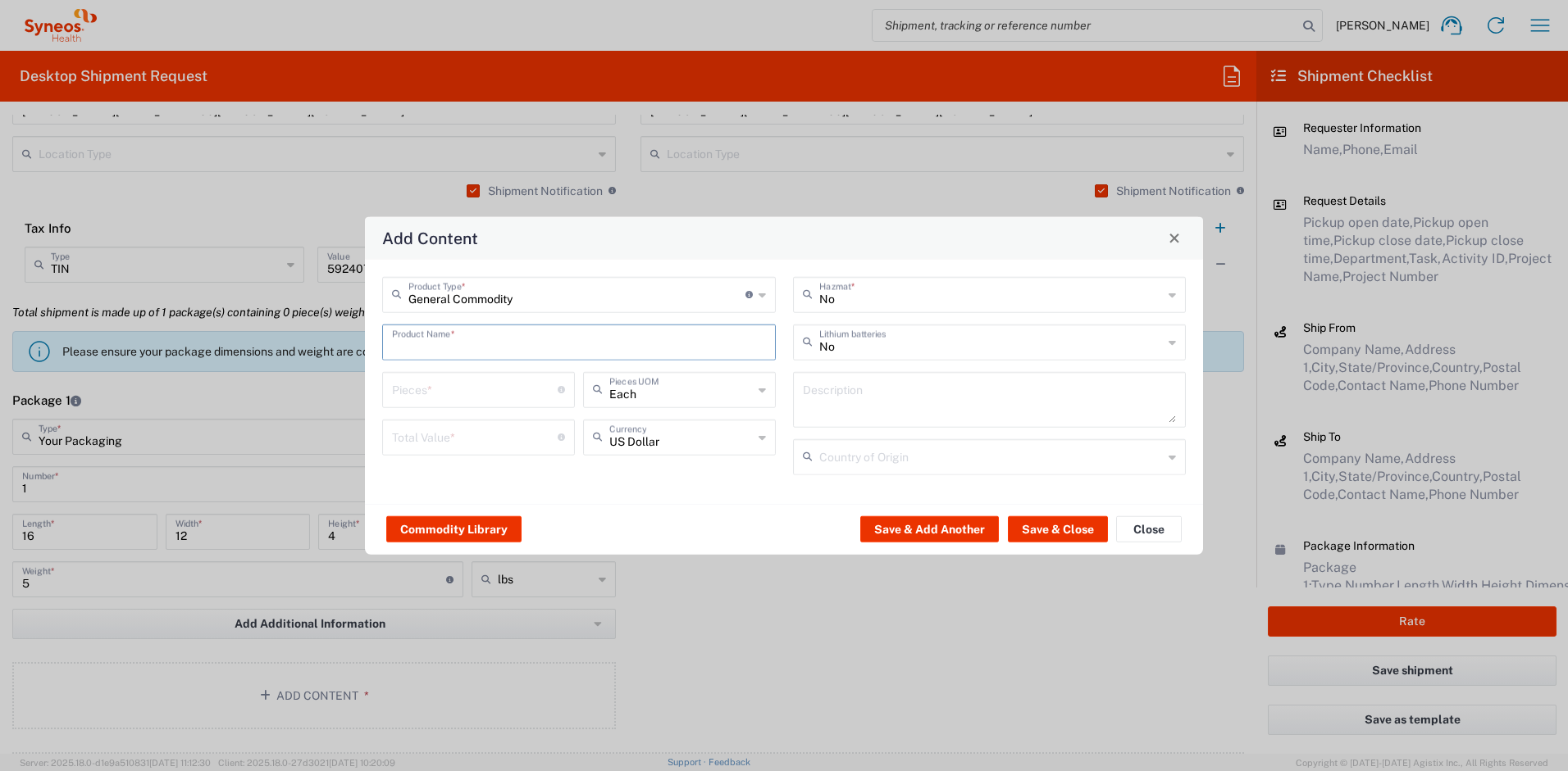
click at [476, 348] on input "text" at bounding box center [578, 340] width 374 height 29
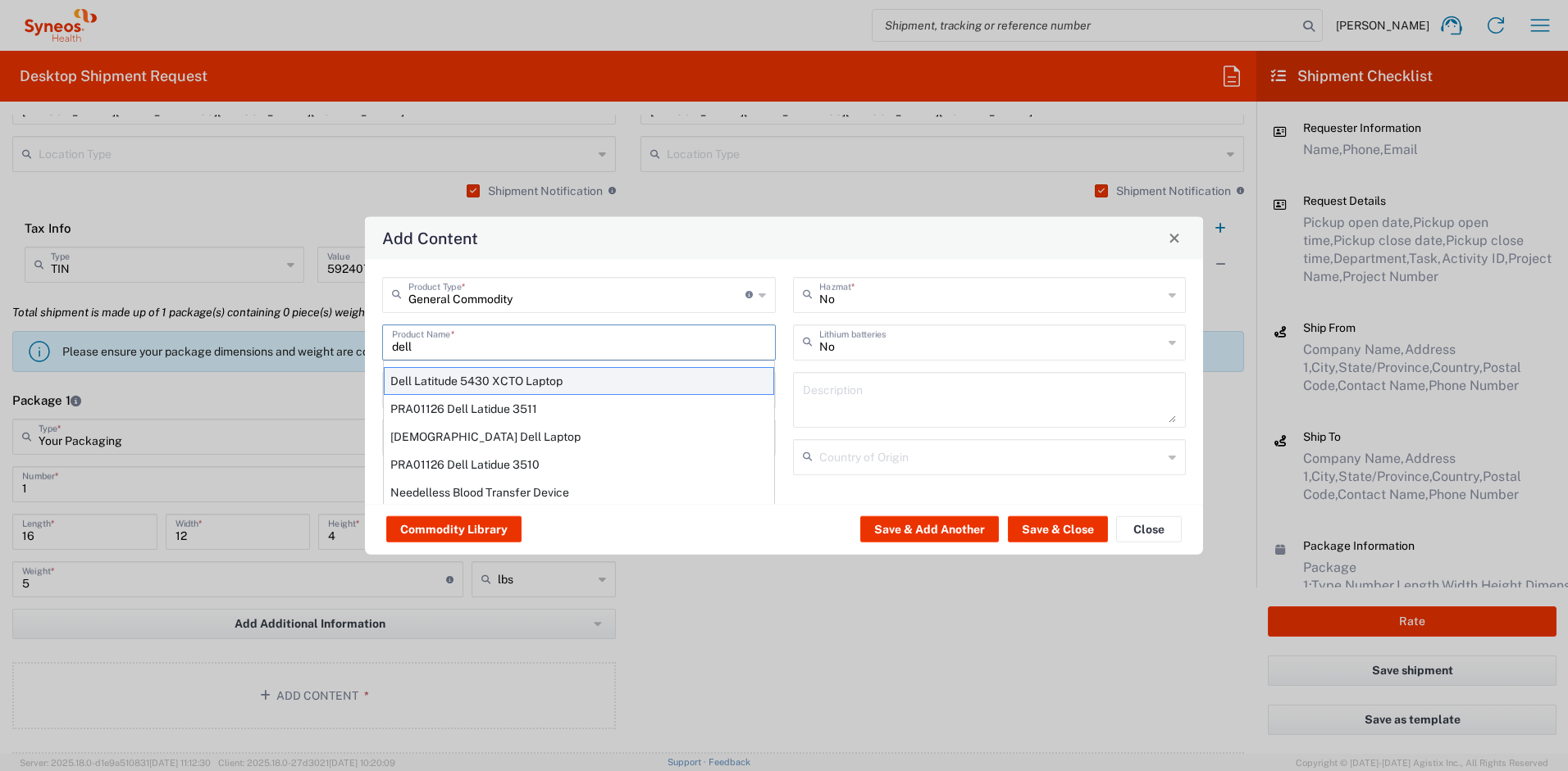
click at [524, 380] on div "Dell Latitude 5430 XCTO Laptop" at bounding box center [578, 380] width 390 height 28
type input "Dell Latitude 5430 XCTO Laptop"
type input "1"
type textarea "BaseIntel Core i7-1265U vProÂ® Processor - 14" 16 GB RAM - 512 GB SSD"
type input "[GEOGRAPHIC_DATA]"
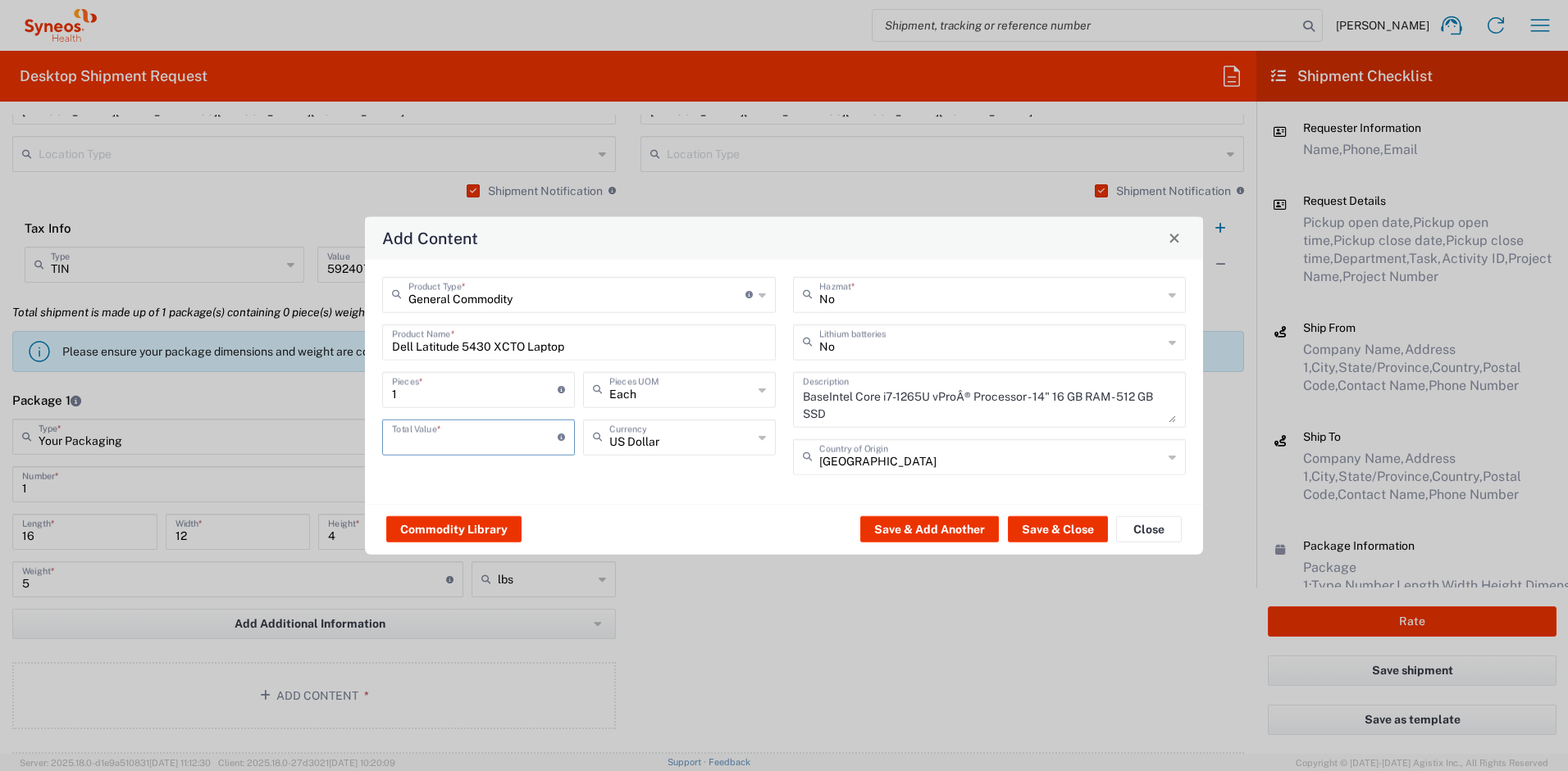
click at [509, 437] on input "number" at bounding box center [474, 435] width 166 height 29
type input "700"
click at [846, 340] on input "text" at bounding box center [991, 340] width 344 height 29
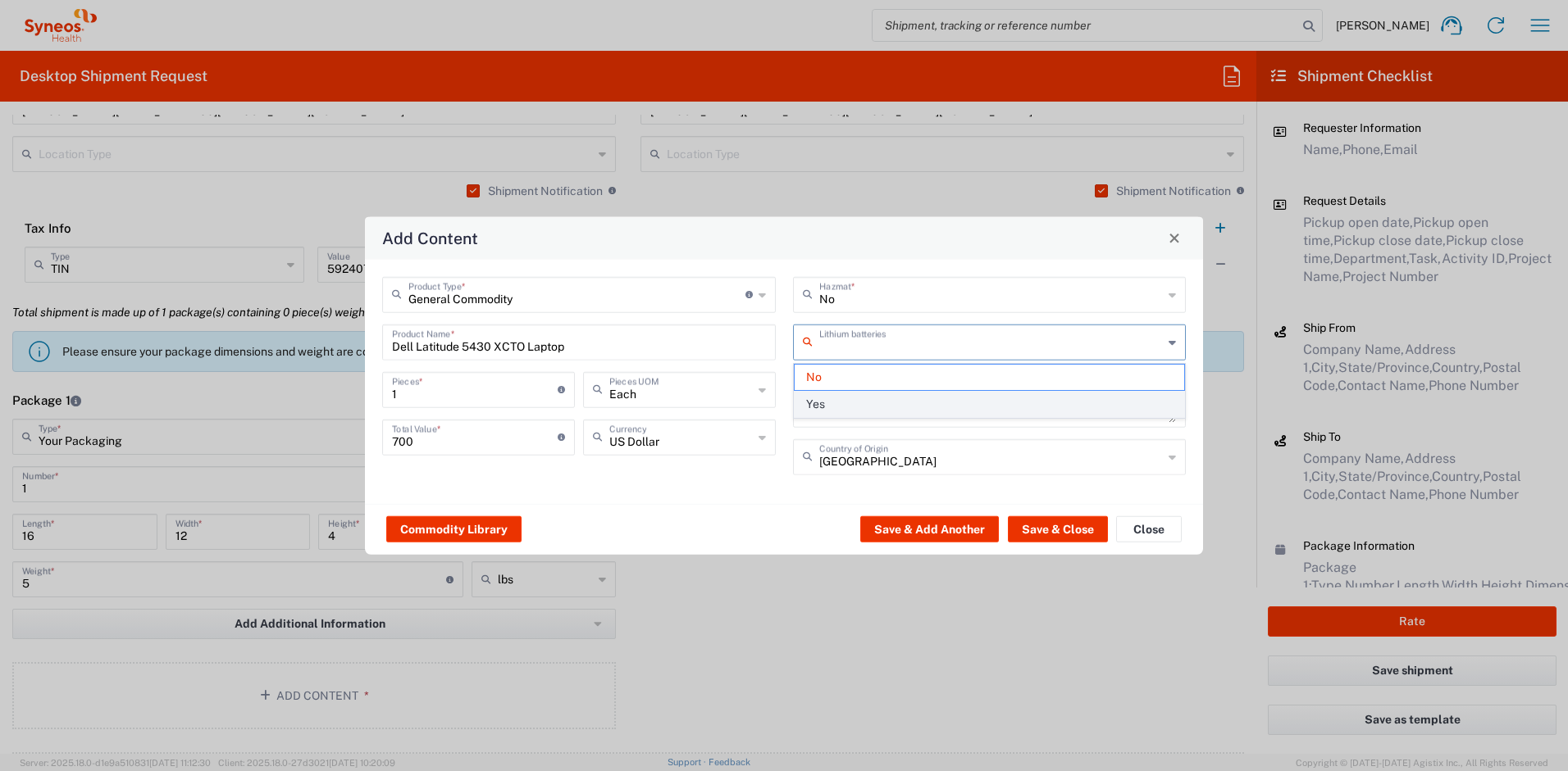
click at [844, 400] on span "Yes" at bounding box center [989, 404] width 390 height 25
type input "Yes"
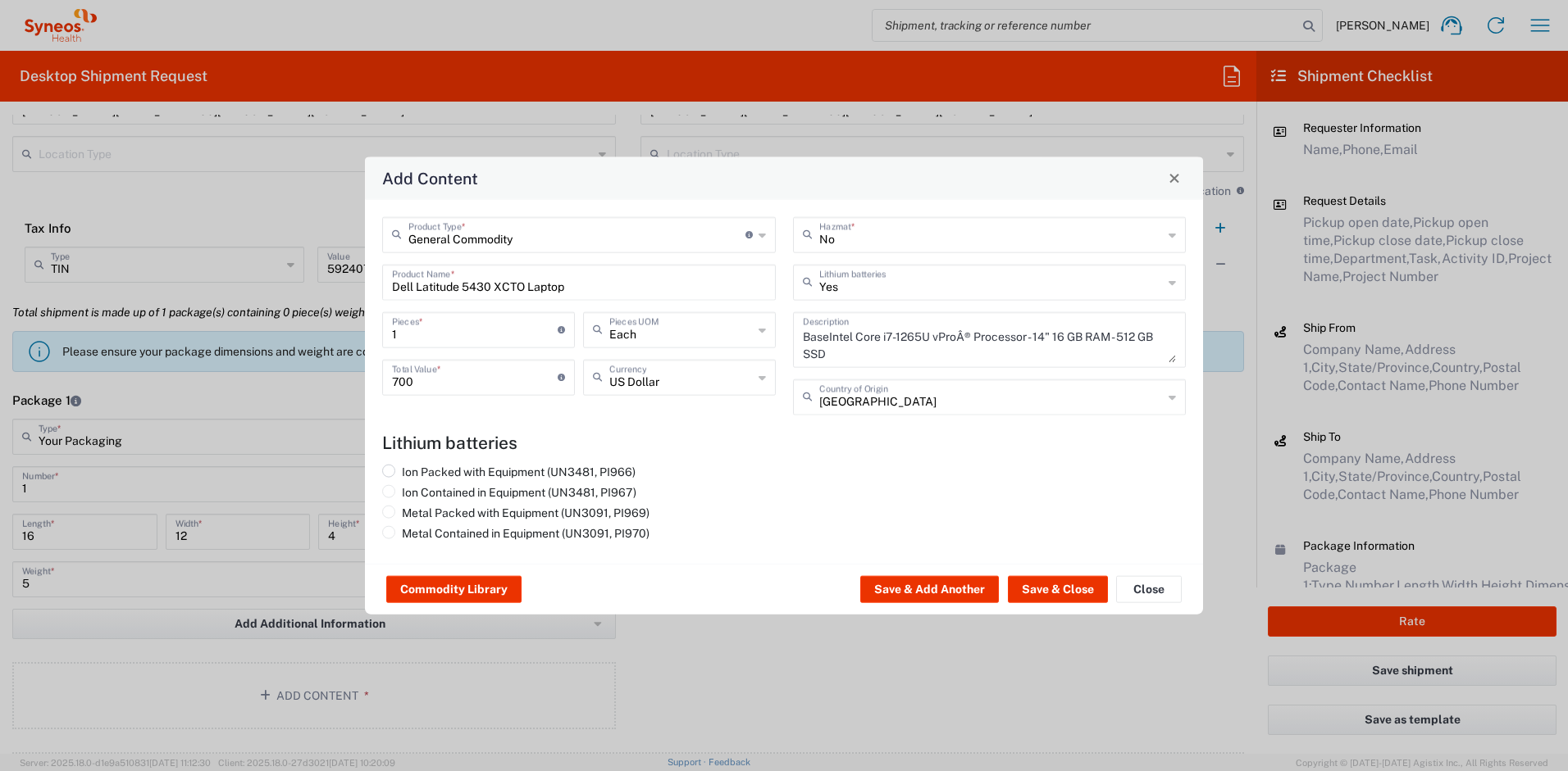
click at [551, 465] on label "Ion Packed with Equipment (UN3481, PI966)" at bounding box center [508, 470] width 253 height 15
click at [413, 465] on input "Ion Packed with Equipment (UN3481, PI966)" at bounding box center [407, 469] width 11 height 11
radio input "true"
click at [1015, 586] on button "Save & Close" at bounding box center [1058, 590] width 100 height 26
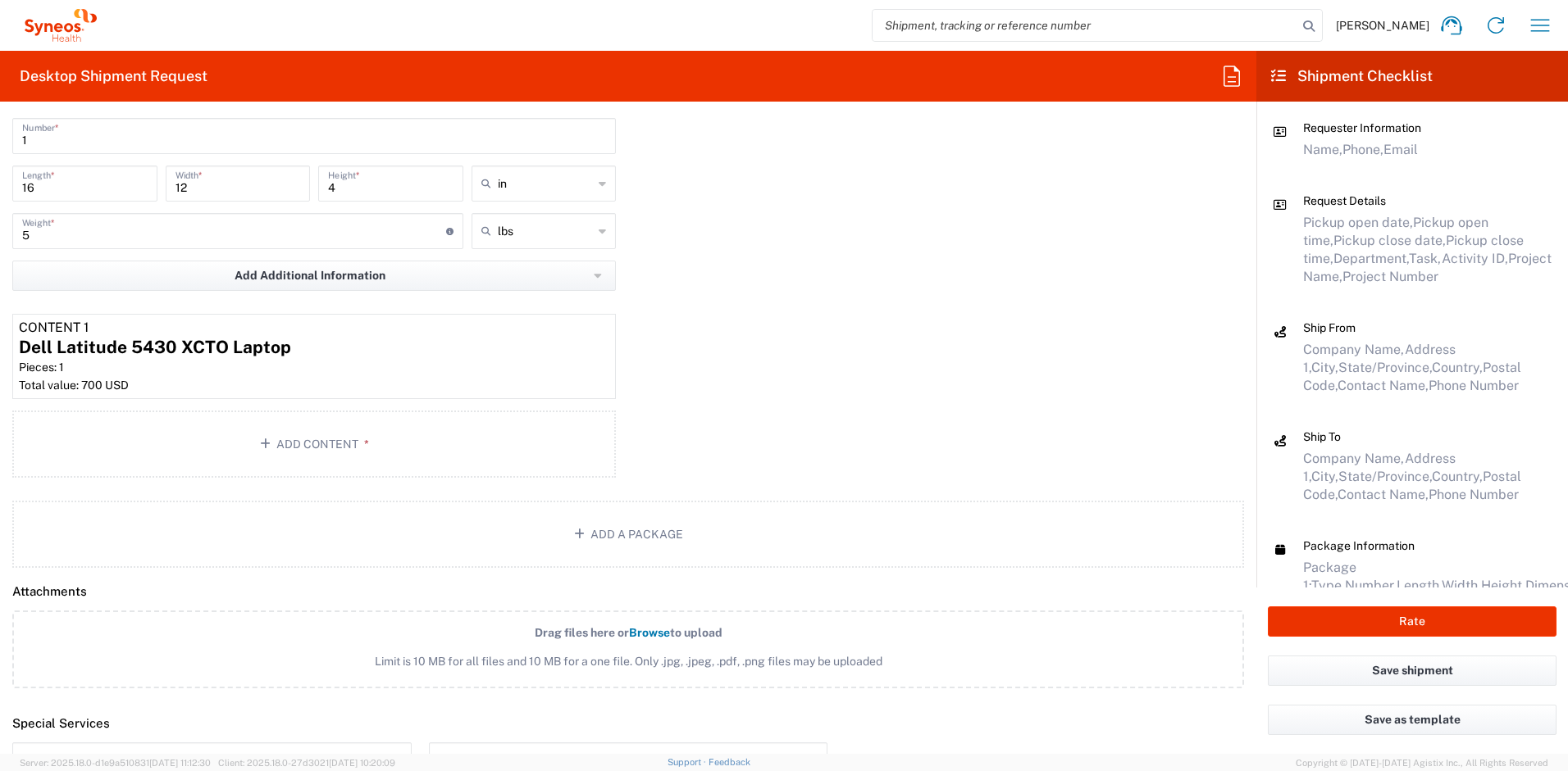
scroll to position [1637, 0]
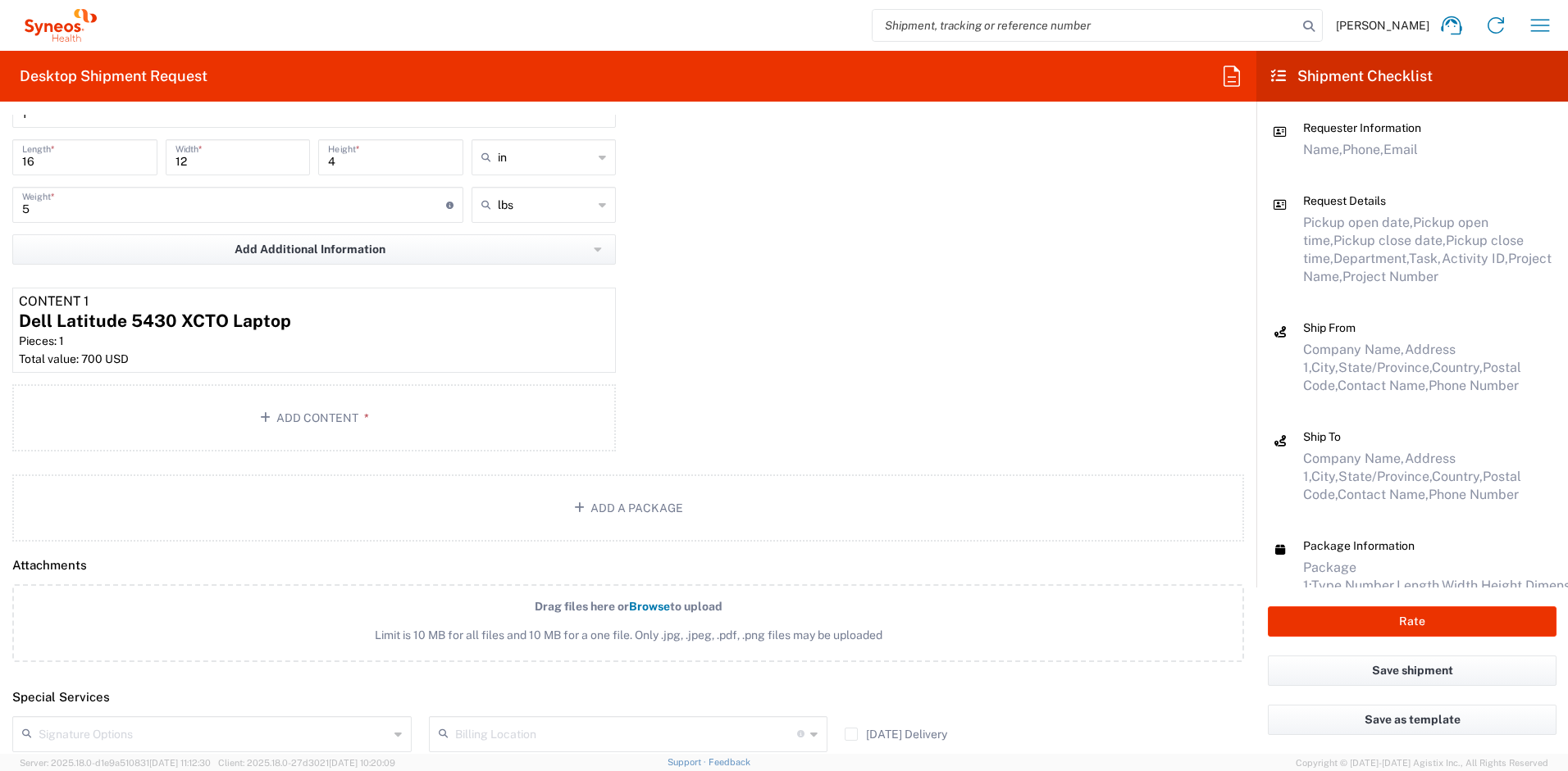
click at [254, 732] on input "text" at bounding box center [213, 732] width 350 height 29
click at [223, 703] on span "Adult Signature Required" at bounding box center [209, 702] width 392 height 25
type input "Adult Signature Required"
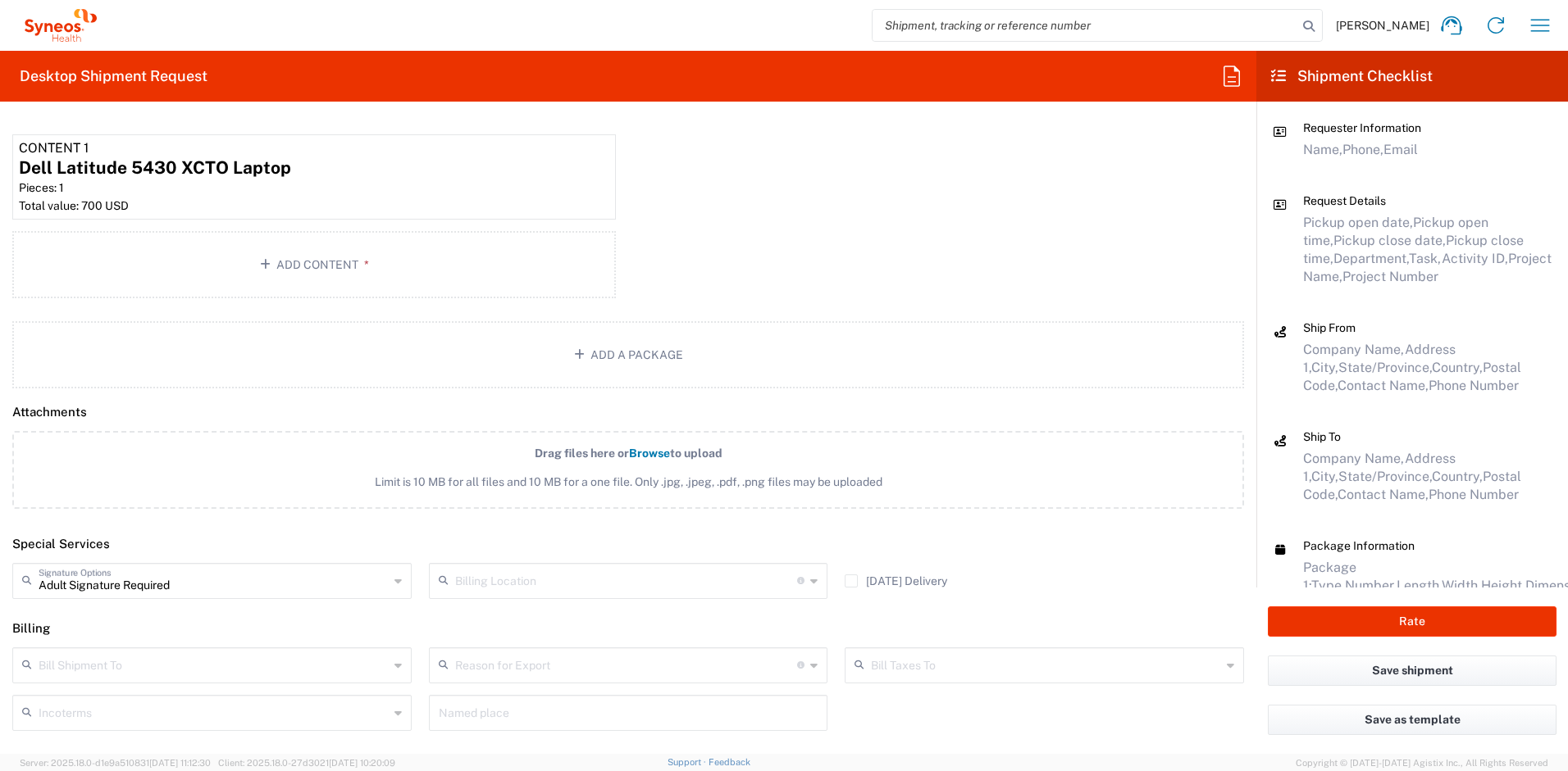
scroll to position [1878, 0]
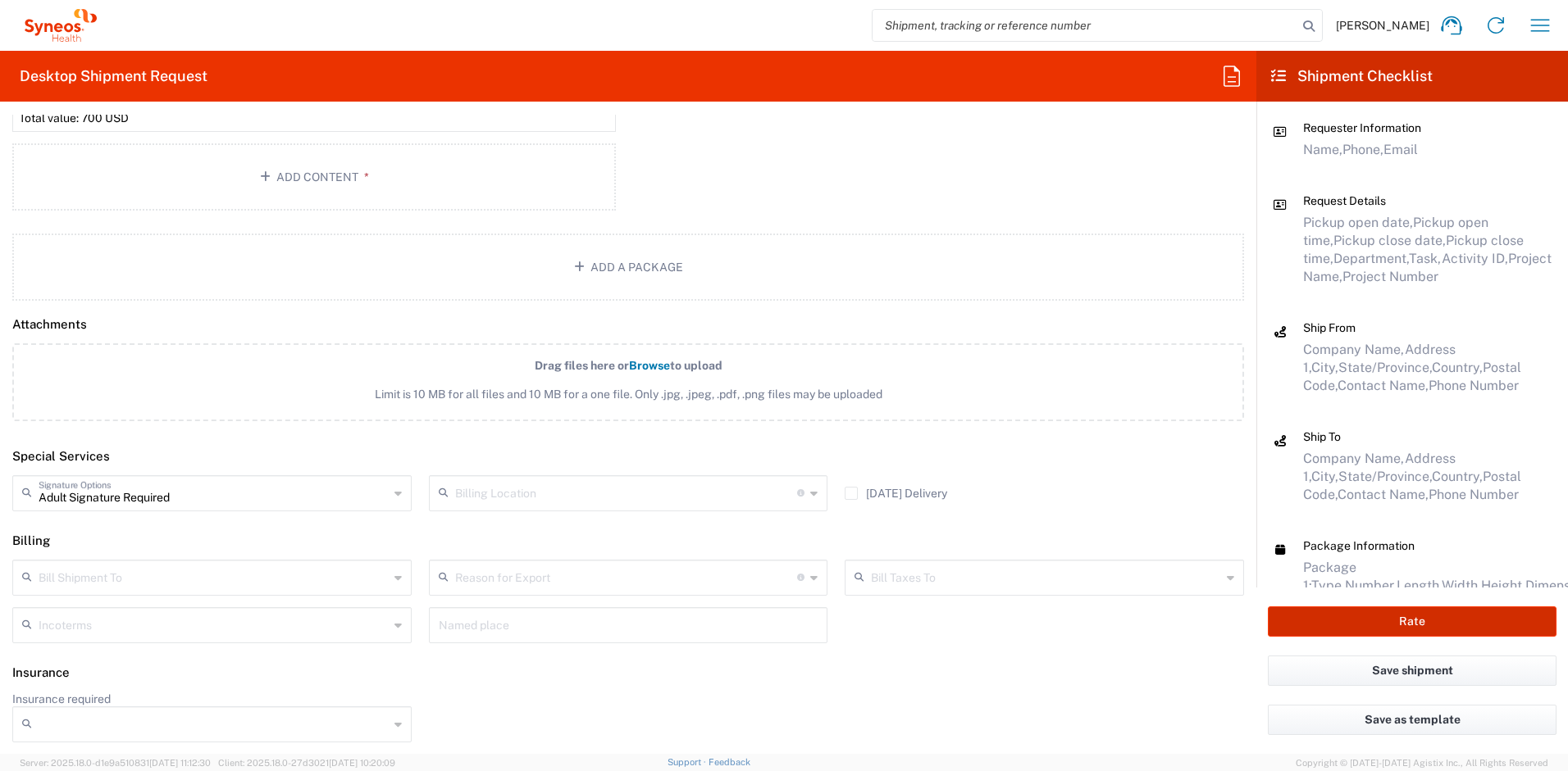
click at [1417, 623] on button "Rate" at bounding box center [1411, 621] width 288 height 31
type input "4510 DEPARTMENTAL EXPENSE"
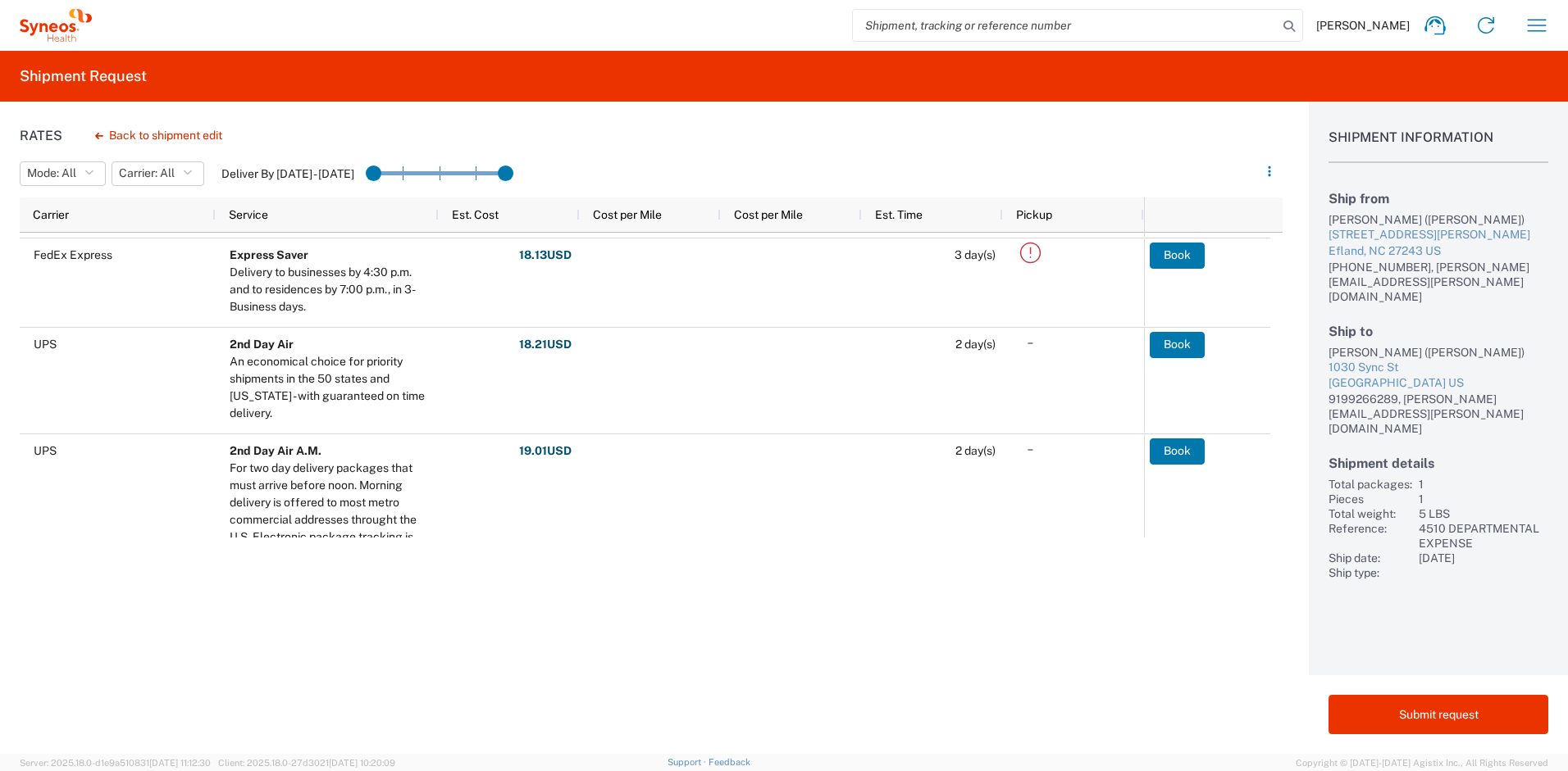
scroll to position [226, 0]
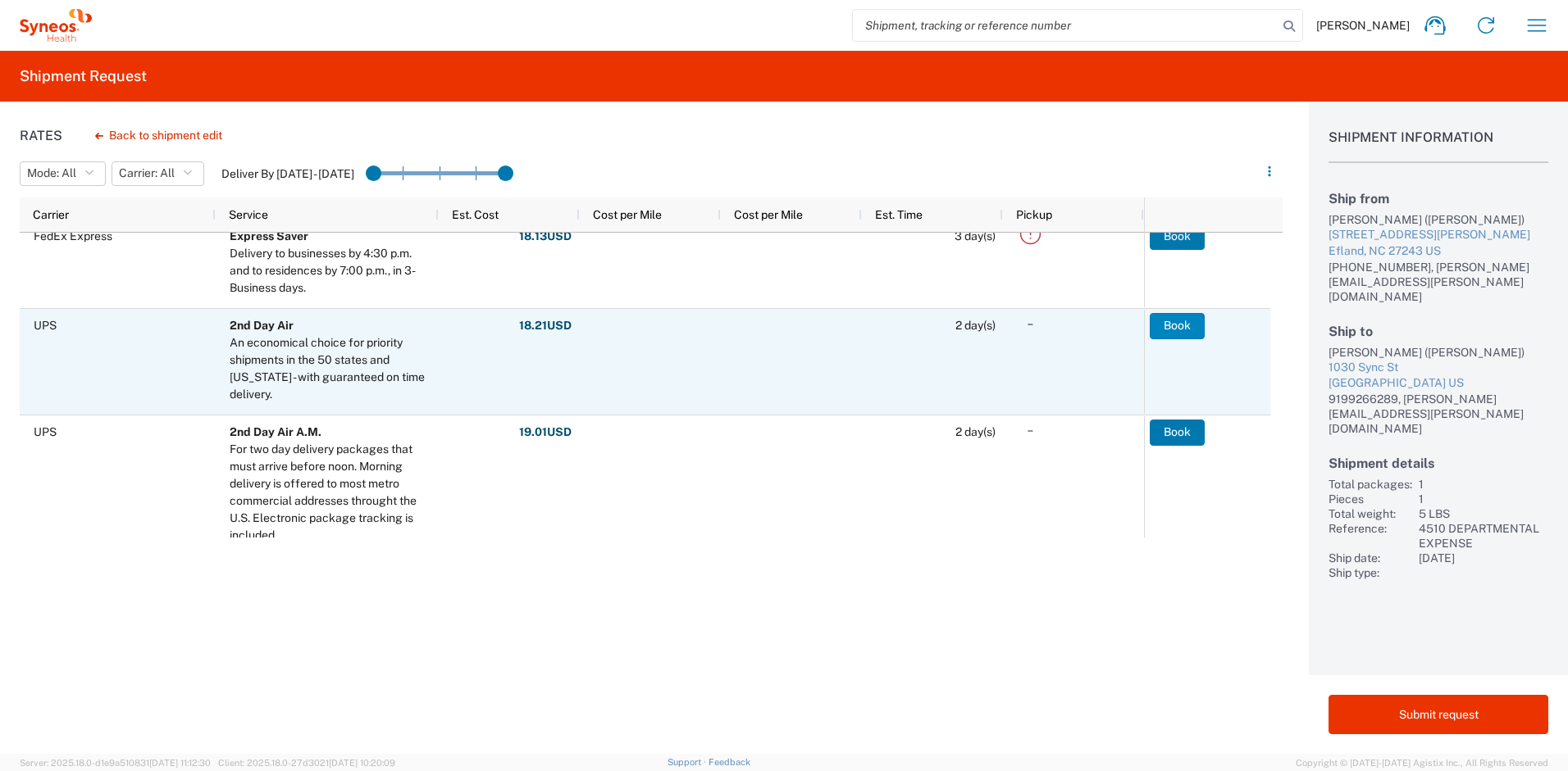
click at [1166, 327] on button "Book" at bounding box center [1176, 326] width 55 height 26
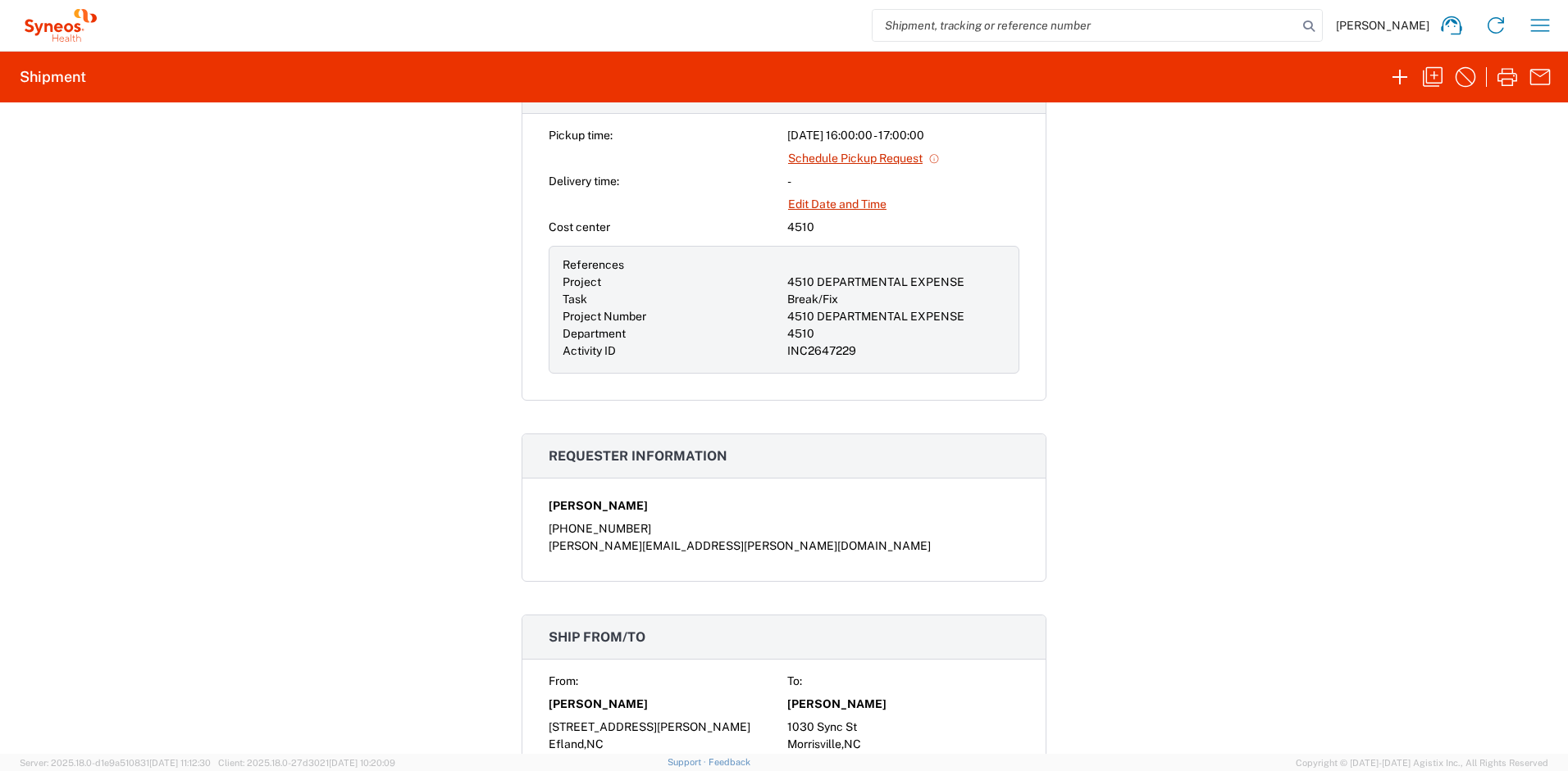
scroll to position [532, 0]
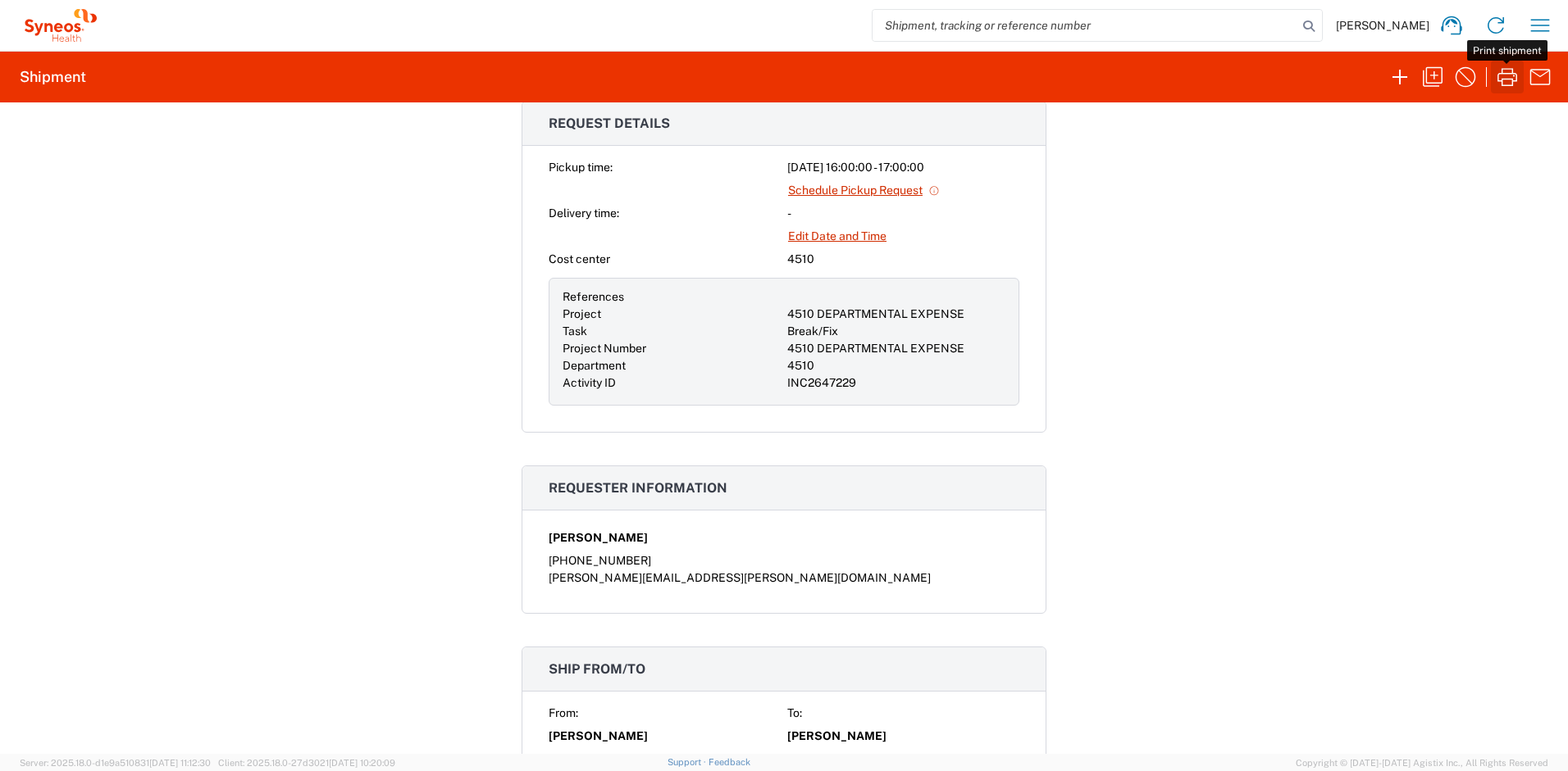
click at [1502, 77] on icon "button" at bounding box center [1507, 77] width 26 height 26
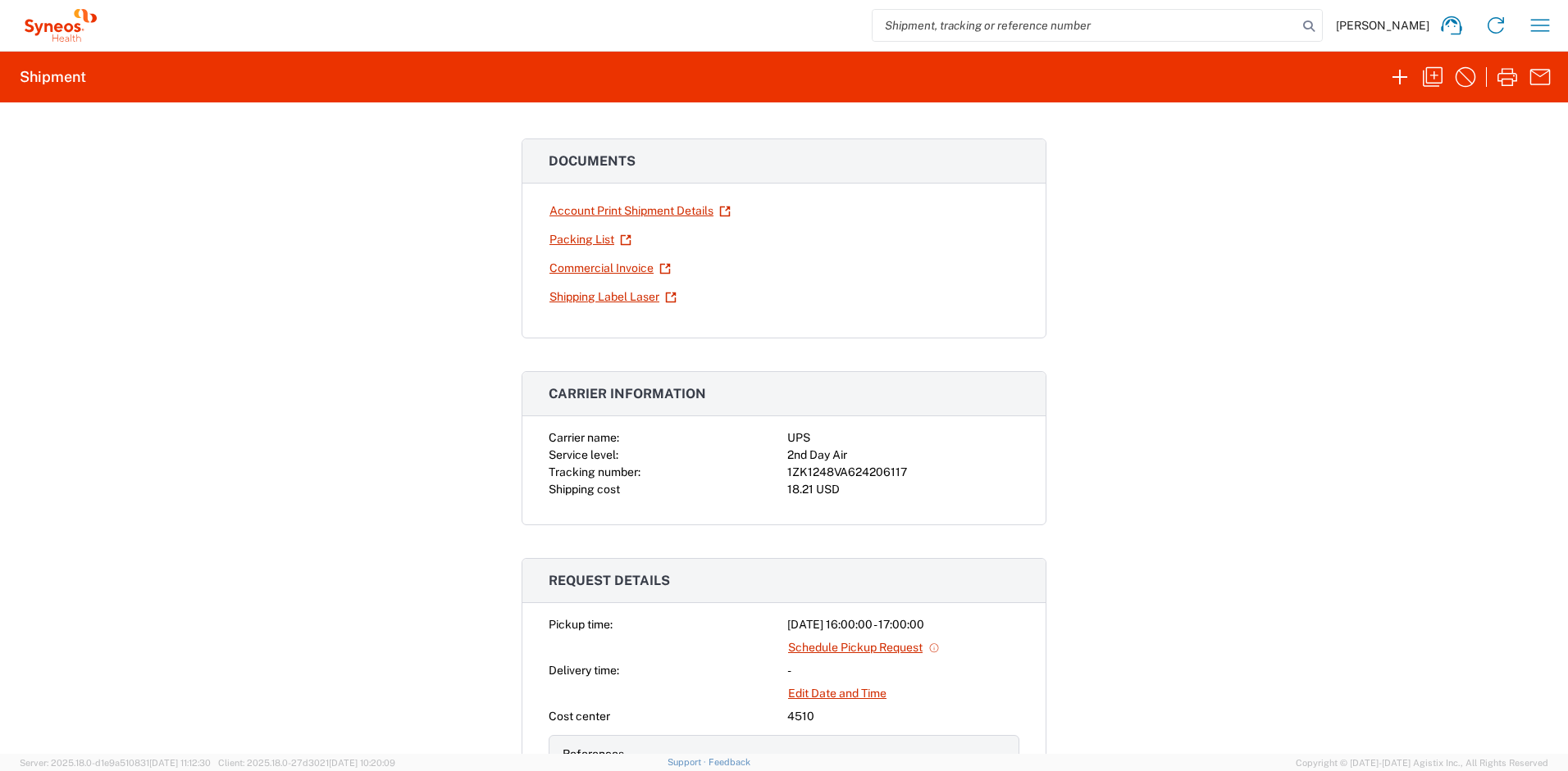
scroll to position [77, 0]
click at [900, 465] on div "1ZK1248VA624206117" at bounding box center [903, 470] width 232 height 18
drag, startPoint x: 898, startPoint y: 467, endPoint x: 781, endPoint y: 475, distance: 117.3
click at [787, 475] on div "1ZK1248VA624206117" at bounding box center [903, 470] width 232 height 18
copy div "1ZK1248VA624206117"
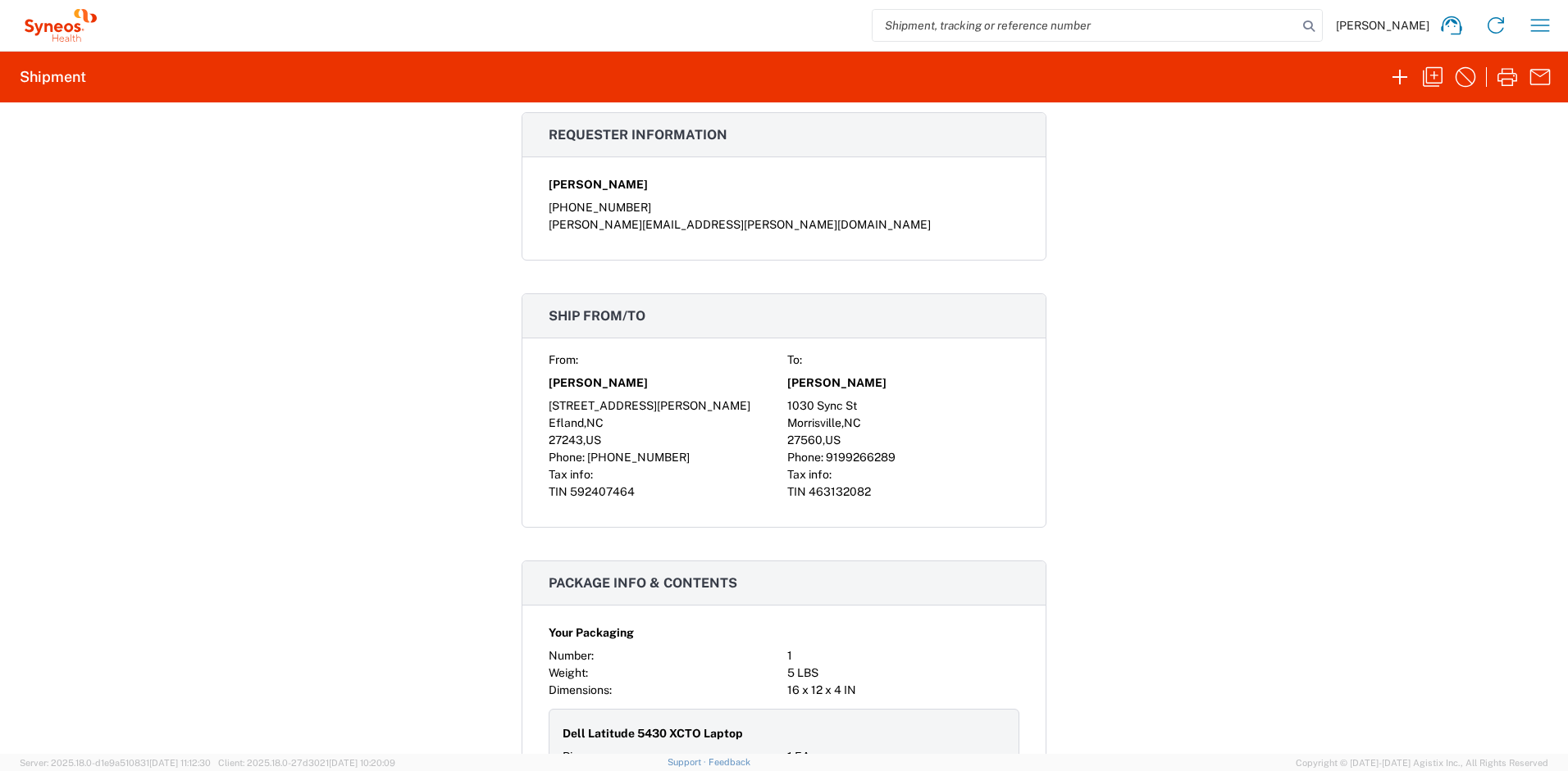
scroll to position [0, 0]
